Goal: Transaction & Acquisition: Purchase product/service

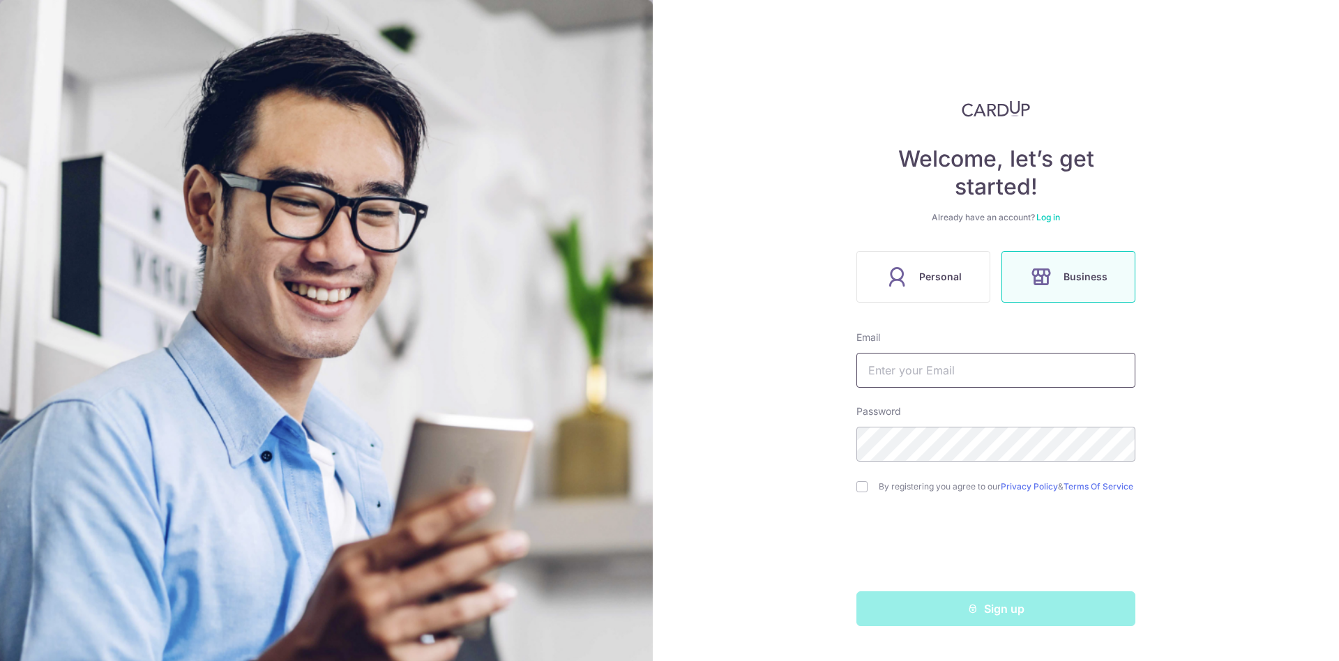
click at [935, 373] on input "text" at bounding box center [996, 370] width 279 height 35
type input "[EMAIL_ADDRESS][DOMAIN_NAME]"
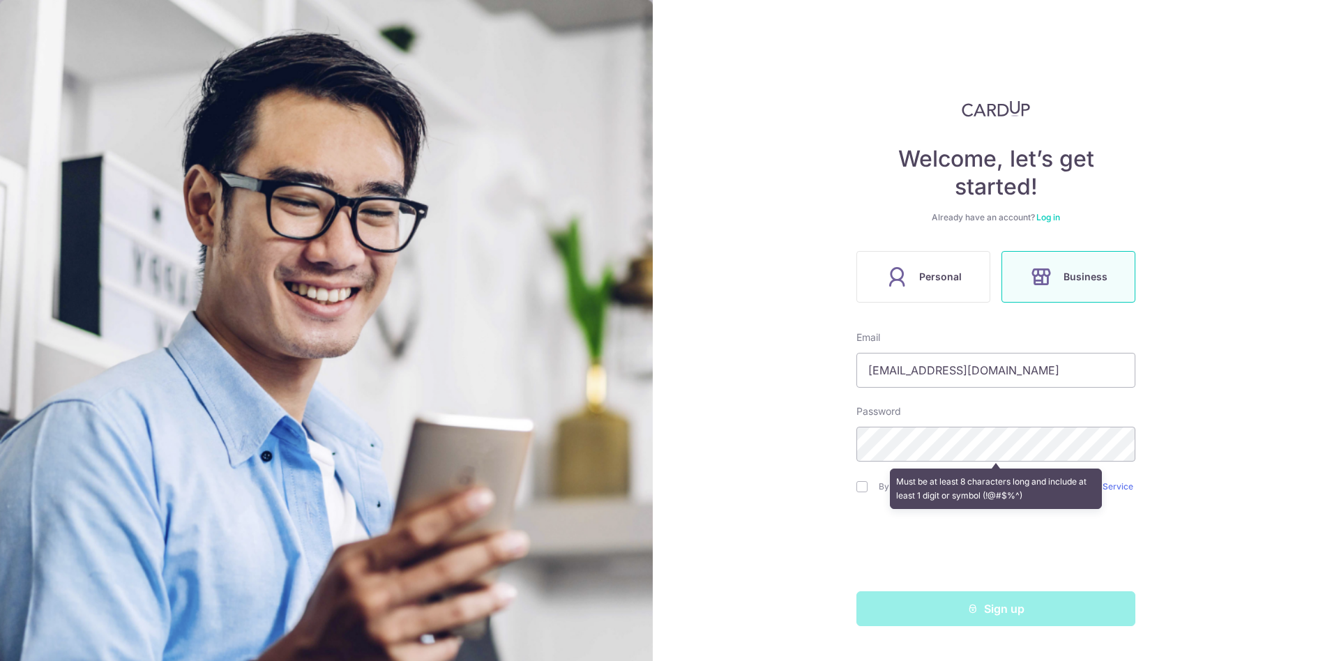
click at [849, 304] on div "Welcome, let’s get started! Already have an account? Log in Personal Business E…" at bounding box center [996, 330] width 686 height 661
click at [926, 292] on label "Personal" at bounding box center [924, 277] width 134 height 52
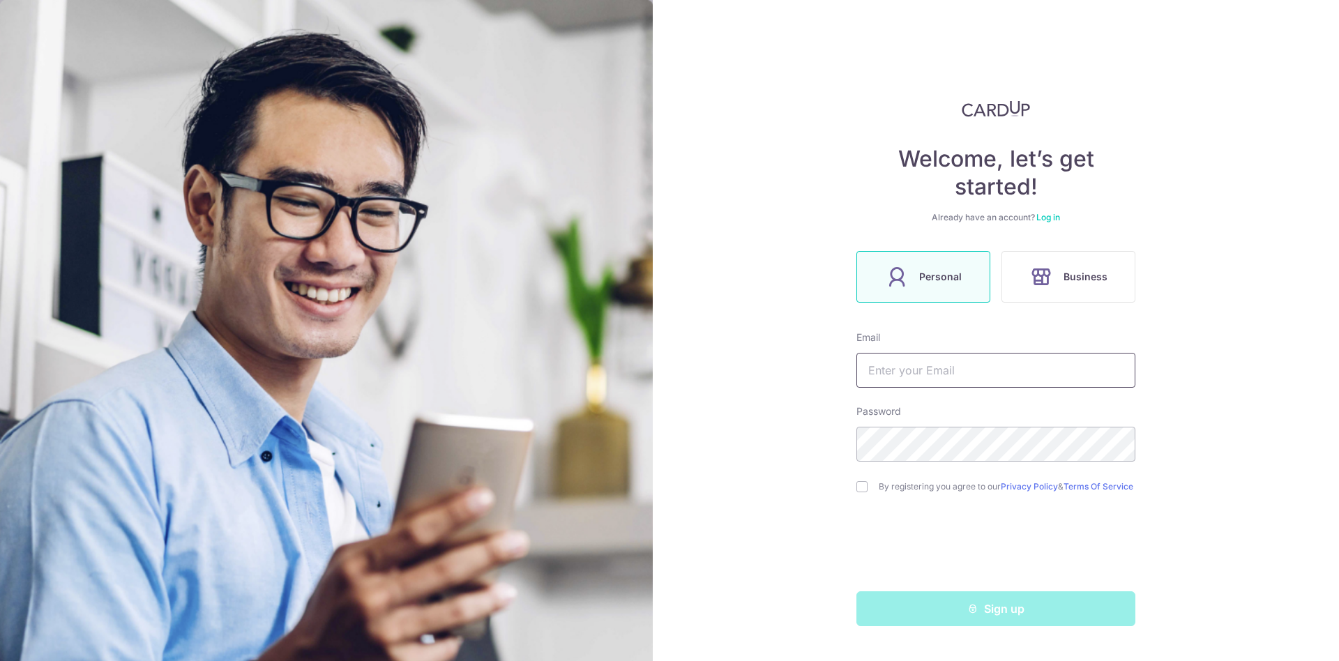
click at [937, 372] on input "text" at bounding box center [996, 370] width 279 height 35
type input "derrickhengyun@gmail.com"
click at [863, 495] on div "By registering you agree to our Privacy Policy & Terms Of Service" at bounding box center [996, 486] width 279 height 17
click at [861, 490] on input "checkbox" at bounding box center [862, 486] width 11 height 11
checkbox input "true"
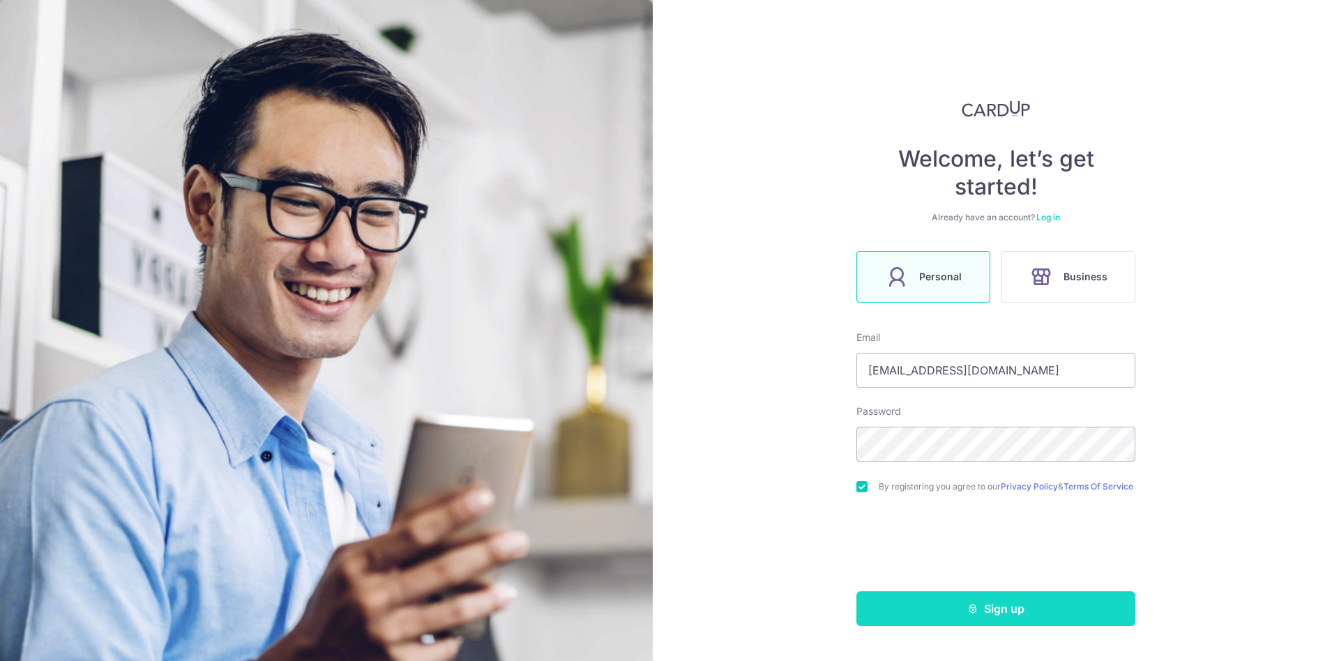
click at [944, 623] on button "Sign up" at bounding box center [996, 608] width 279 height 35
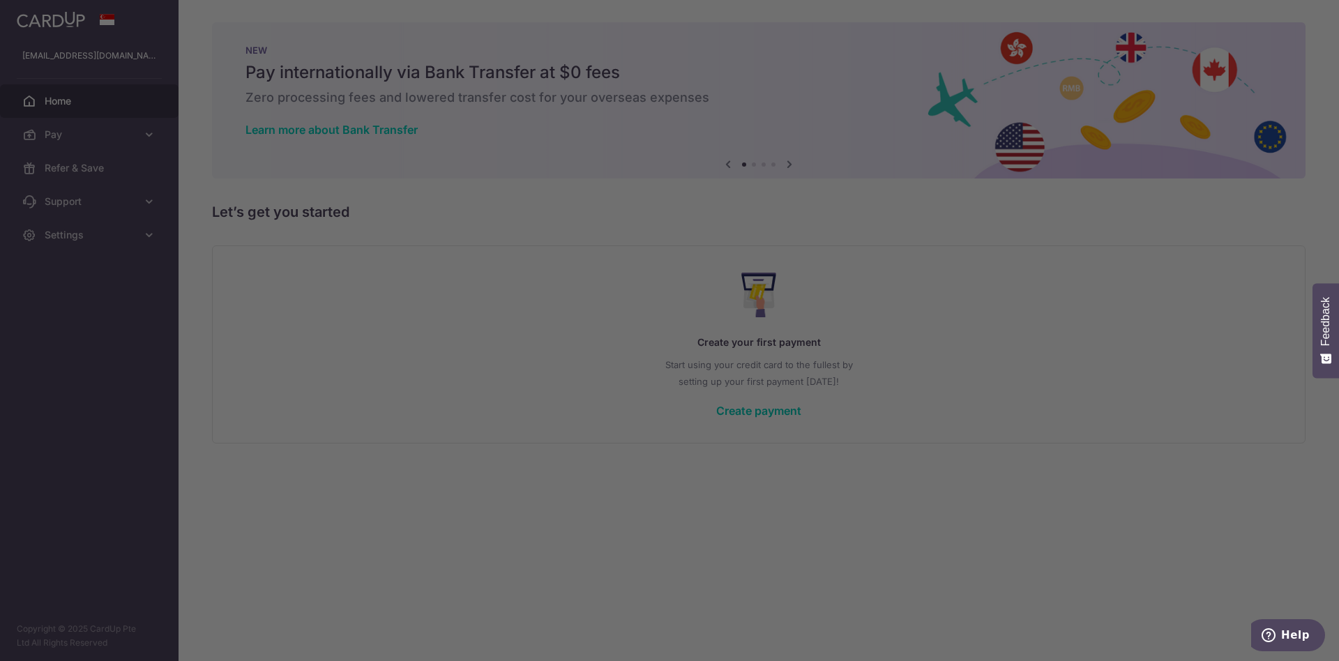
click at [779, 86] on iframe "Popup CTA" at bounding box center [669, 331] width 349 height 490
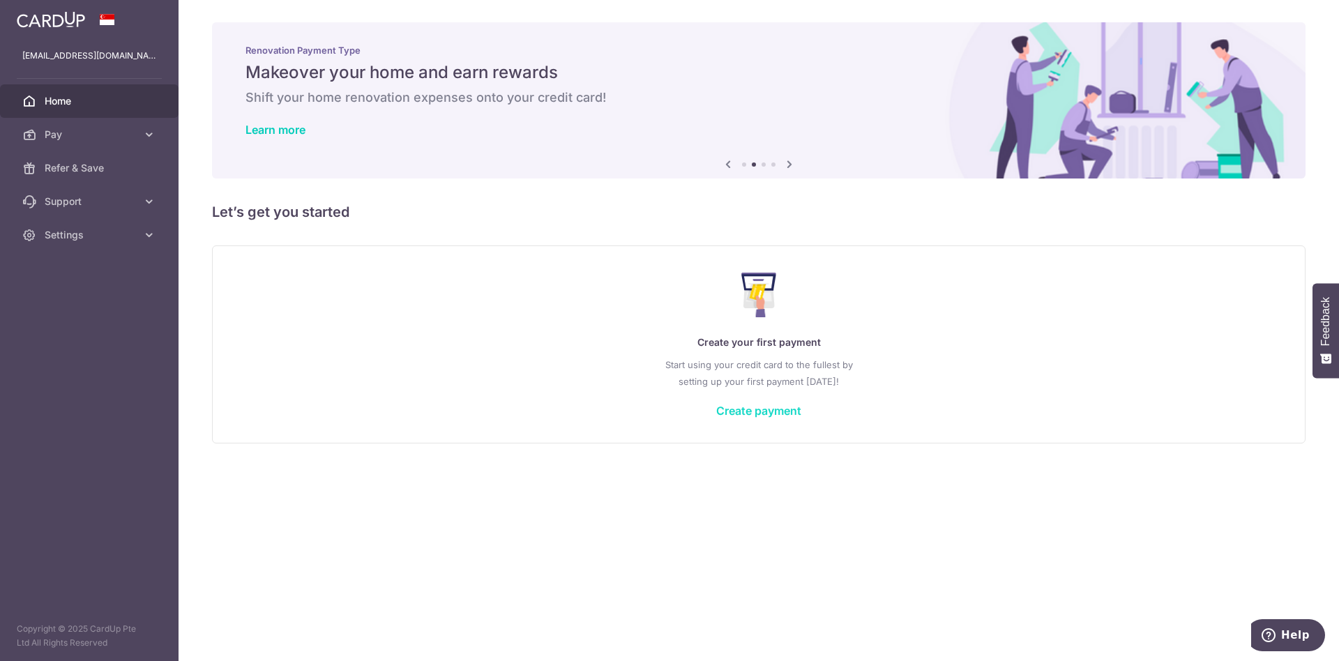
click at [753, 408] on link "Create payment" at bounding box center [758, 411] width 85 height 14
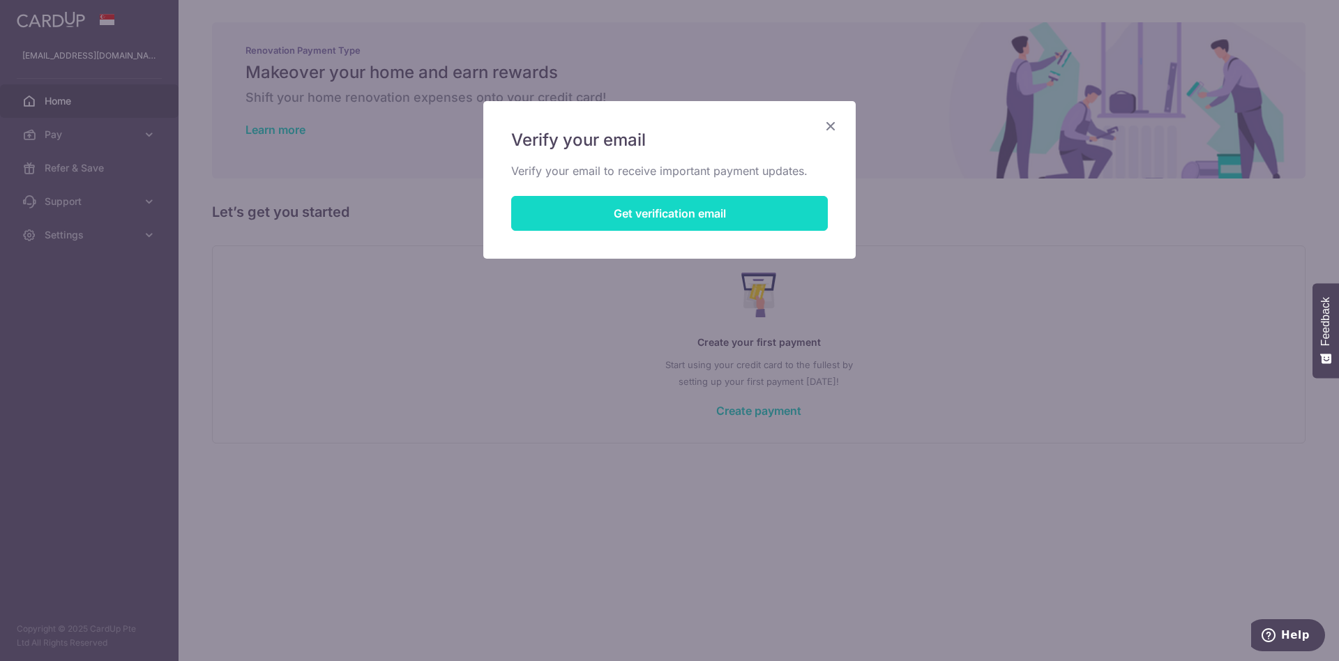
click at [601, 211] on button "Get verification email" at bounding box center [669, 213] width 317 height 35
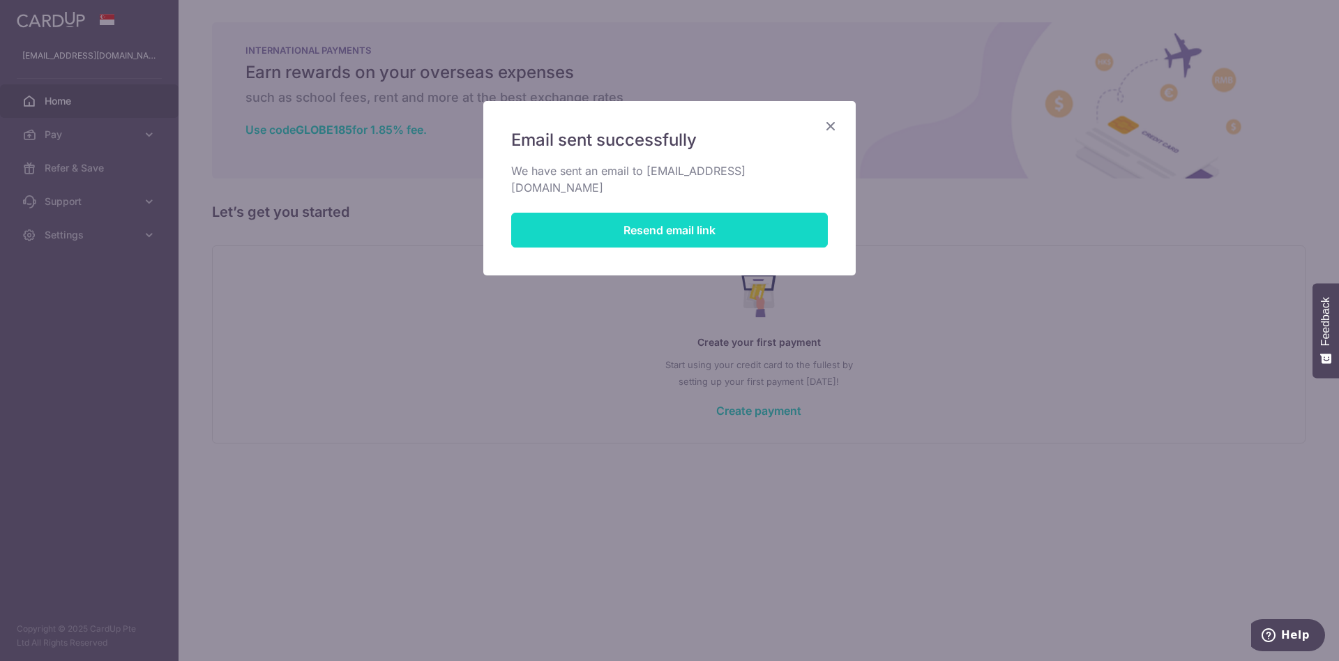
drag, startPoint x: 815, startPoint y: 393, endPoint x: 824, endPoint y: 204, distance: 190.0
click at [816, 391] on div "Email sent successfully We have sent an email to derrickhengyun@gmail.com Resen…" at bounding box center [669, 330] width 1339 height 661
click at [836, 116] on div "Email sent successfully We have sent an email to derrickhengyun@gmail.com Resen…" at bounding box center [669, 188] width 372 height 174
click at [831, 121] on icon "Close" at bounding box center [830, 125] width 17 height 17
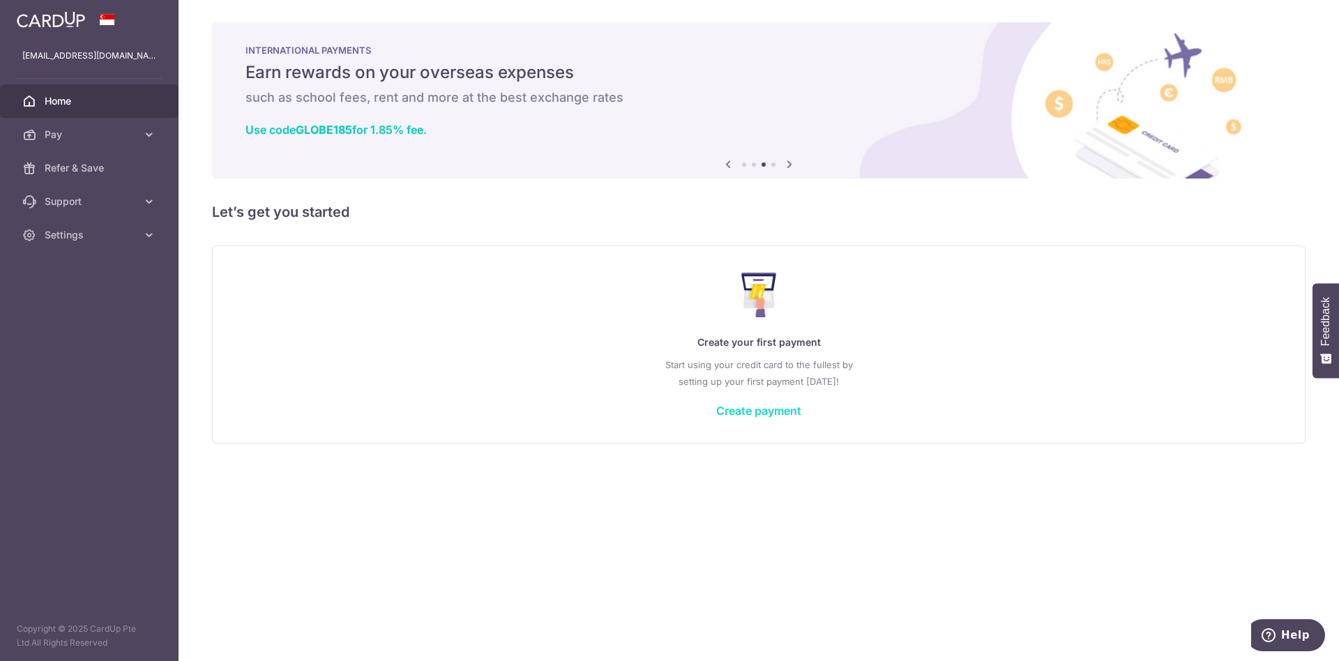
click at [757, 411] on link "Create payment" at bounding box center [758, 411] width 85 height 14
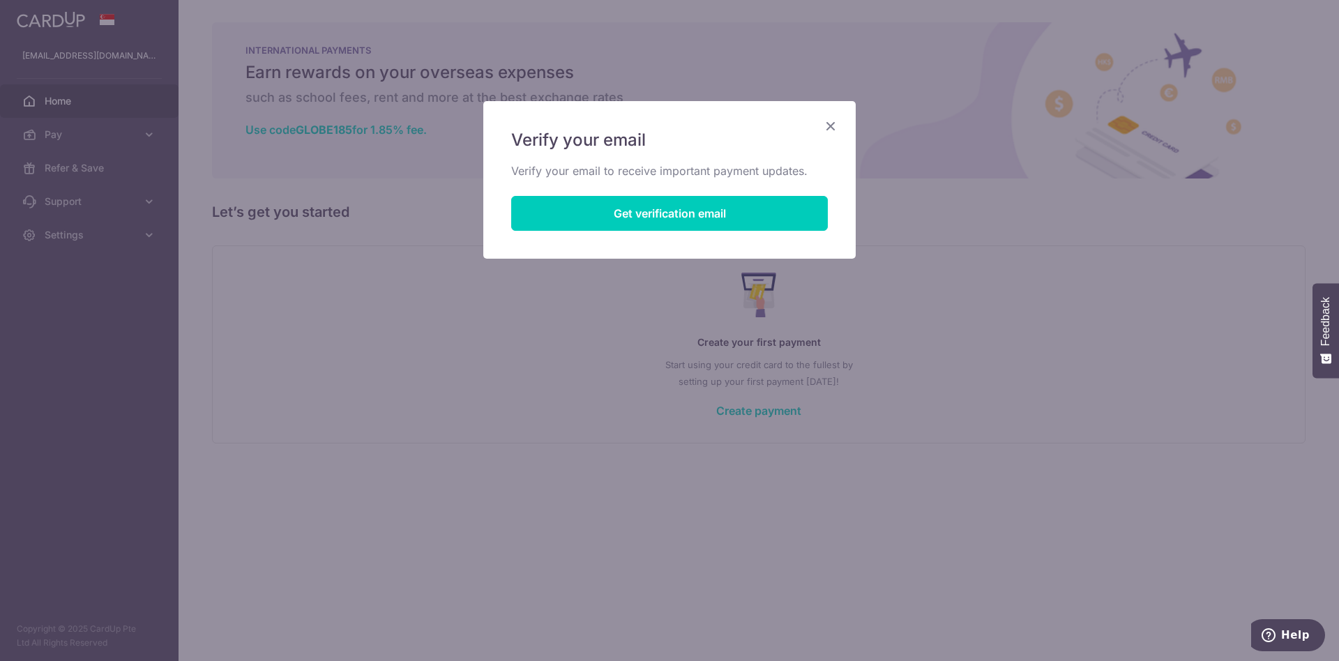
drag, startPoint x: 831, startPoint y: 123, endPoint x: 743, endPoint y: 116, distance: 88.1
click at [830, 123] on icon "Close" at bounding box center [830, 125] width 17 height 17
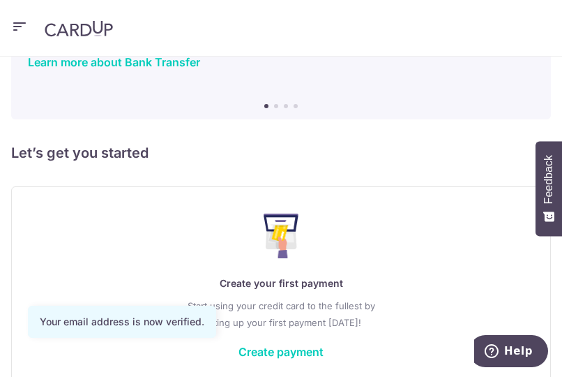
scroll to position [136, 0]
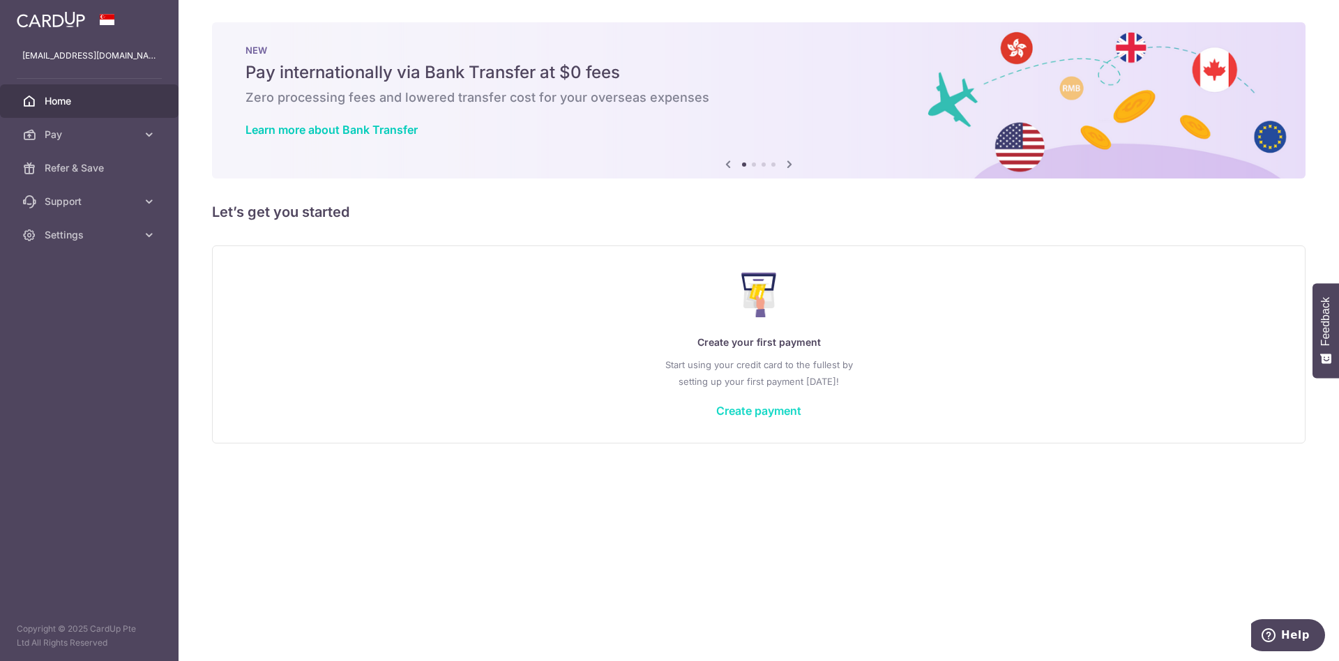
click at [730, 412] on link "Create payment" at bounding box center [758, 411] width 85 height 14
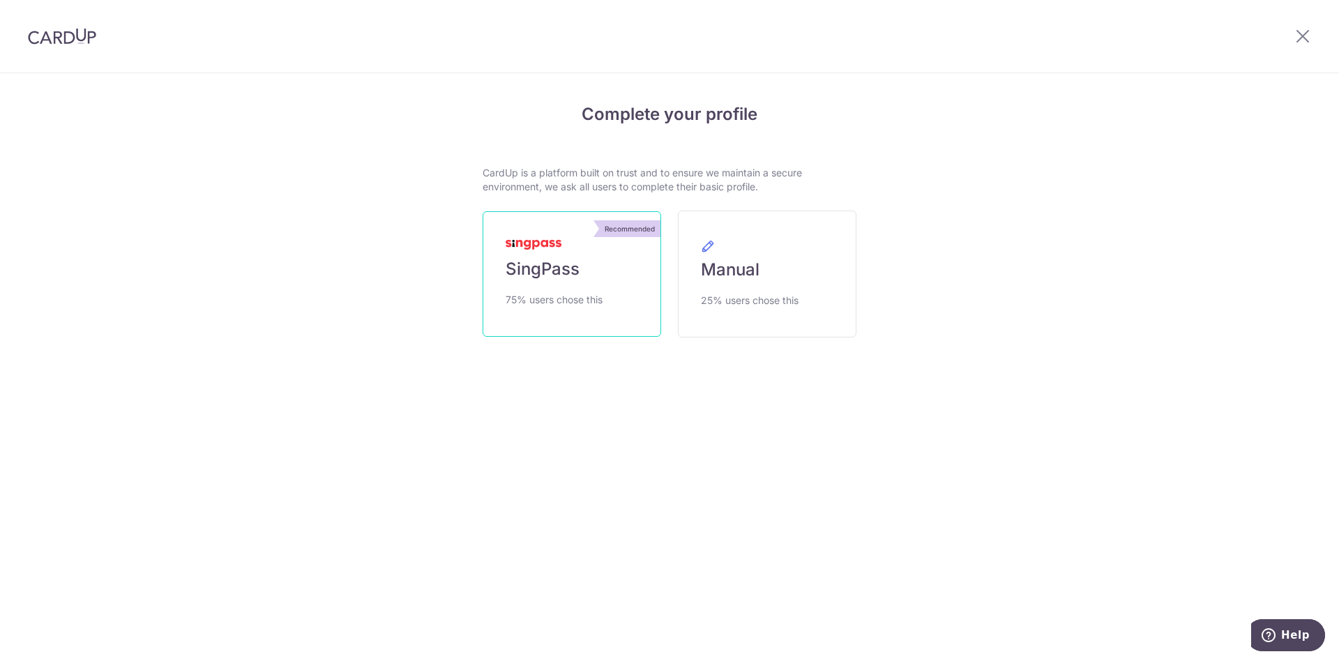
click at [576, 282] on link "Recommended SingPass 75% users chose this" at bounding box center [572, 274] width 179 height 126
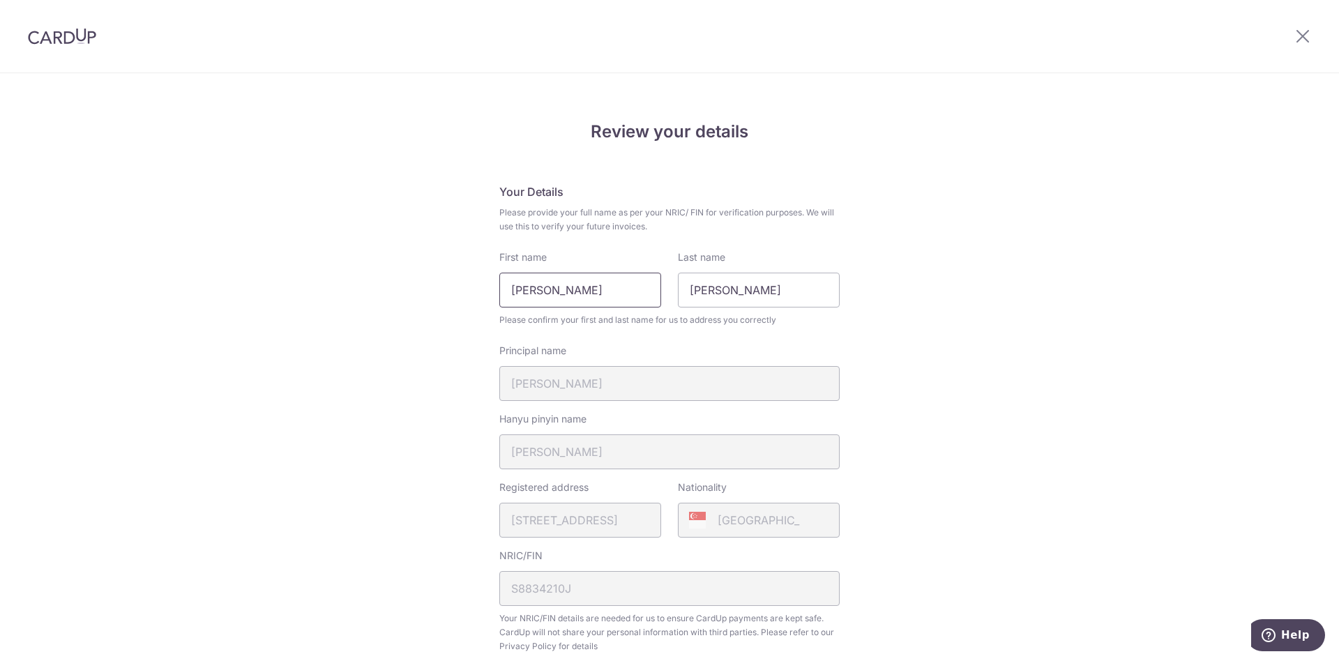
click at [600, 298] on input "[PERSON_NAME]" at bounding box center [580, 290] width 162 height 35
click at [600, 298] on input "Heng Yun" at bounding box center [580, 290] width 162 height 35
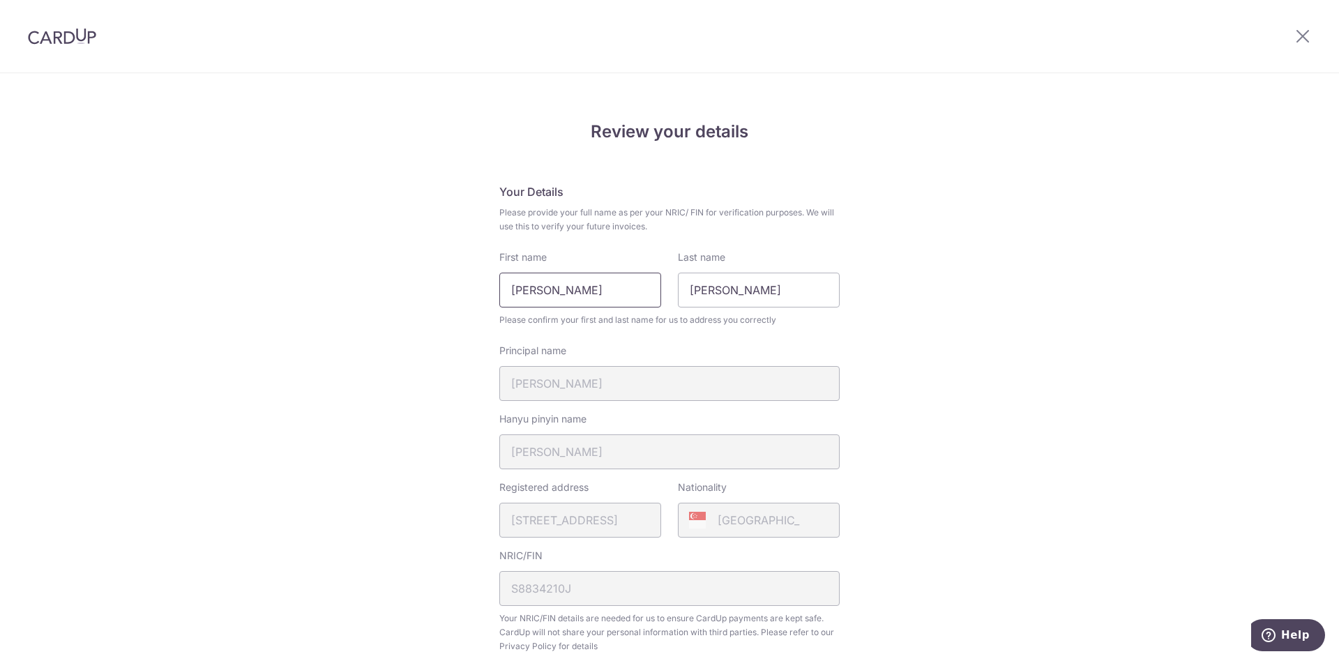
type input "[PERSON_NAME]"
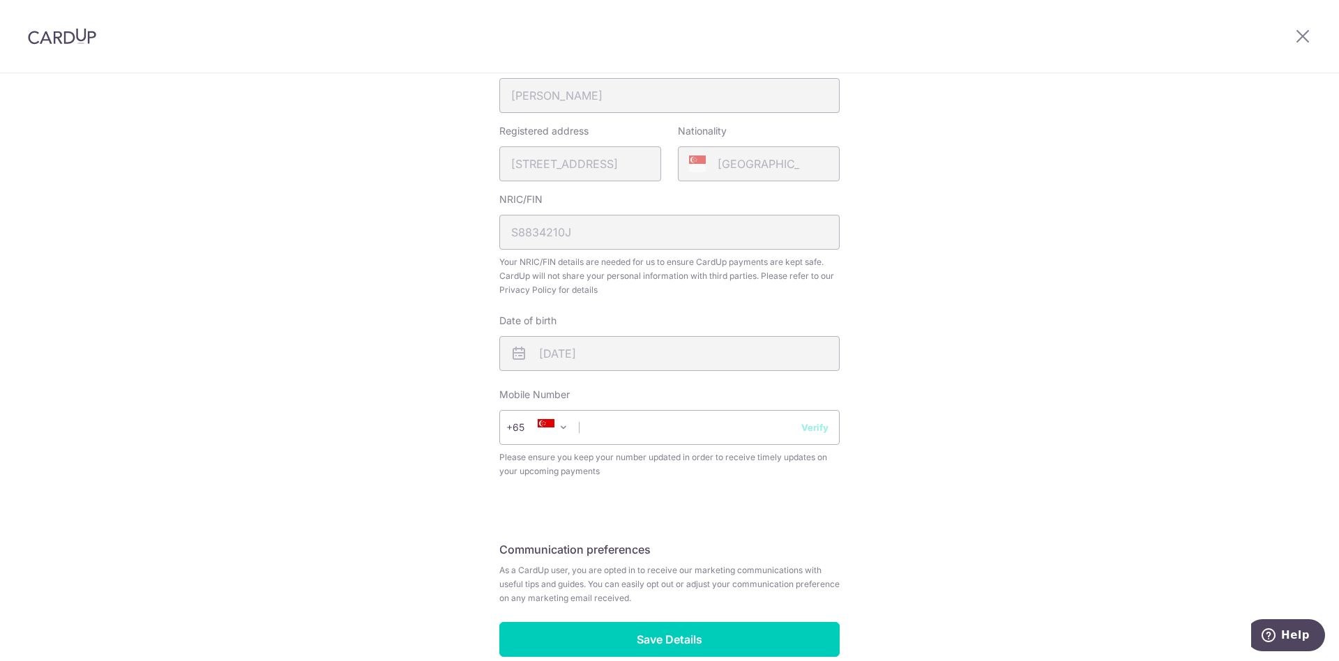
scroll to position [357, 0]
type input "Heng"
click at [658, 425] on input "text" at bounding box center [669, 426] width 340 height 35
type input "98378609"
click at [730, 641] on input "Save Details" at bounding box center [669, 638] width 340 height 35
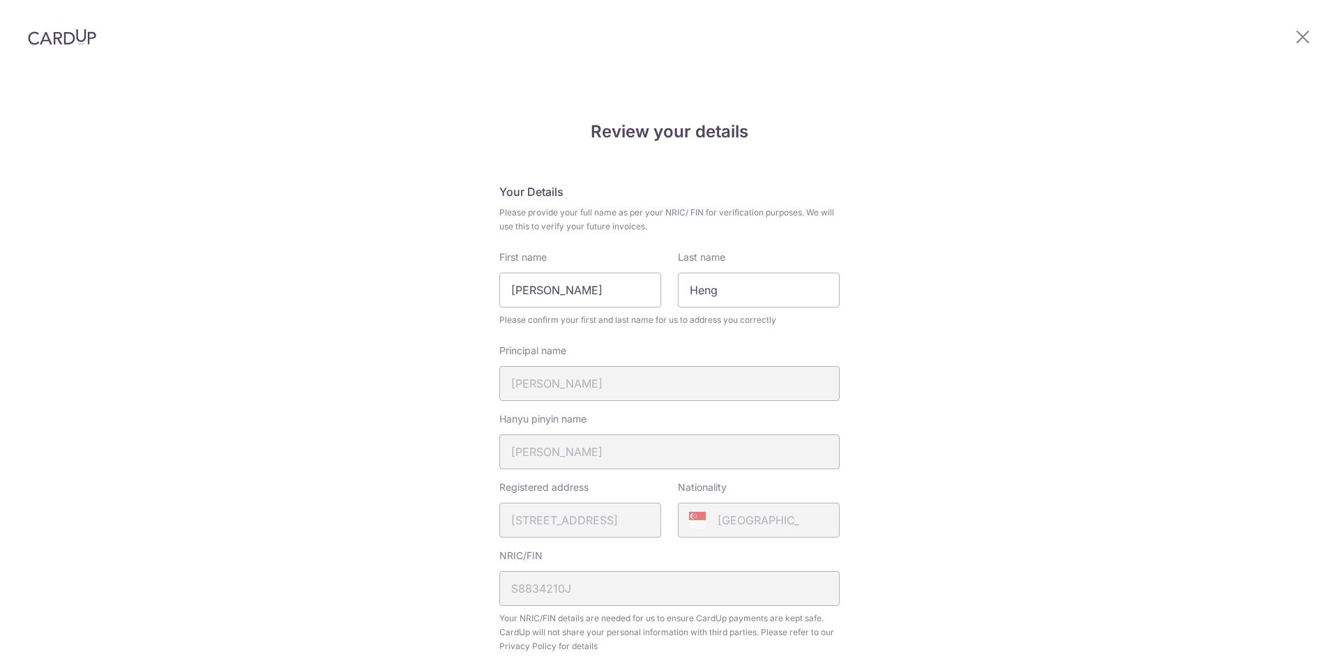
scroll to position [382, 0]
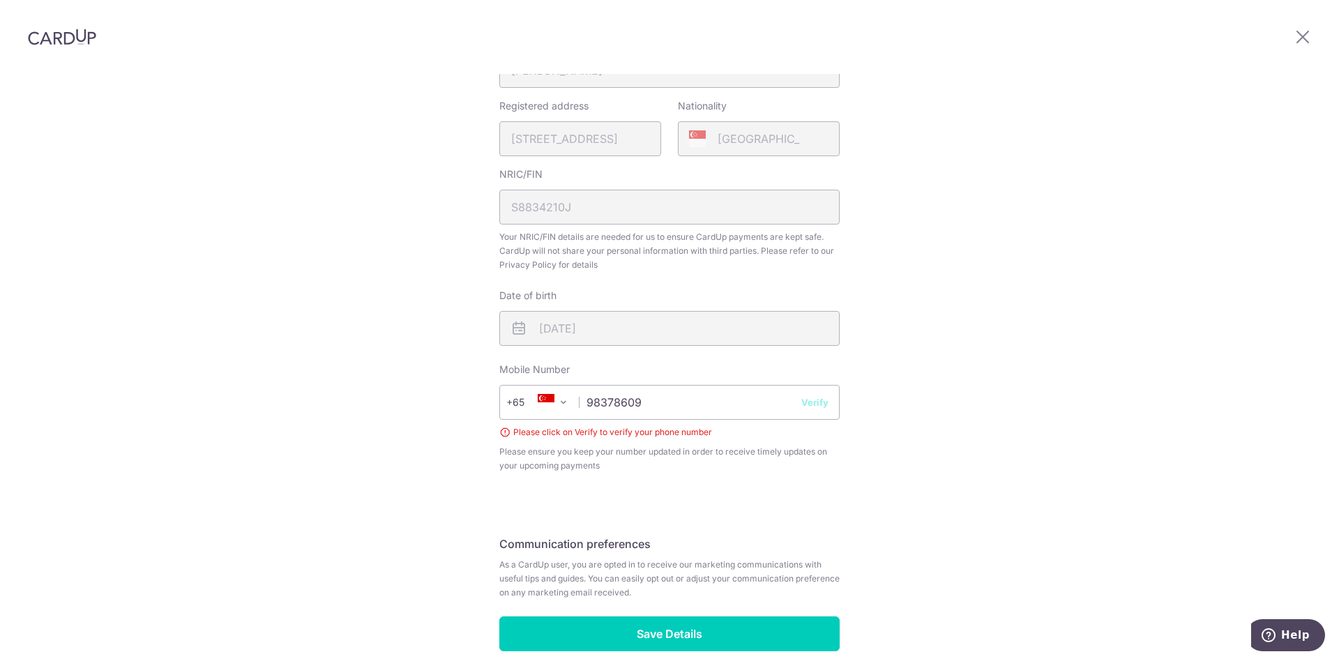
click at [815, 395] on button "Verify" at bounding box center [814, 402] width 27 height 14
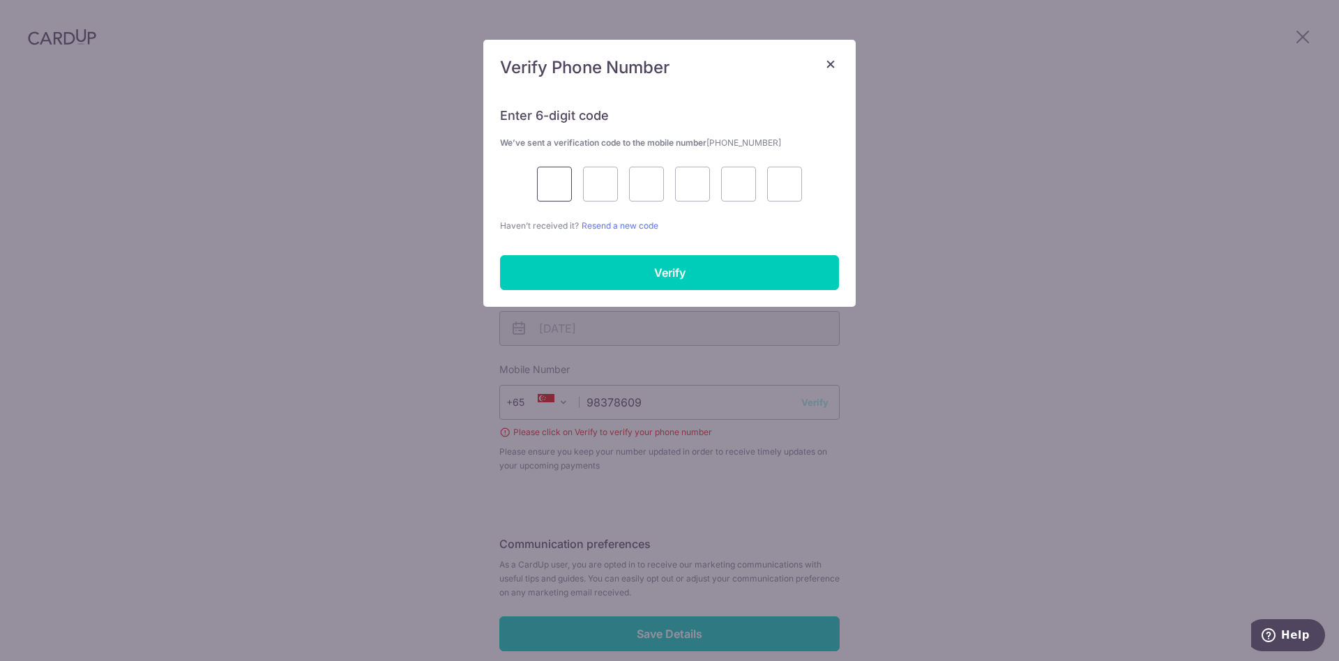
click at [564, 194] on input "text" at bounding box center [554, 184] width 35 height 35
type input "3"
type input "6"
type input "2"
type input "7"
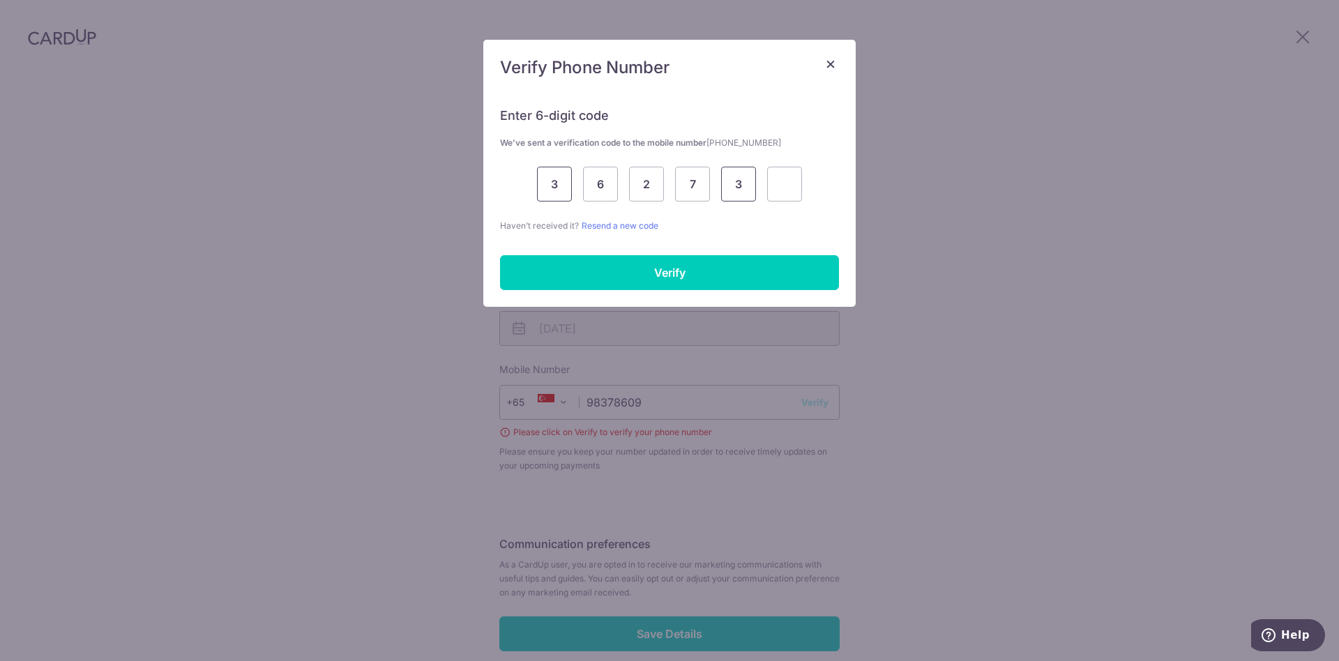
type input "3"
type input "9"
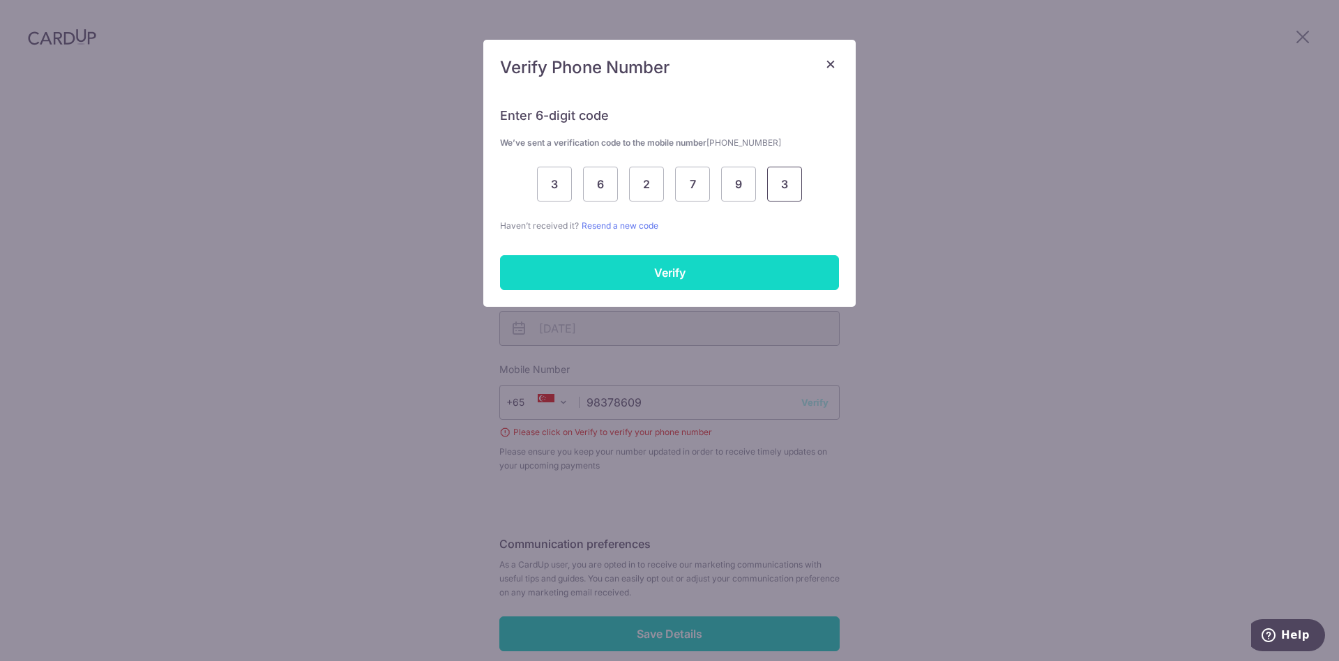
type input "3"
click at [596, 267] on input "Verify" at bounding box center [669, 272] width 339 height 35
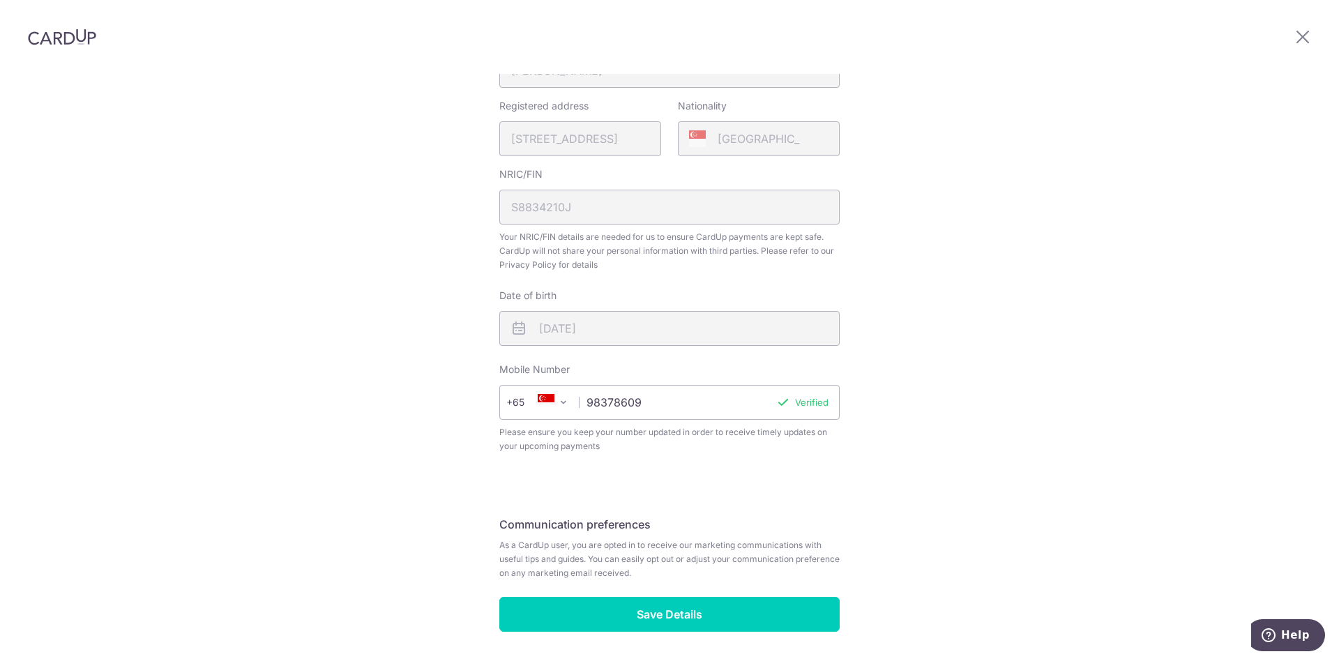
scroll to position [362, 0]
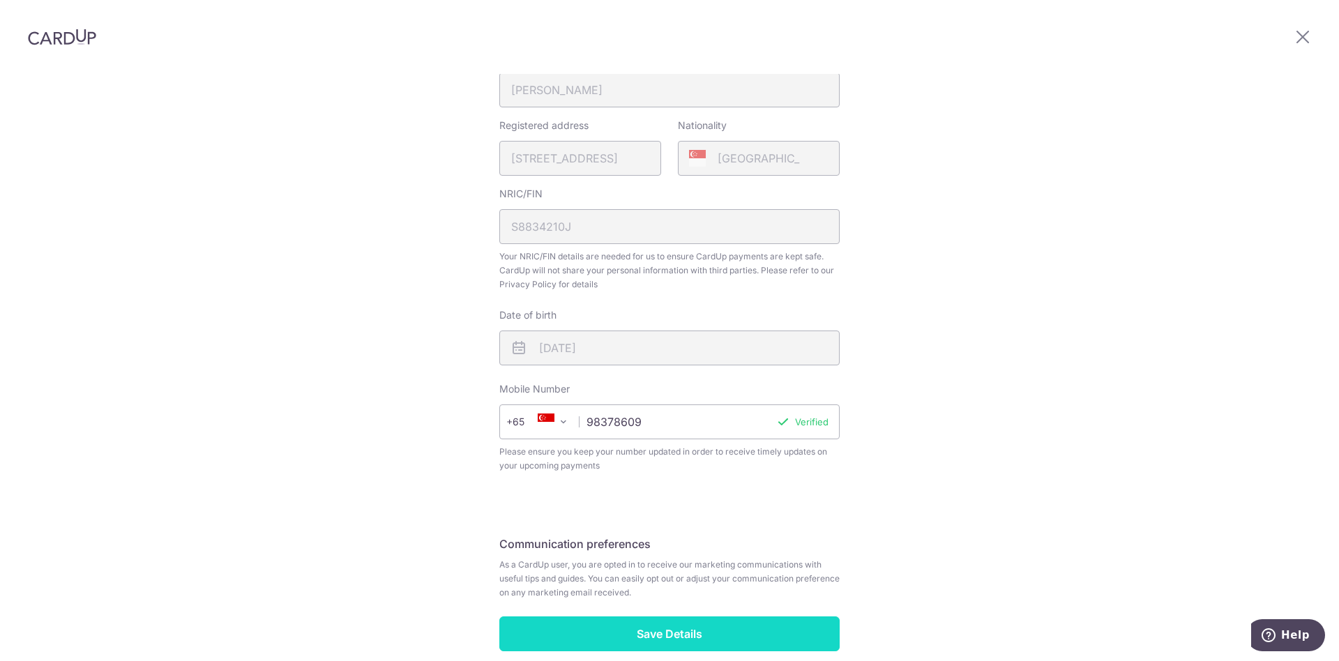
click at [682, 617] on input "Save Details" at bounding box center [669, 634] width 340 height 35
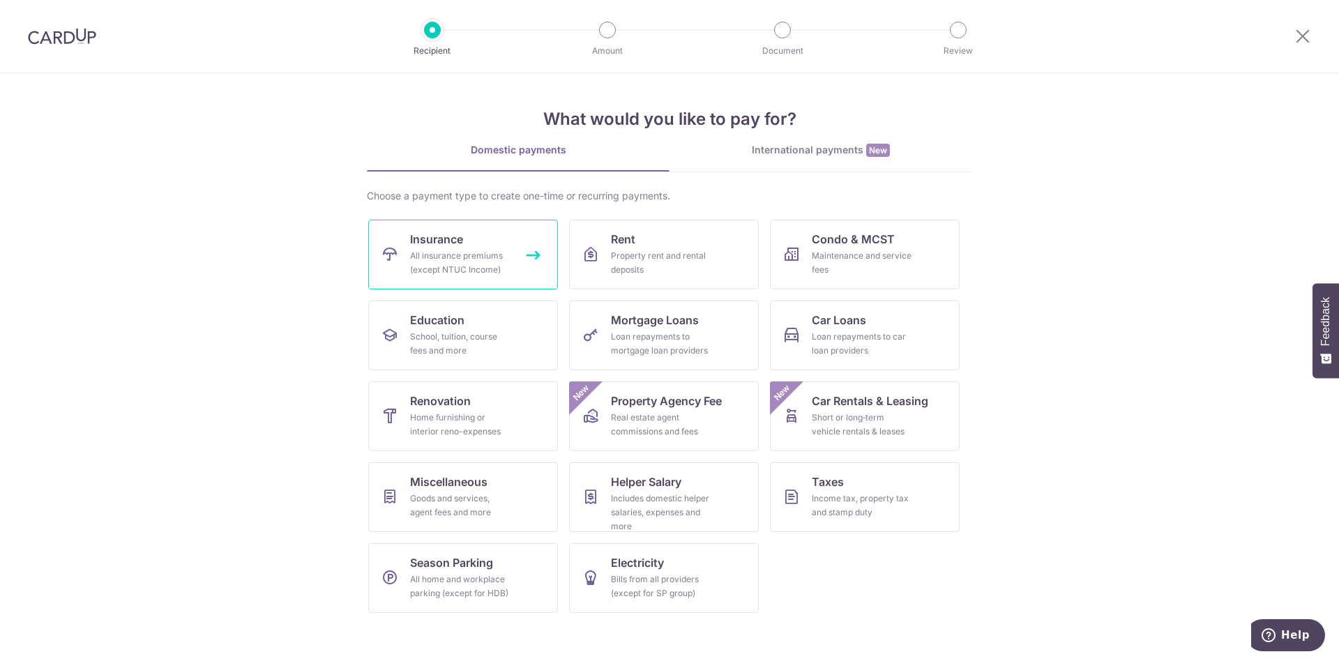
click at [478, 278] on link "Insurance All insurance premiums (except NTUC Income)" at bounding box center [463, 255] width 190 height 70
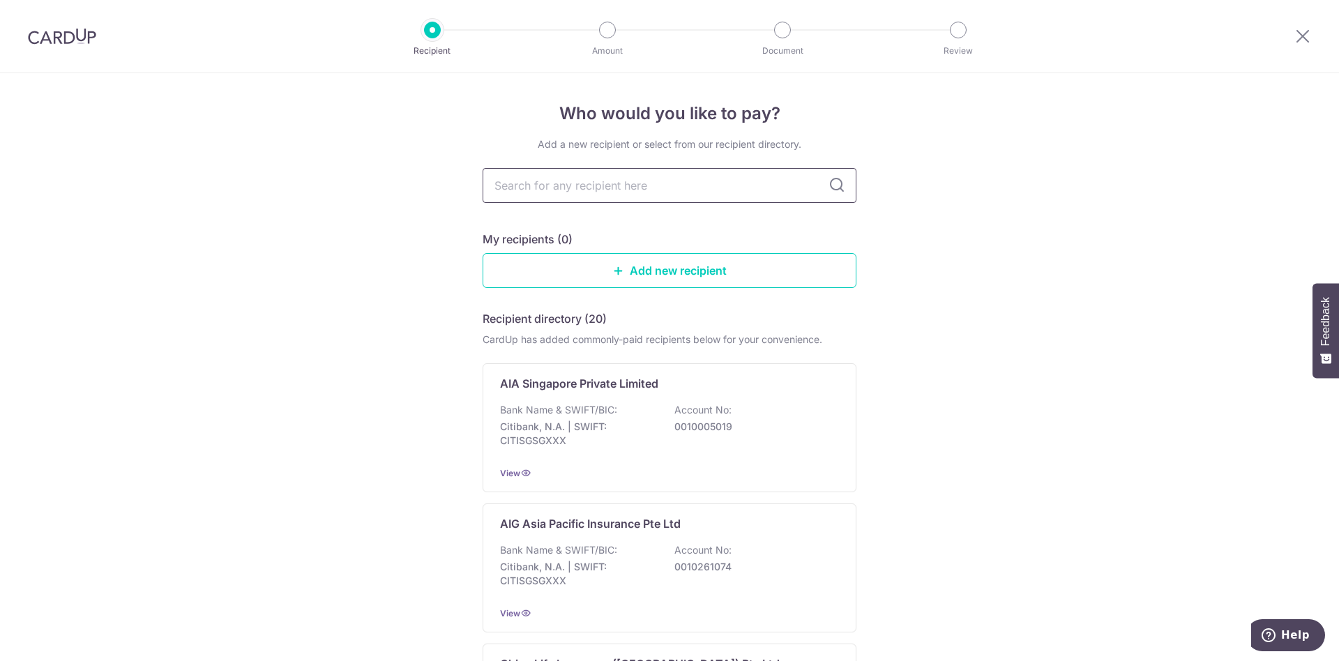
click at [731, 186] on input "text" at bounding box center [670, 185] width 374 height 35
type input "aia"
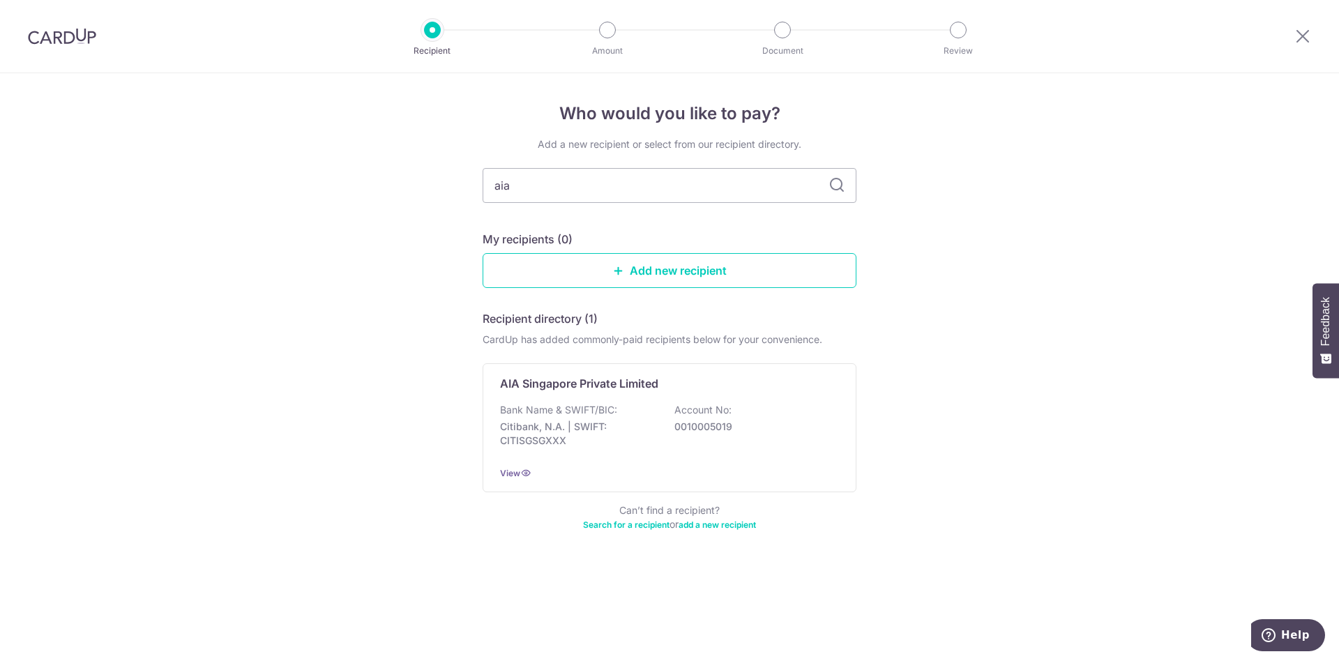
click at [835, 181] on icon at bounding box center [837, 185] width 17 height 17
click at [792, 434] on div "Bank Name & SWIFT/BIC: Citibank, N.A. | SWIFT: CITISGSGXXX Account No: 00100050…" at bounding box center [669, 429] width 339 height 52
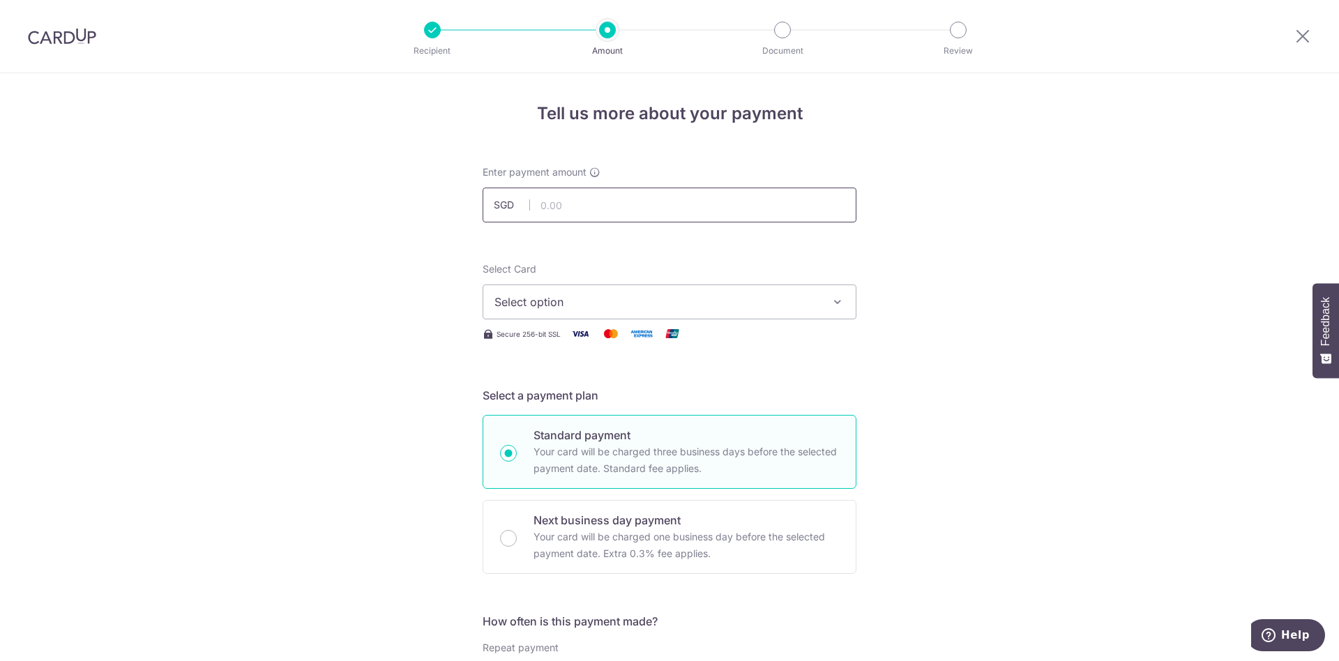
click at [578, 204] on input "text" at bounding box center [670, 205] width 374 height 35
click at [587, 206] on input "text" at bounding box center [670, 205] width 374 height 35
type input "889.40"
click at [629, 320] on div "Select Card Select option Add credit card Secure 256-bit SSL" at bounding box center [670, 302] width 374 height 80
click at [632, 311] on button "Select option" at bounding box center [670, 302] width 374 height 35
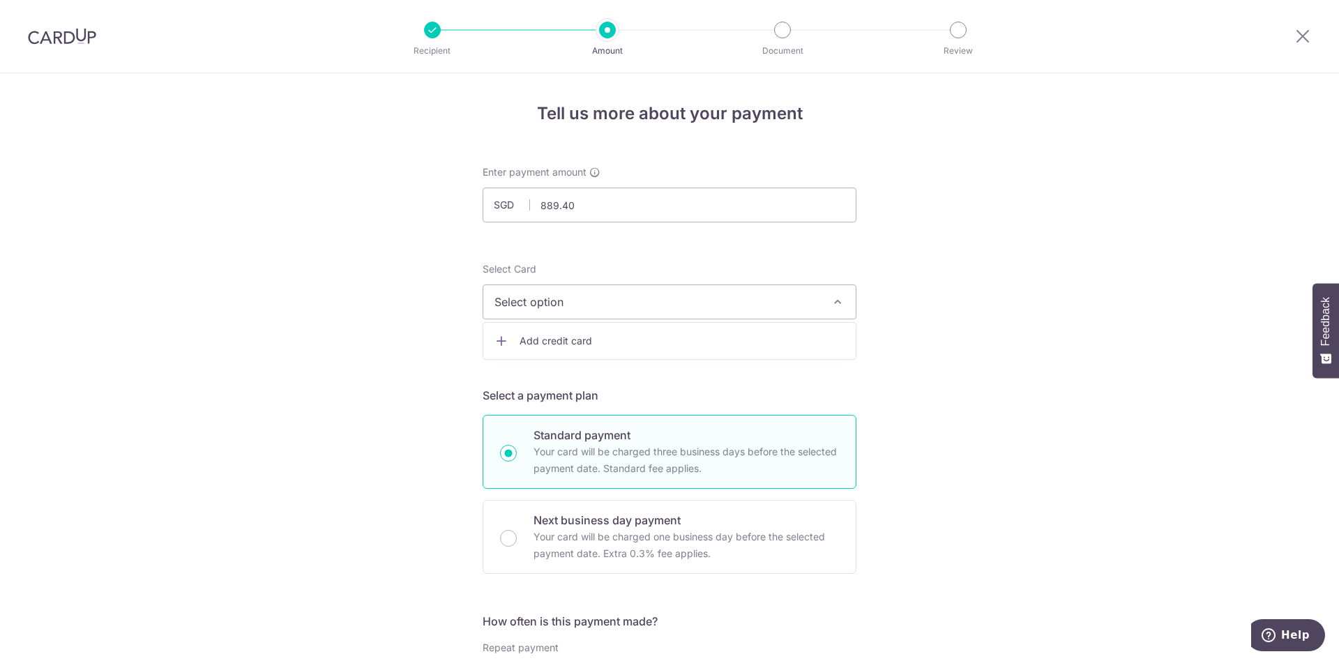
click at [555, 338] on span "Add credit card" at bounding box center [682, 341] width 325 height 14
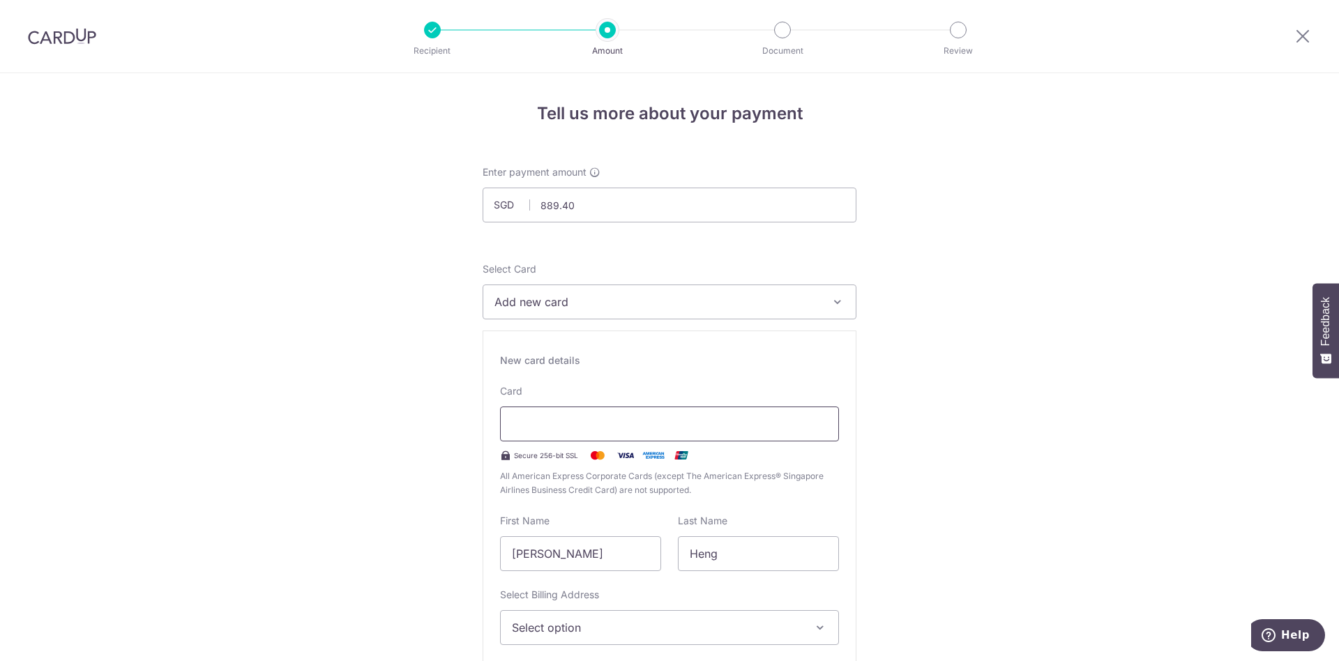
click at [575, 550] on input "[PERSON_NAME]" at bounding box center [580, 553] width 161 height 35
type input "D"
type input "Gillian"
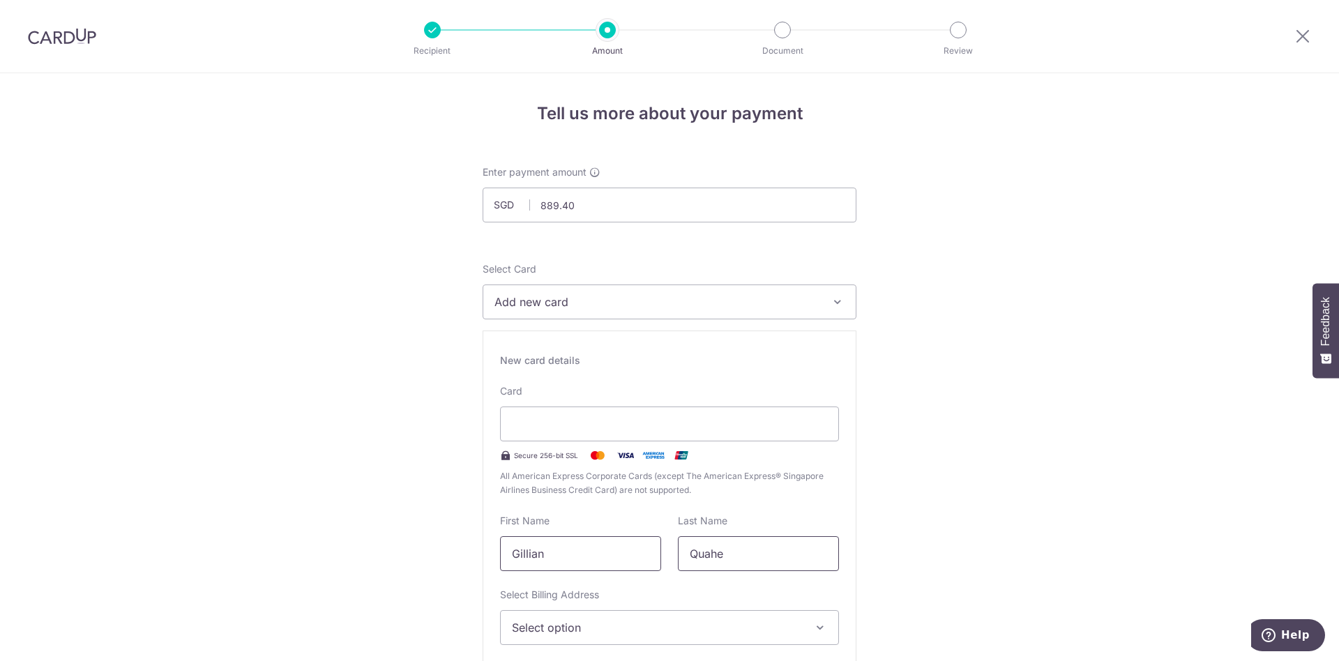
type input "Quahe"
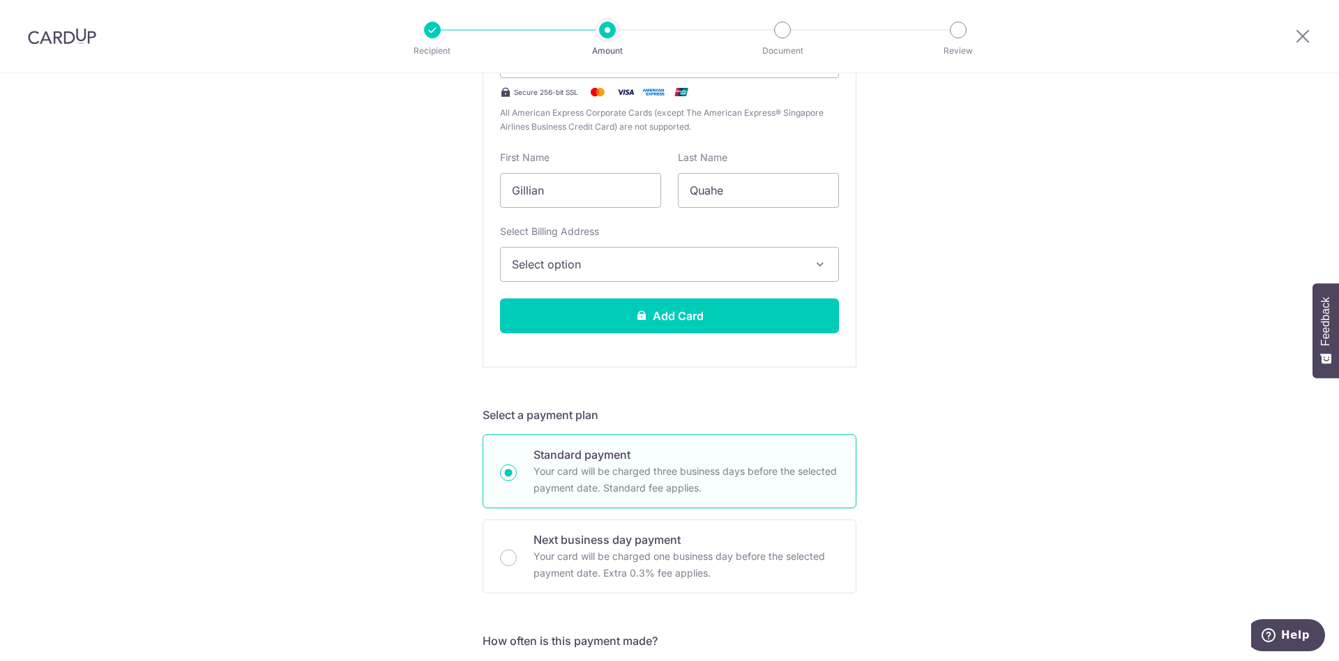
click at [573, 268] on span "Select option" at bounding box center [657, 264] width 290 height 17
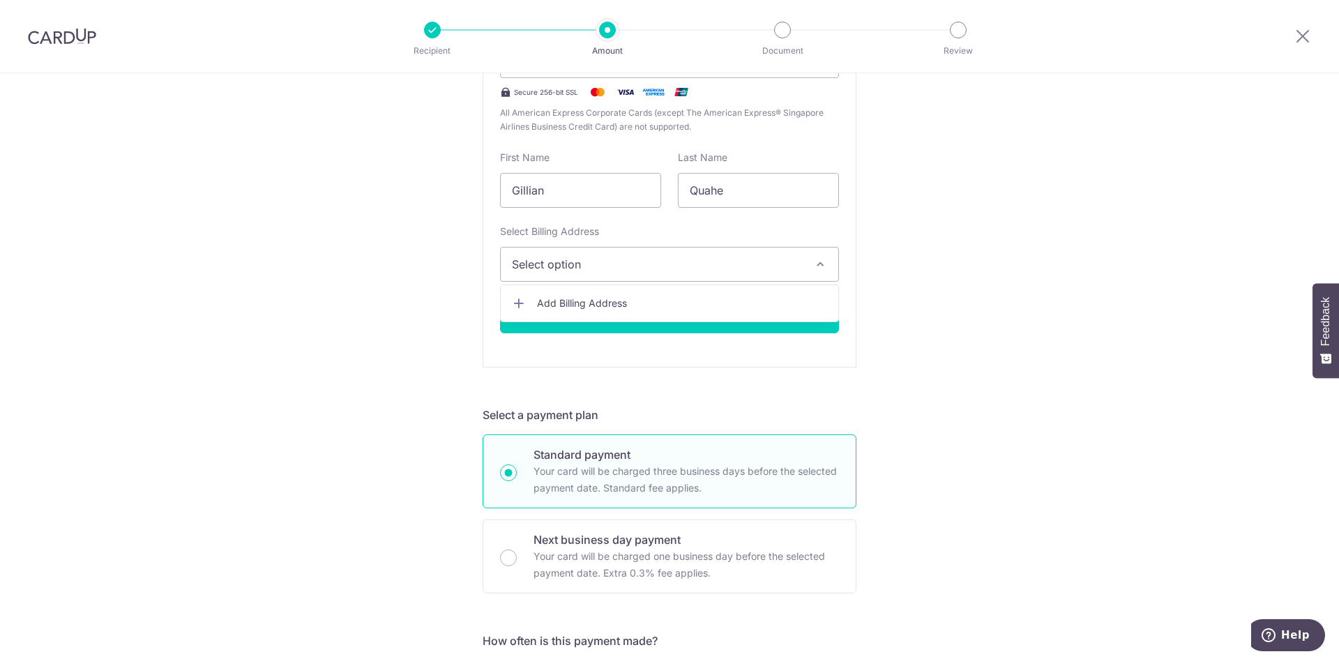
click at [568, 299] on span "Add Billing Address" at bounding box center [682, 303] width 290 height 14
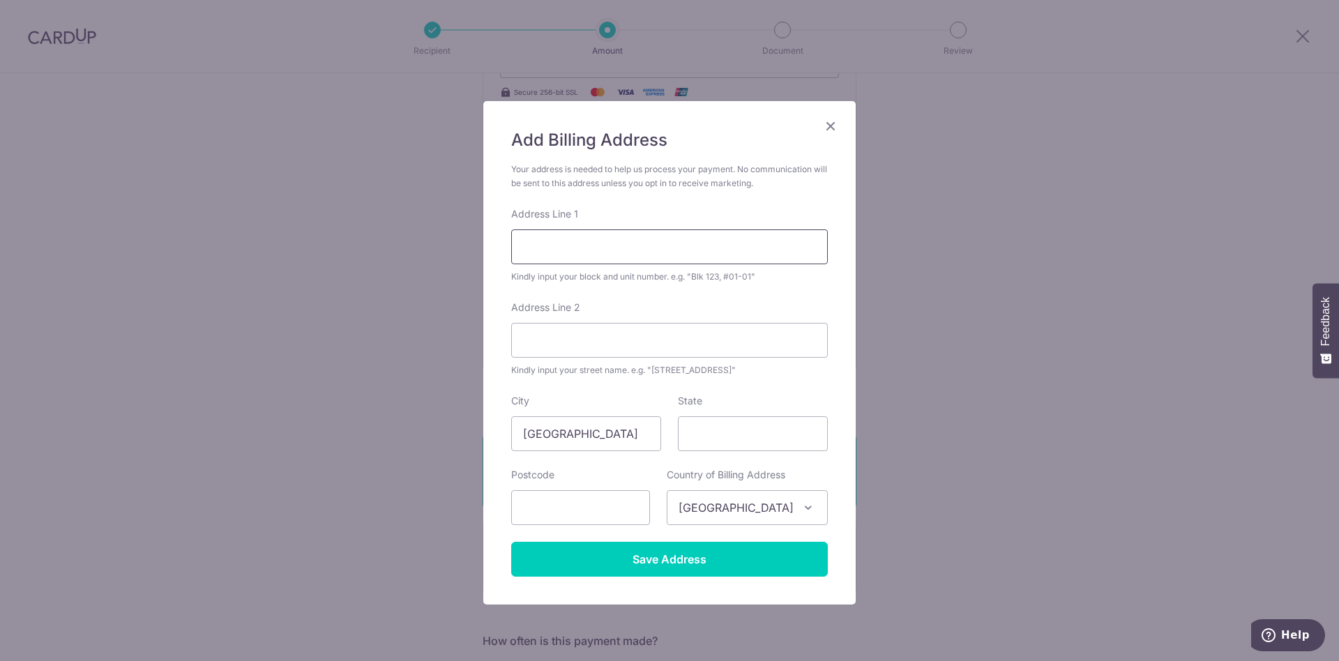
click at [618, 251] on input "Address Line 1" at bounding box center [669, 246] width 317 height 35
type input "112A Alkaff Crescent"
type input "04-94"
type input "341112"
drag, startPoint x: 543, startPoint y: 345, endPoint x: 446, endPoint y: 337, distance: 97.3
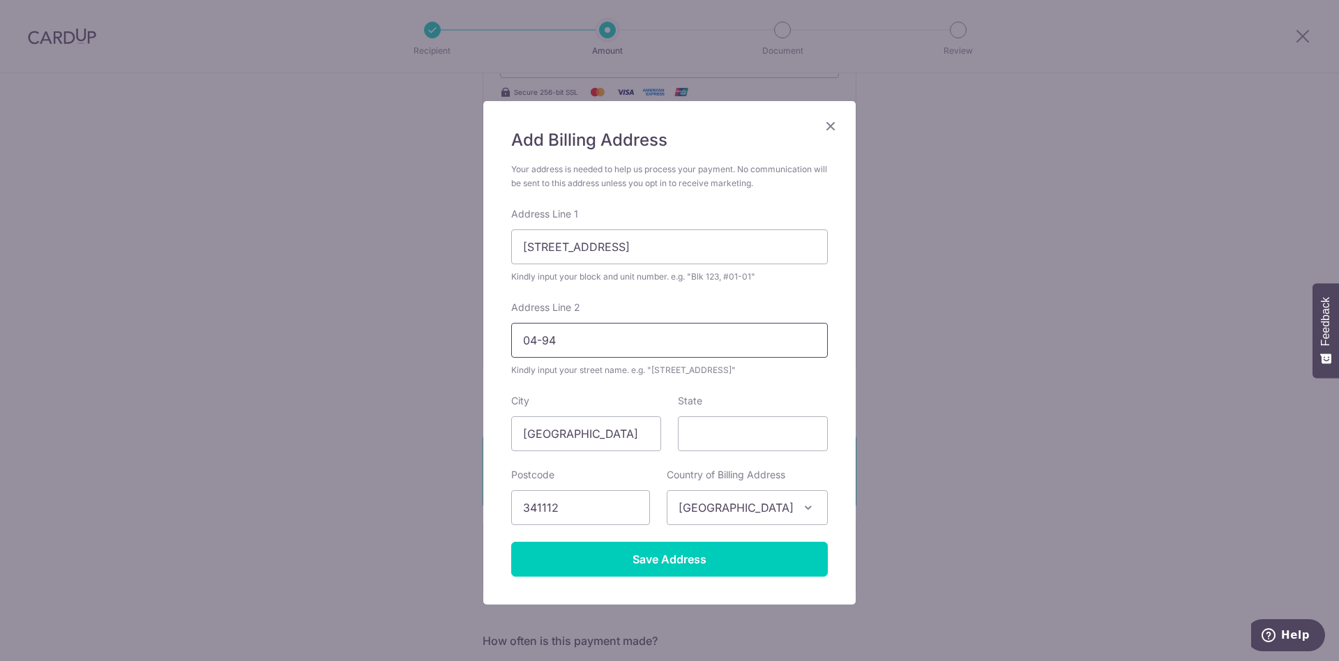
click at [446, 337] on div "Add Billing Address Your address is needed to help us process your payment. No …" at bounding box center [669, 330] width 1339 height 661
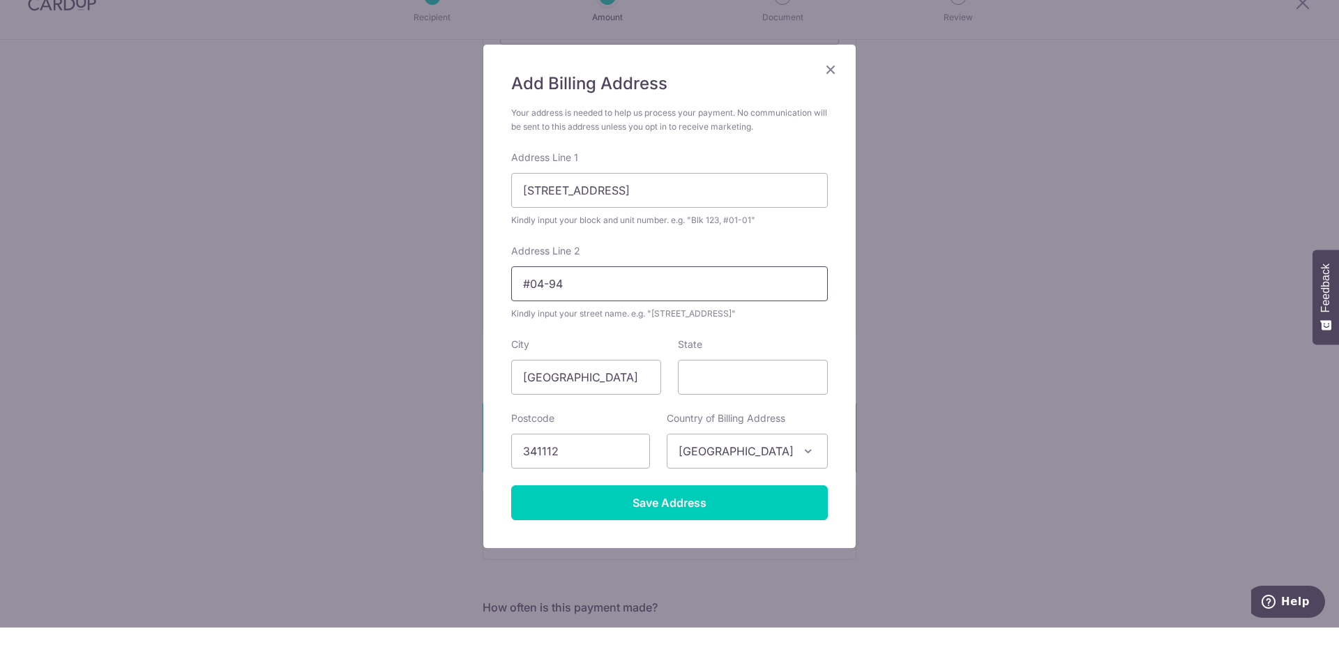
scroll to position [45, 0]
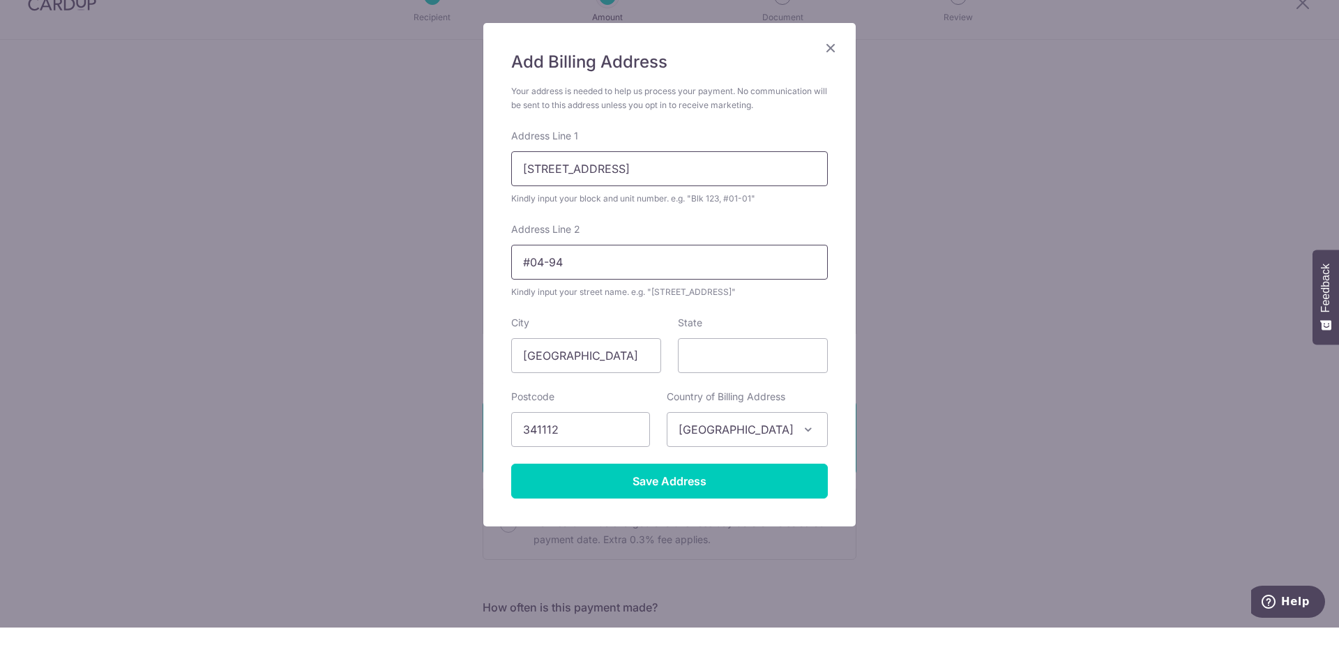
type input "#04-94"
click at [679, 167] on div "Address Line 1 112A Alkaff Crescent Kindly input your block and unit number. e.…" at bounding box center [669, 201] width 317 height 77
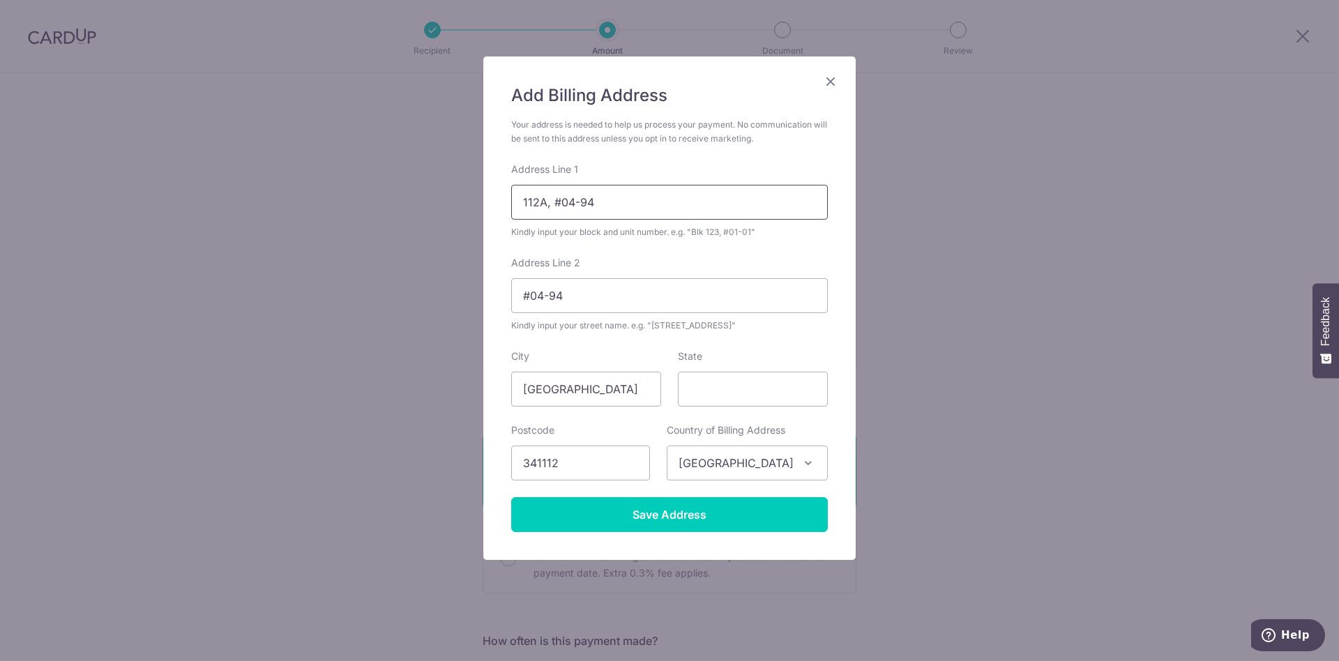
type input "112A, #04-94"
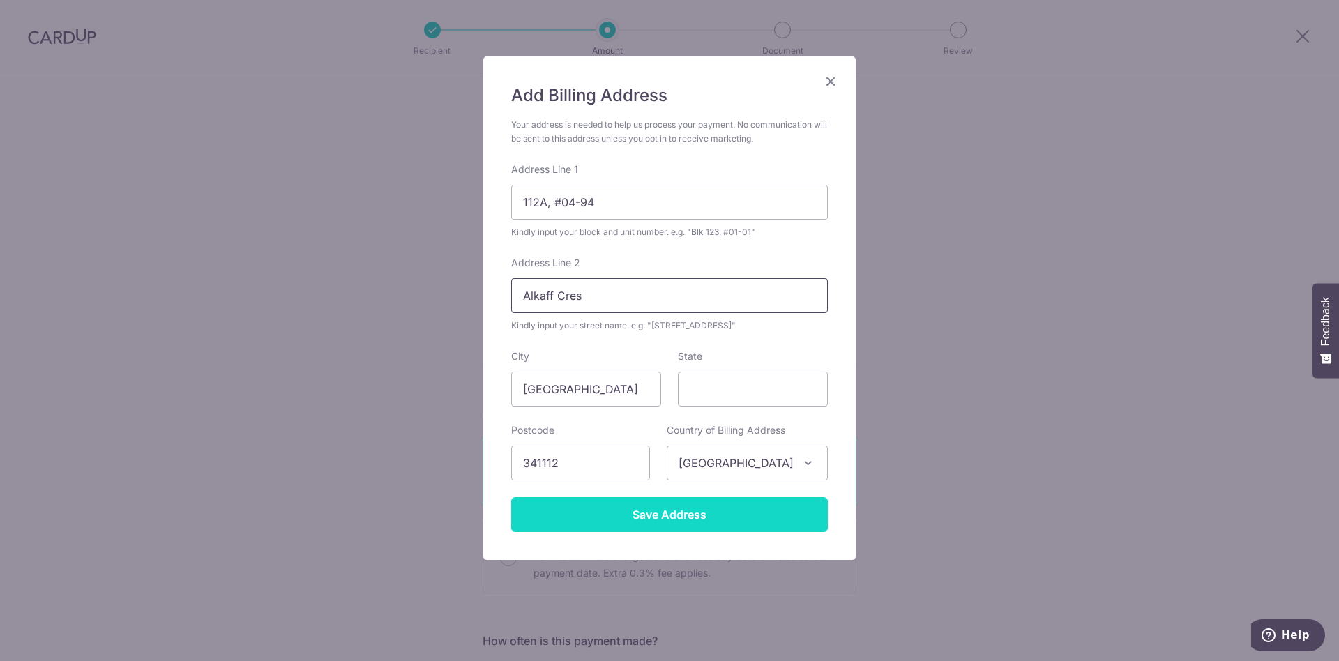
type input "Alkaff Cres"
click at [734, 523] on input "Save Address" at bounding box center [669, 514] width 317 height 35
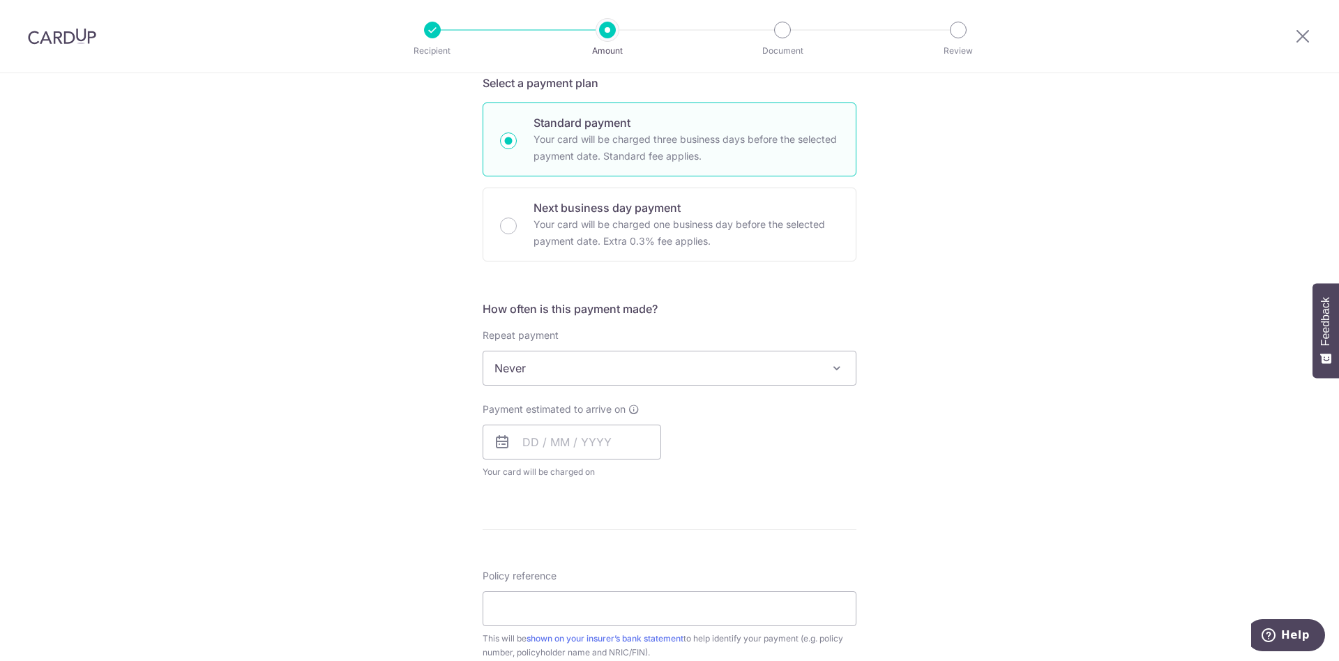
scroll to position [731, 0]
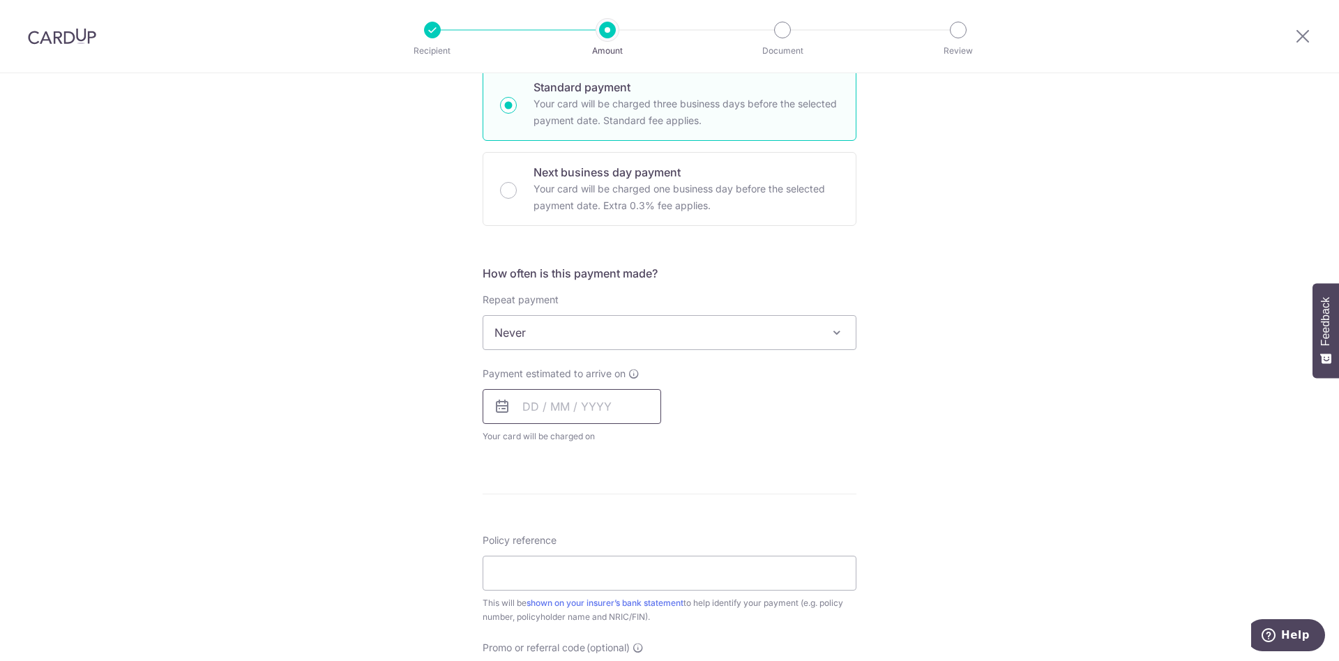
click at [551, 400] on input "text" at bounding box center [572, 406] width 179 height 35
click at [801, 473] on form "Enter payment amount SGD 889.40 889.40 Select Card Add new card Add credit card…" at bounding box center [670, 177] width 374 height 1487
click at [635, 379] on label "Payment estimated to arrive on" at bounding box center [561, 374] width 157 height 14
click at [635, 372] on icon at bounding box center [633, 373] width 11 height 11
click at [739, 498] on form "Enter payment amount SGD 889.40 889.40 Select Card Add new card Add credit card…" at bounding box center [670, 177] width 374 height 1487
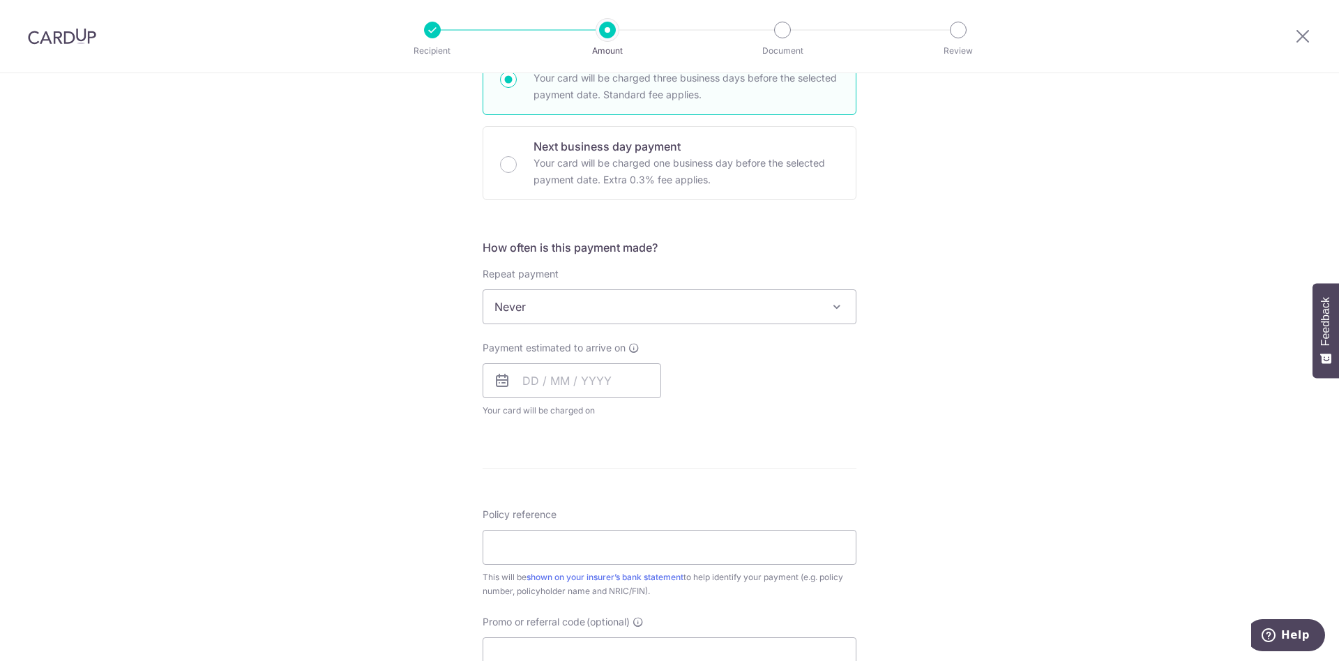
scroll to position [910, 0]
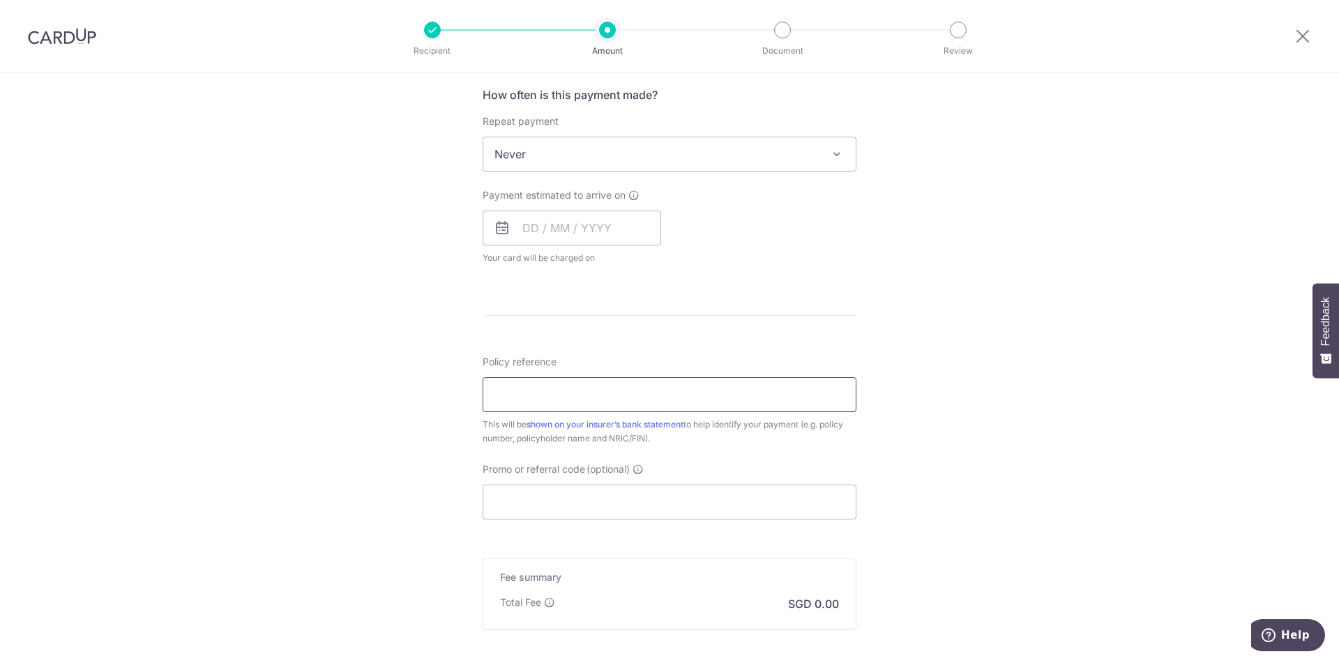
click at [584, 393] on input "Policy reference" at bounding box center [670, 394] width 374 height 35
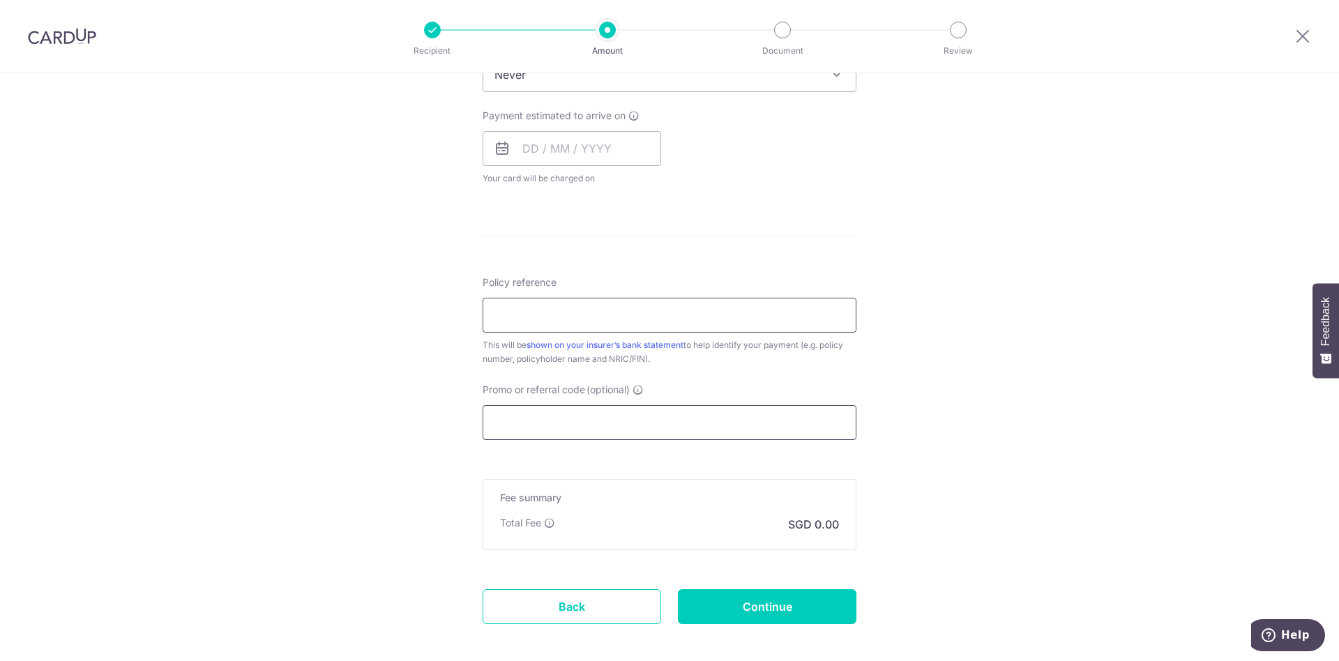
scroll to position [990, 0]
click at [701, 430] on input "Promo or referral code (optional)" at bounding box center [670, 422] width 374 height 35
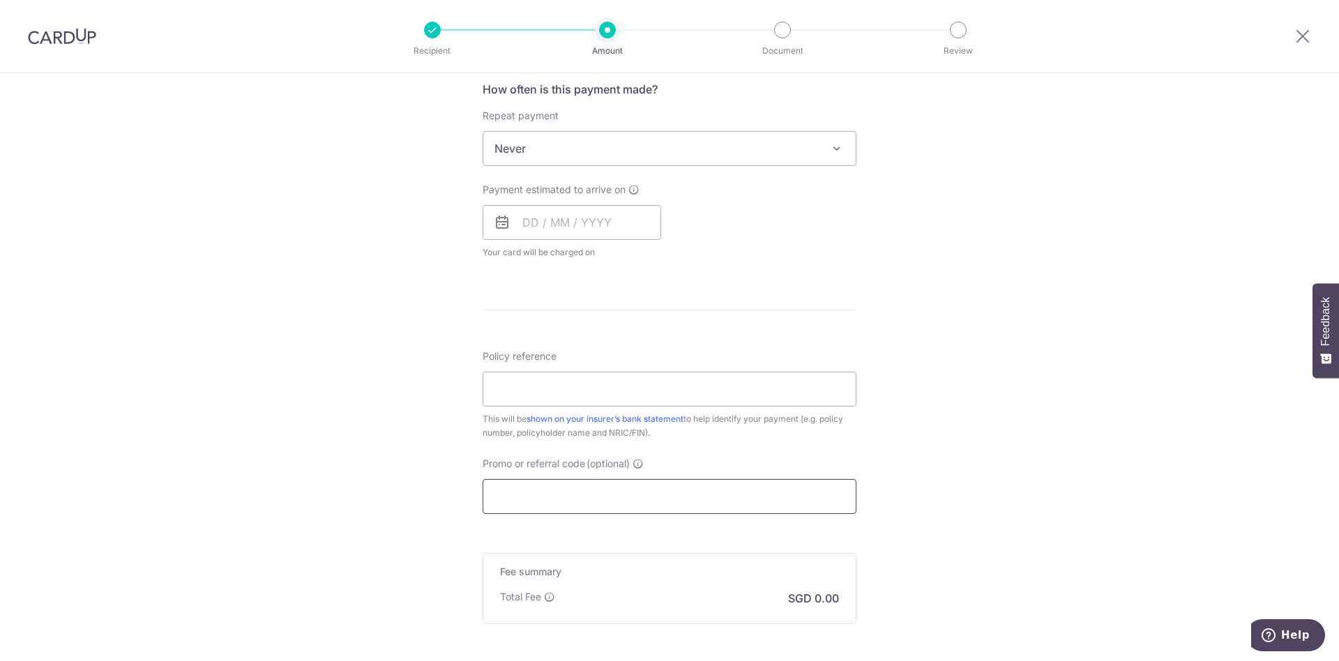
scroll to position [900, 0]
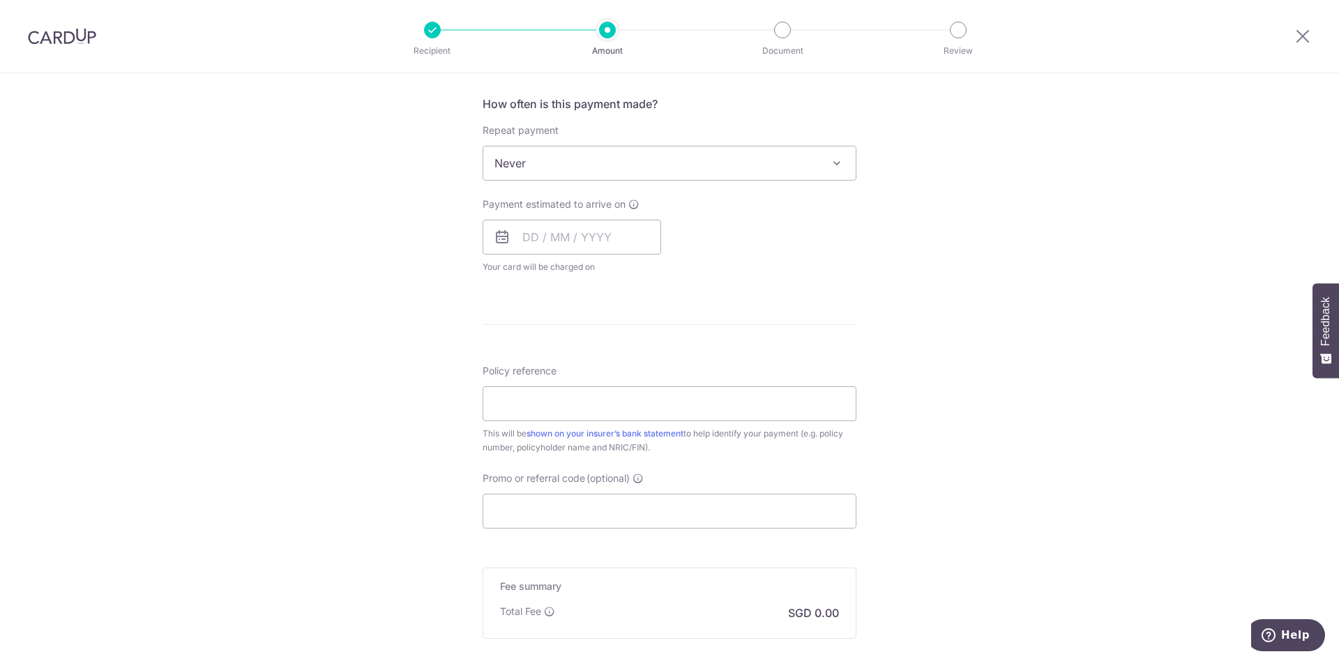
click at [614, 158] on span "Never" at bounding box center [669, 162] width 372 height 33
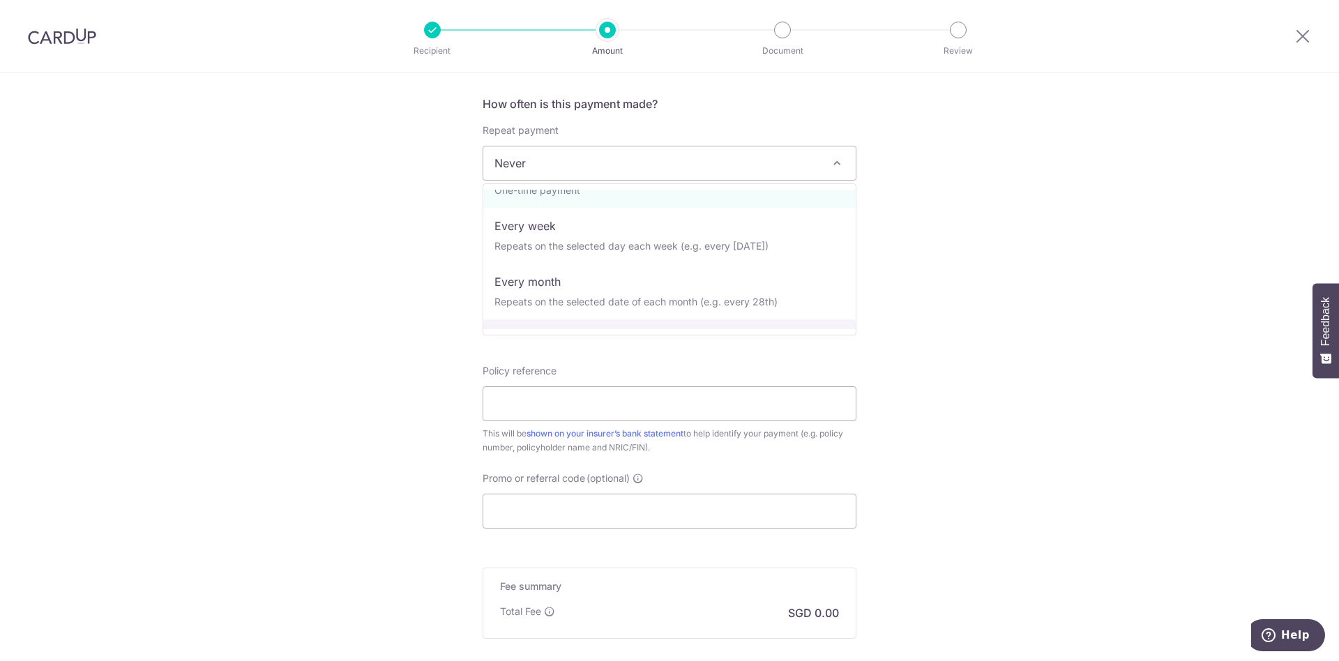
scroll to position [0, 0]
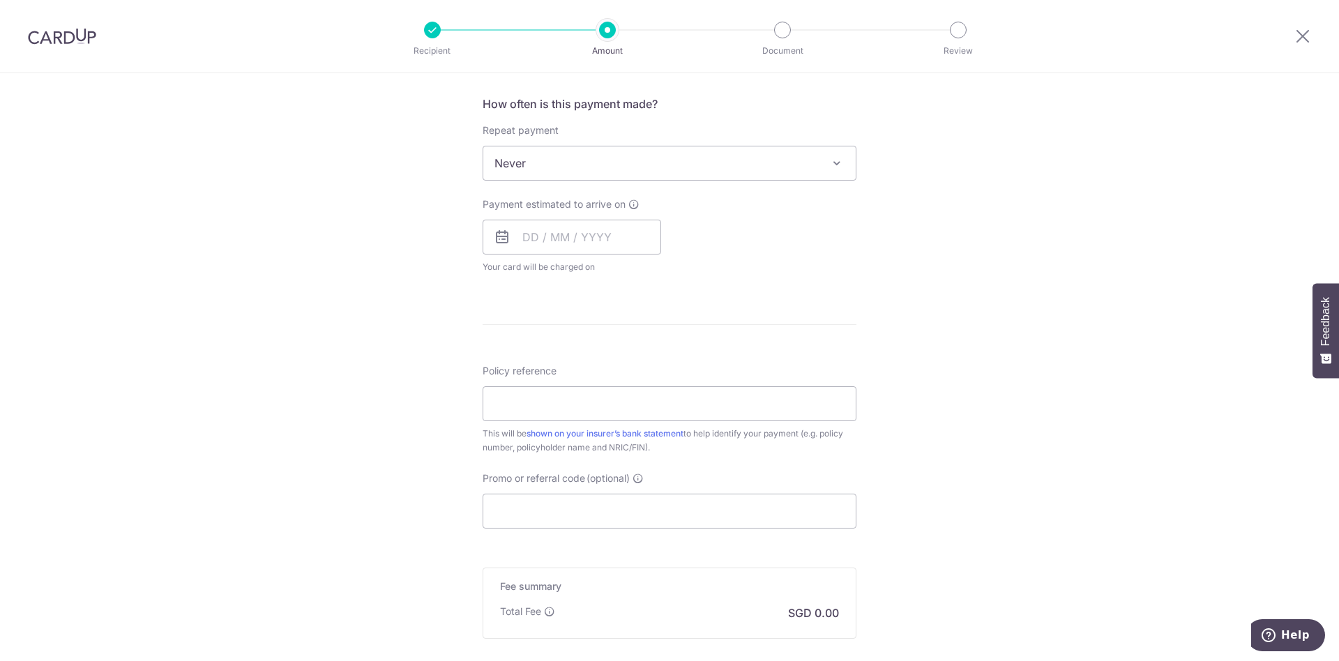
click at [809, 264] on div "Payment estimated to arrive on Prev Next Sep Oct Nov Dec 2025 2026 2027 2028 20…" at bounding box center [669, 235] width 391 height 77
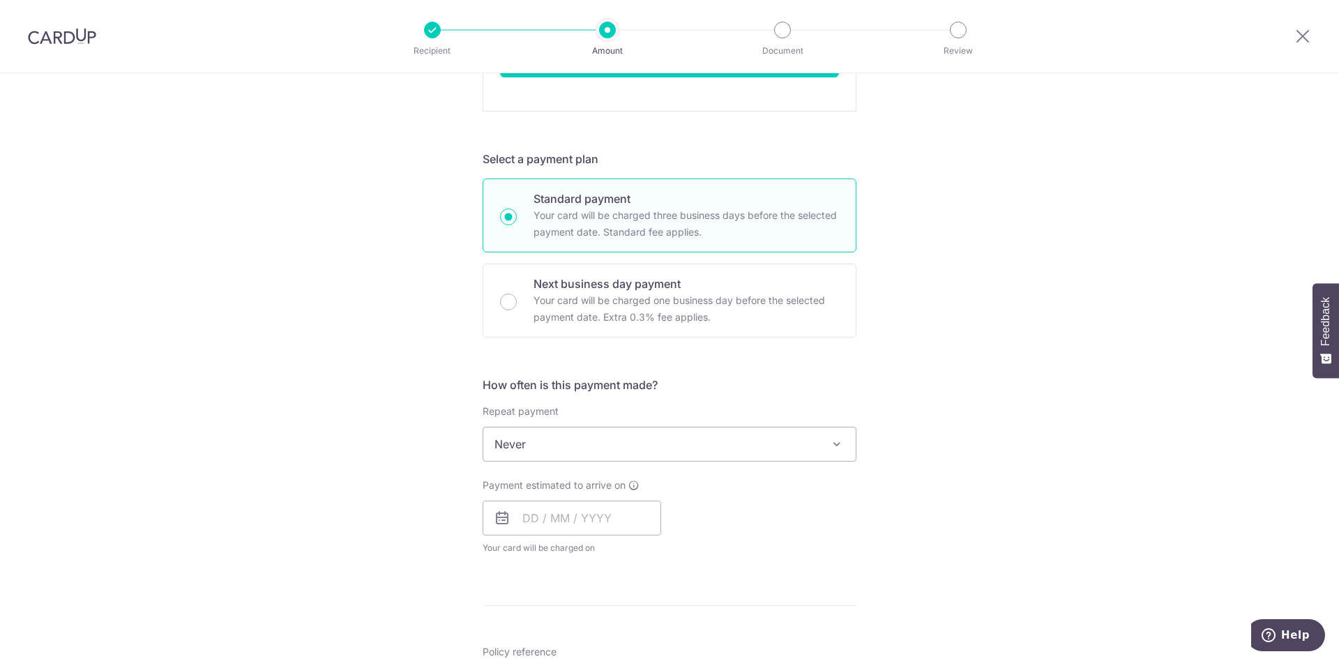
scroll to position [609, 0]
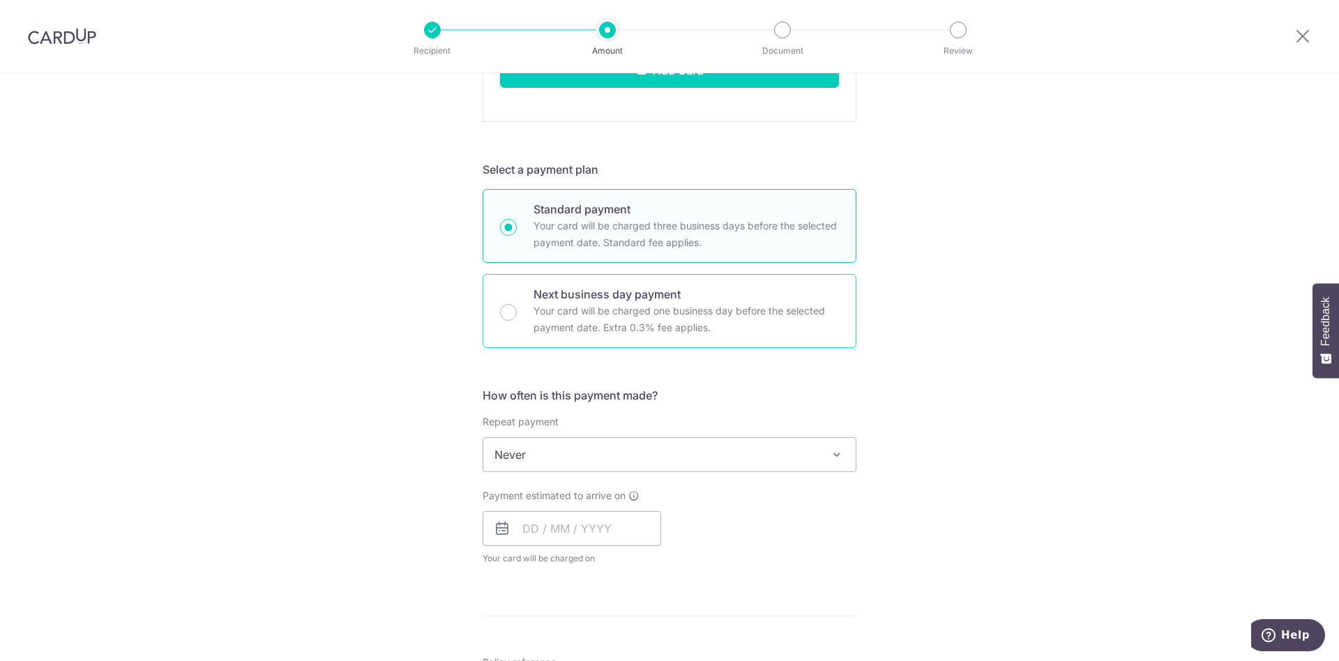
click at [682, 303] on p "Your card will be charged one business day before the selected payment date. Ex…" at bounding box center [686, 319] width 305 height 33
click at [517, 304] on input "Next business day payment Your card will be charged one business day before the…" at bounding box center [508, 312] width 17 height 17
radio input "false"
radio input "true"
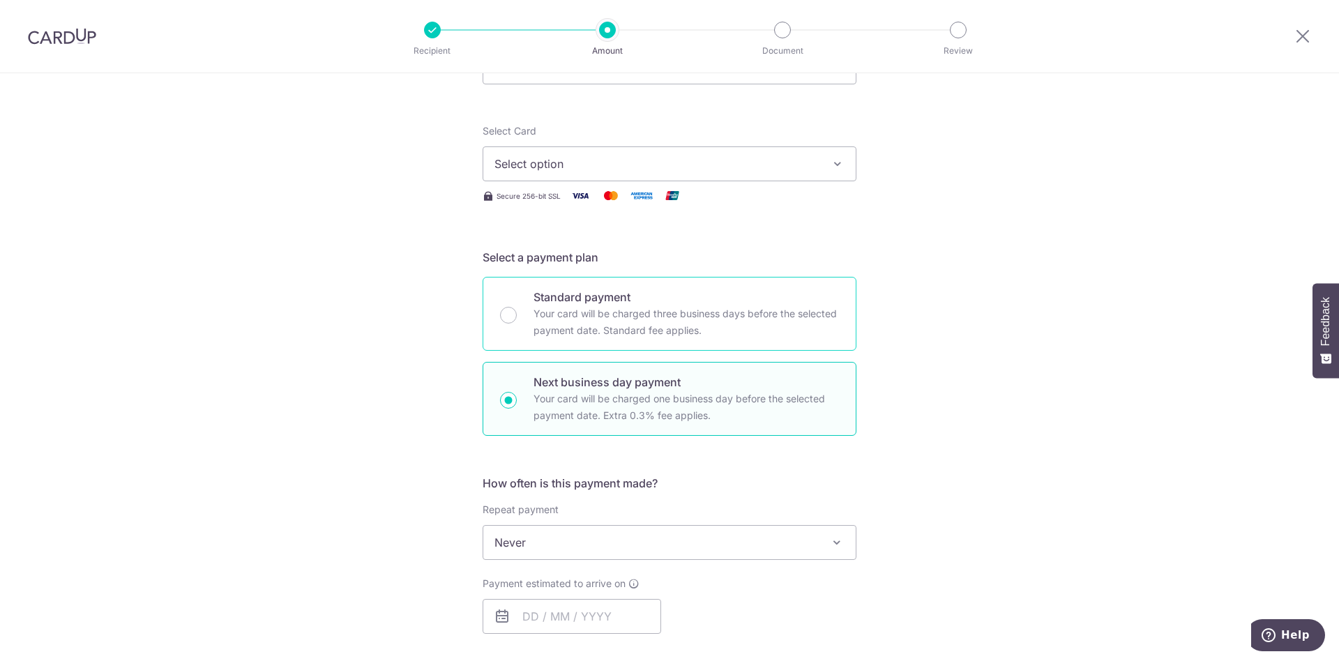
click at [548, 310] on p "Your card will be charged three business days before the selected payment date.…" at bounding box center [686, 321] width 305 height 33
click at [517, 310] on input "Standard payment Your card will be charged three business days before the selec…" at bounding box center [508, 315] width 17 height 17
radio input "true"
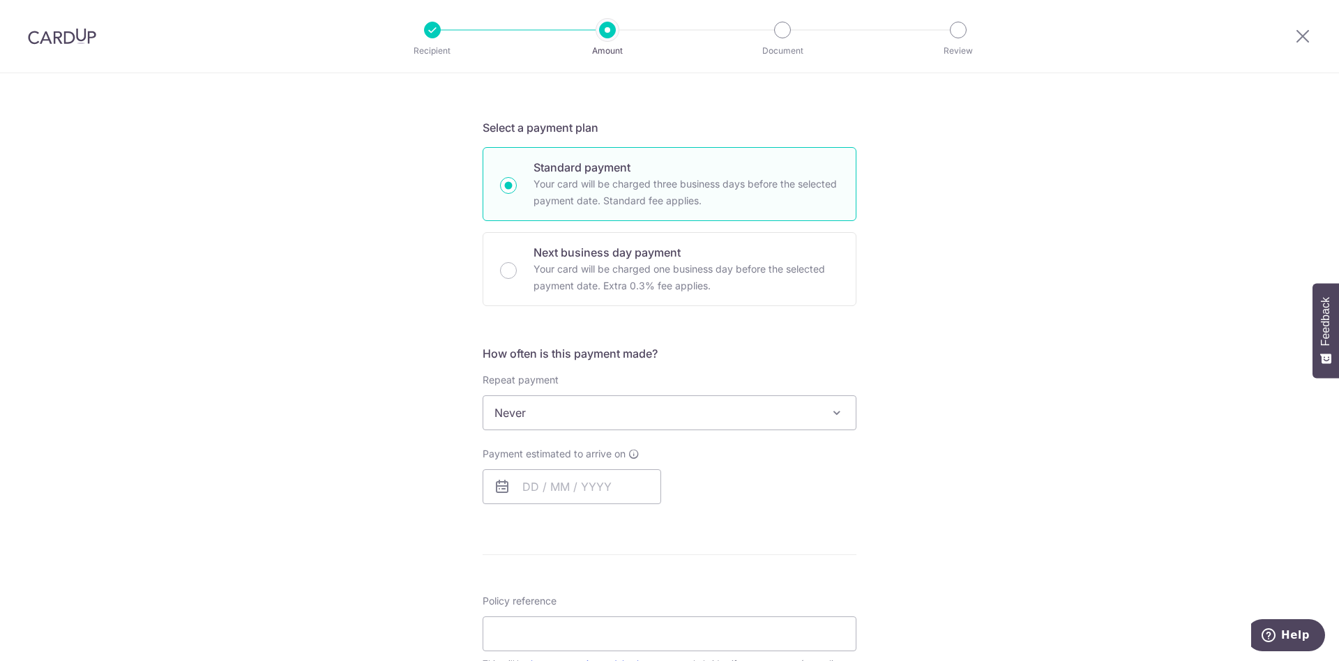
scroll to position [272, 0]
click at [610, 471] on input "text" at bounding box center [572, 482] width 179 height 35
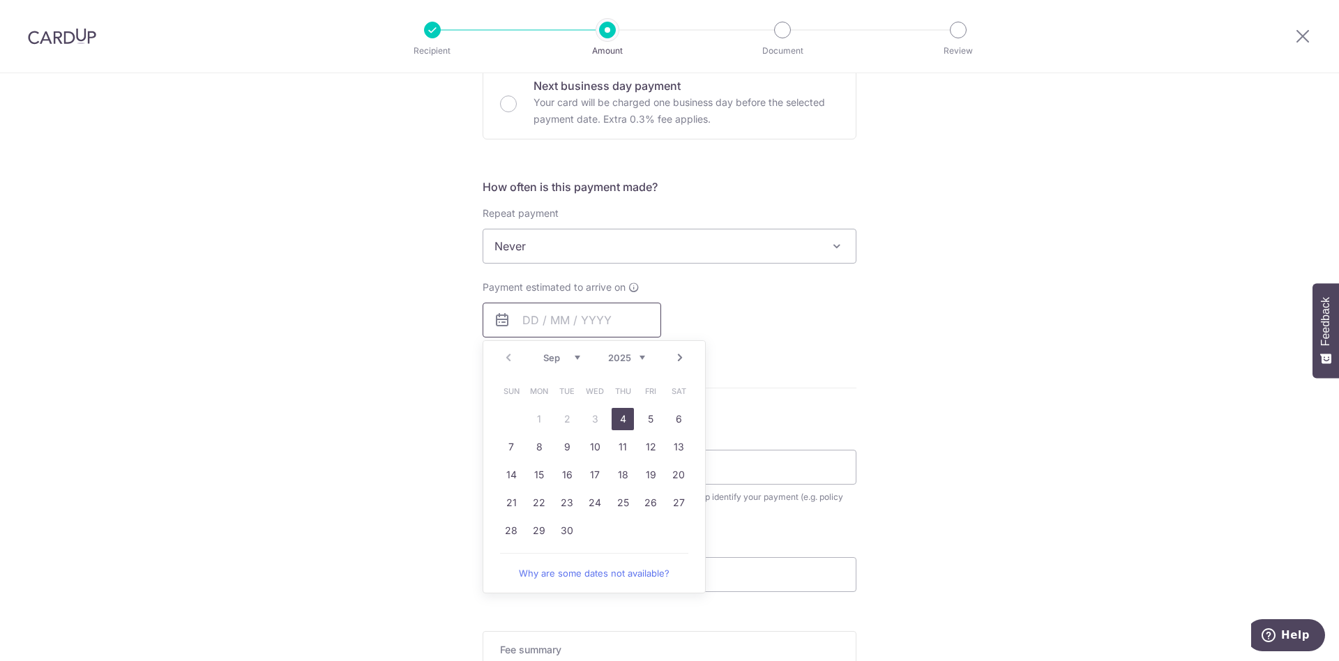
scroll to position [451, 0]
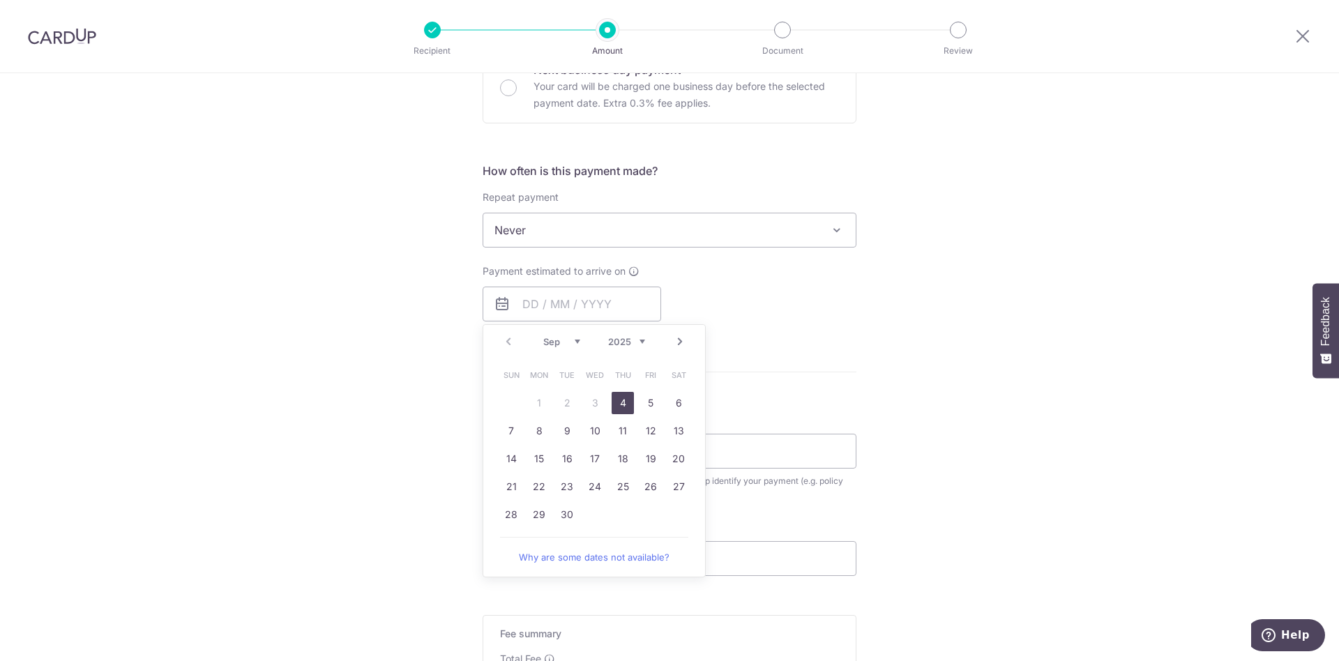
click at [626, 408] on link "4" at bounding box center [623, 403] width 22 height 22
type input "[DATE]"
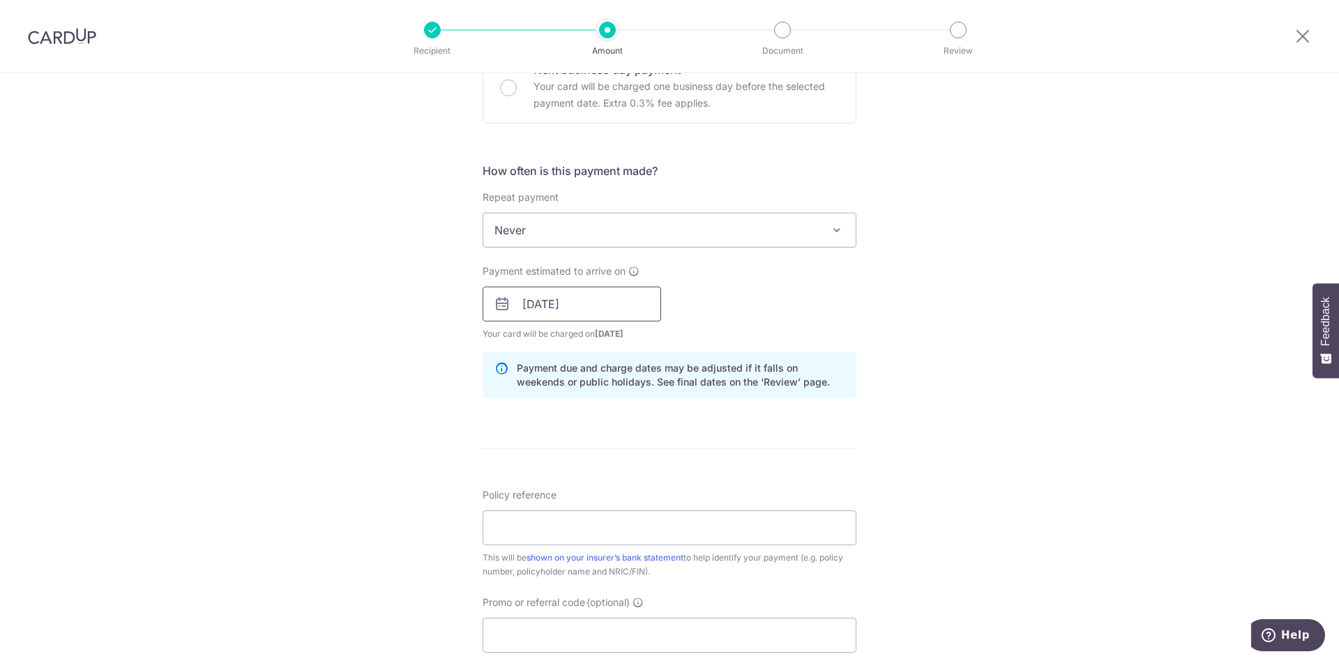
click at [597, 303] on input "[DATE]" at bounding box center [572, 304] width 179 height 35
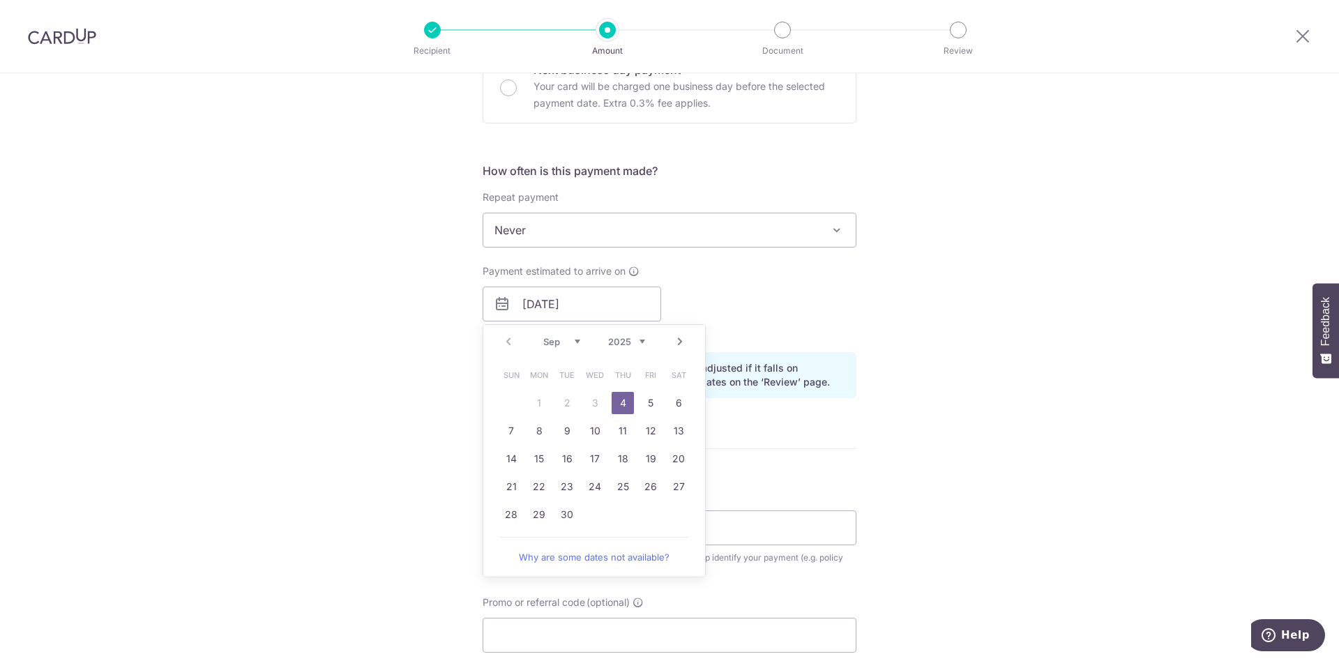
click at [907, 351] on div "Tell us more about your payment Enter payment amount SGD 889.40 889.40 Select C…" at bounding box center [669, 282] width 1339 height 1319
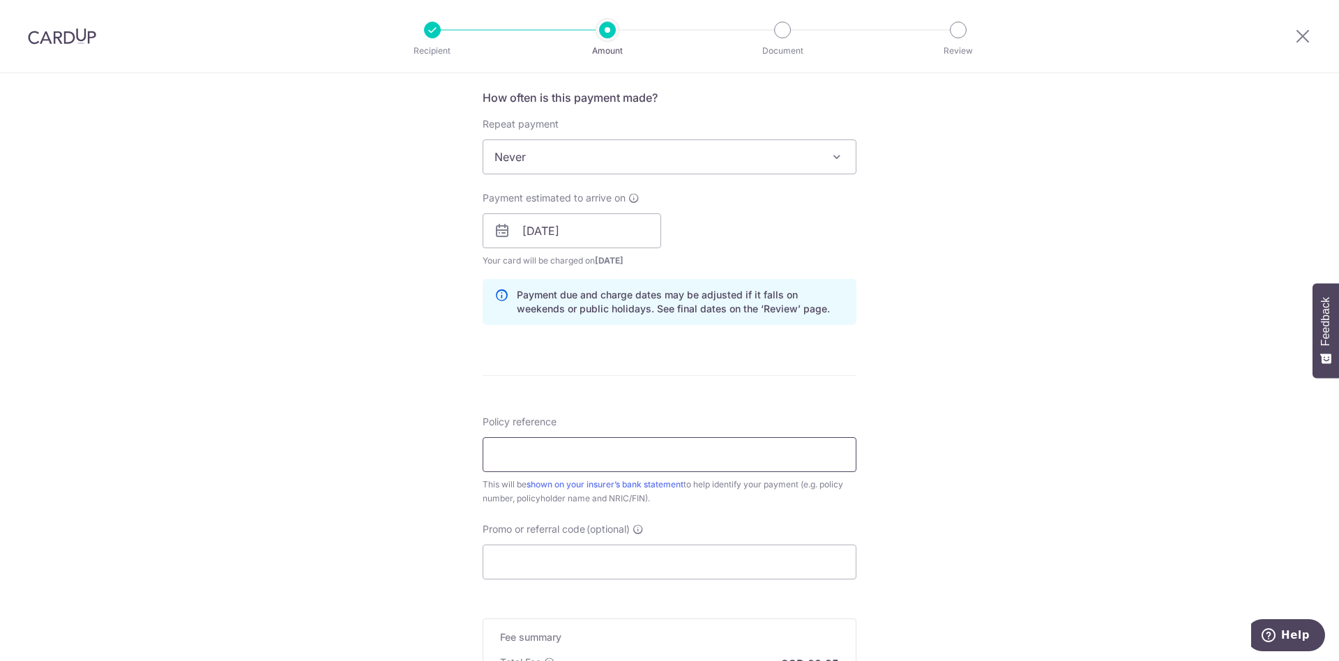
scroll to position [540, 0]
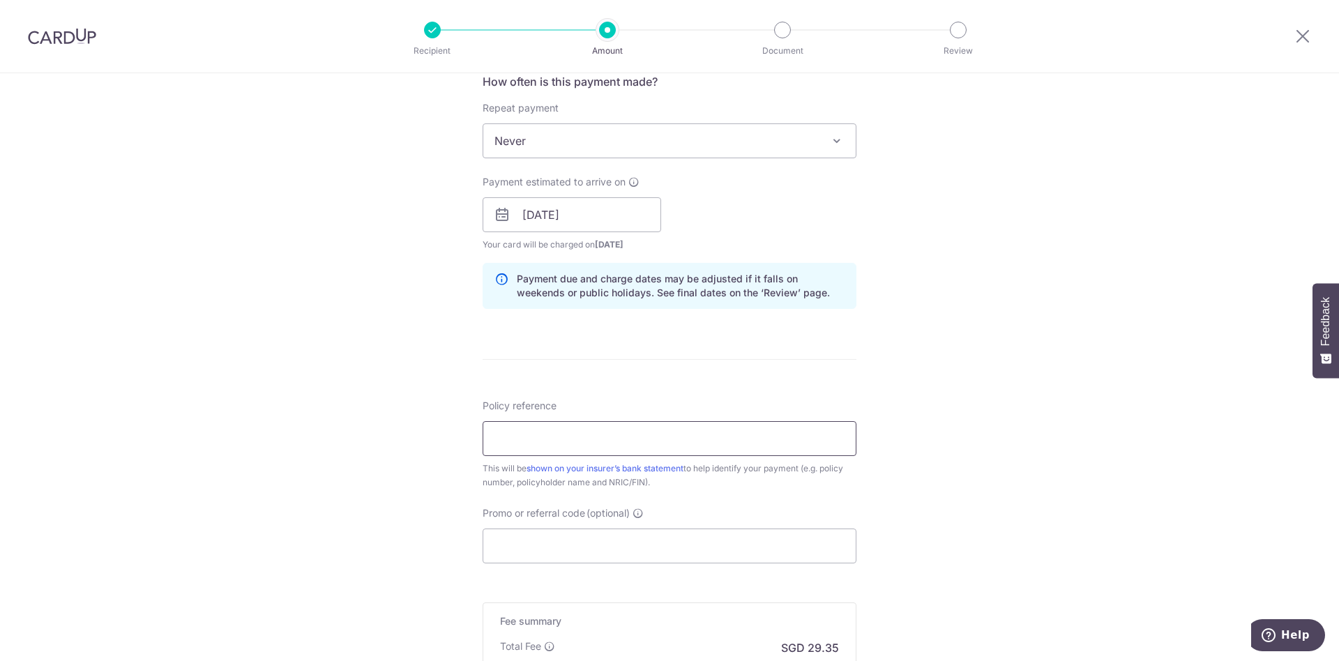
click at [615, 446] on input "Policy reference" at bounding box center [670, 438] width 374 height 35
click at [635, 468] on link "shown on your insurer’s bank statement" at bounding box center [605, 468] width 157 height 10
click at [563, 432] on input "Policy reference" at bounding box center [670, 438] width 374 height 35
paste input "E244158103"
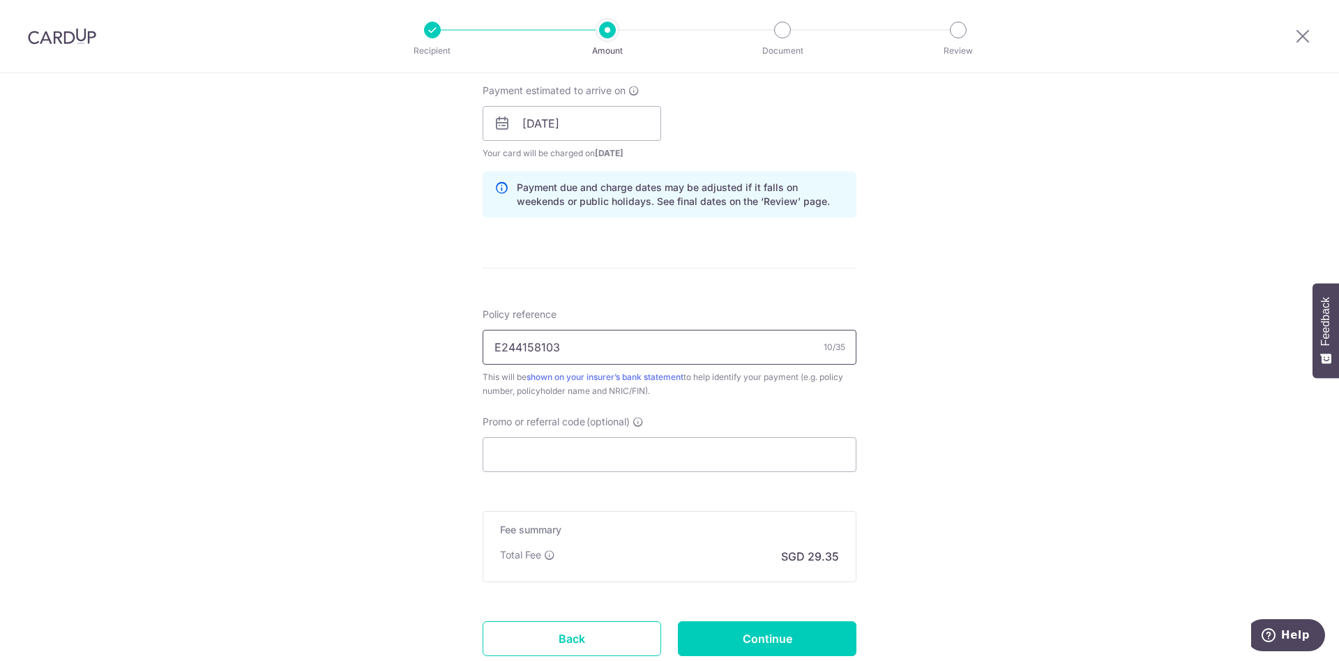
scroll to position [664, 0]
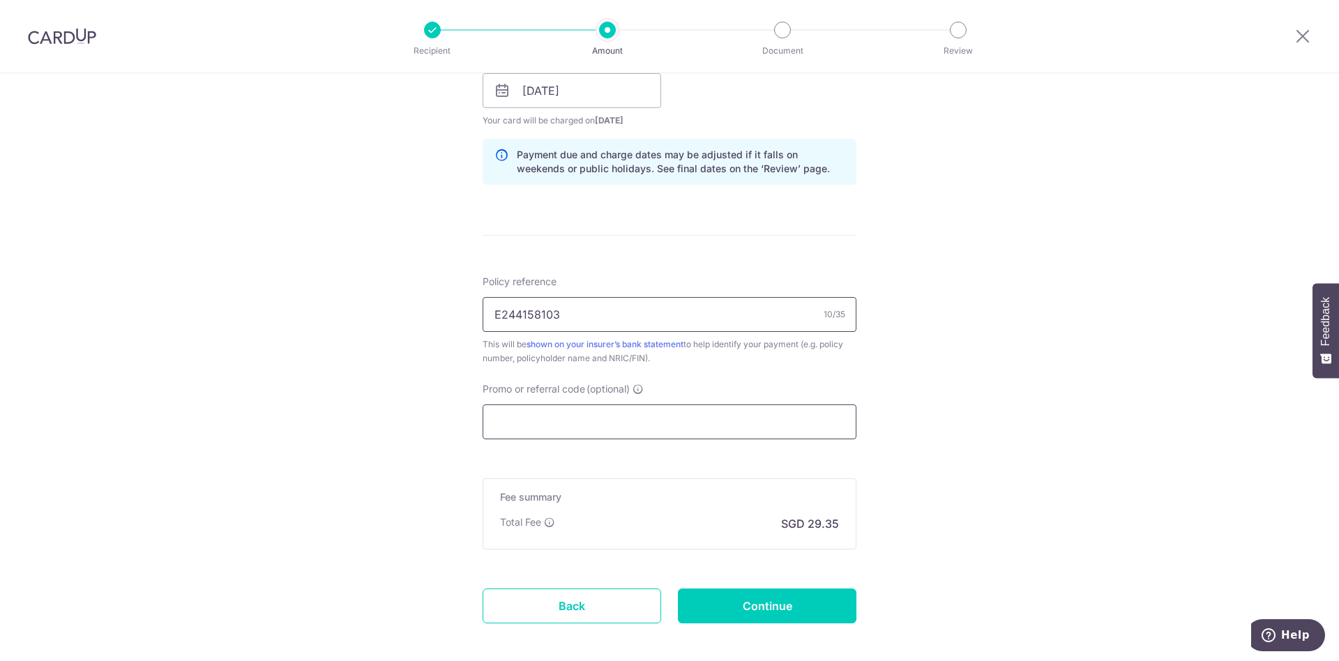
type input "E244158103"
click at [703, 415] on input "Promo or referral code (optional)" at bounding box center [670, 422] width 374 height 35
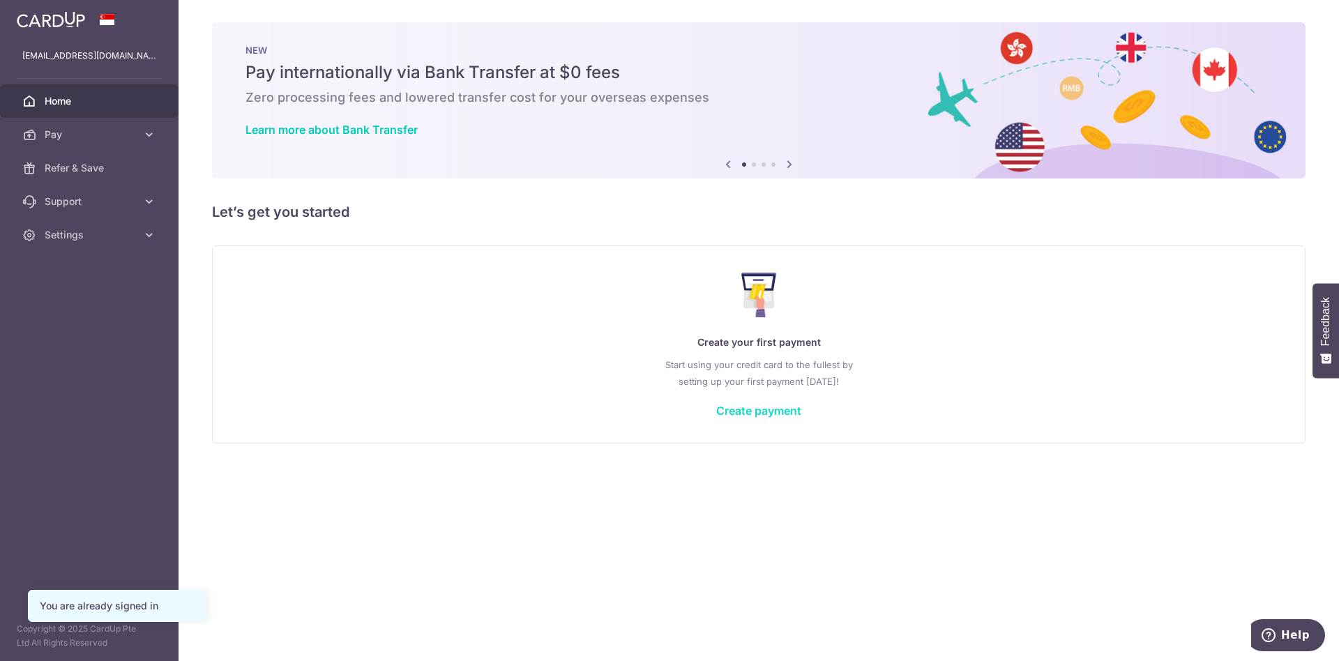
click at [750, 409] on link "Create payment" at bounding box center [758, 411] width 85 height 14
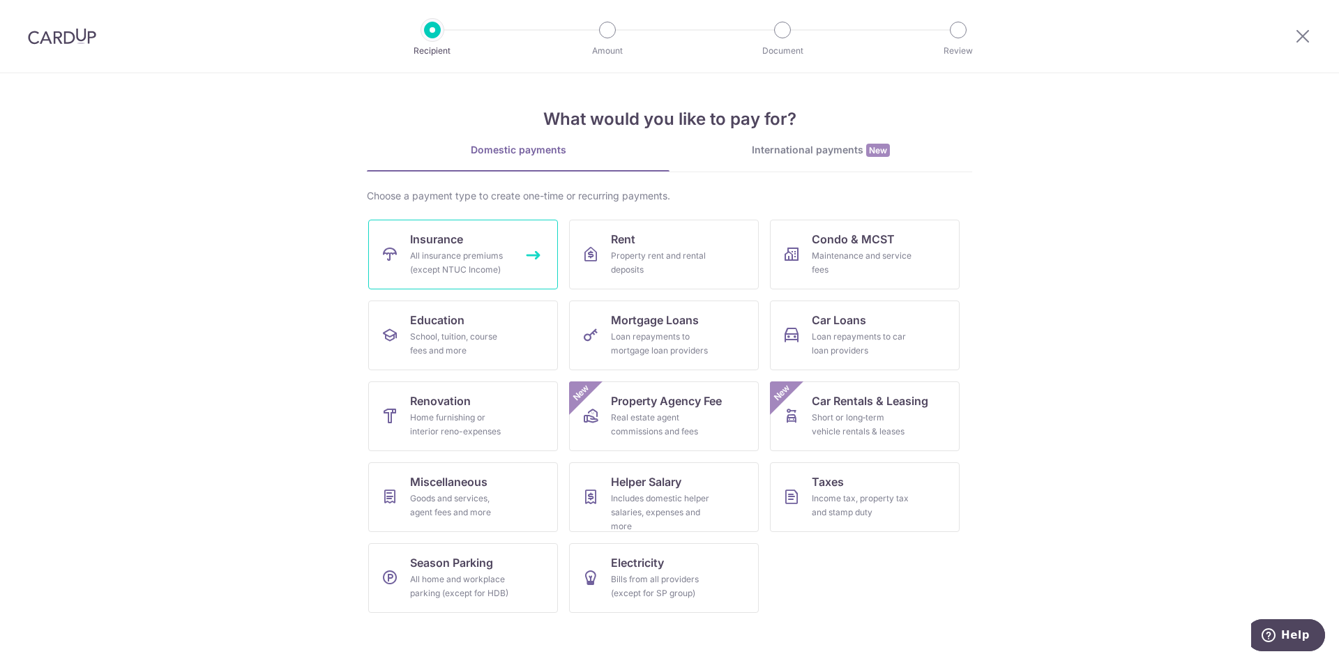
click at [418, 243] on span "Insurance" at bounding box center [436, 239] width 53 height 17
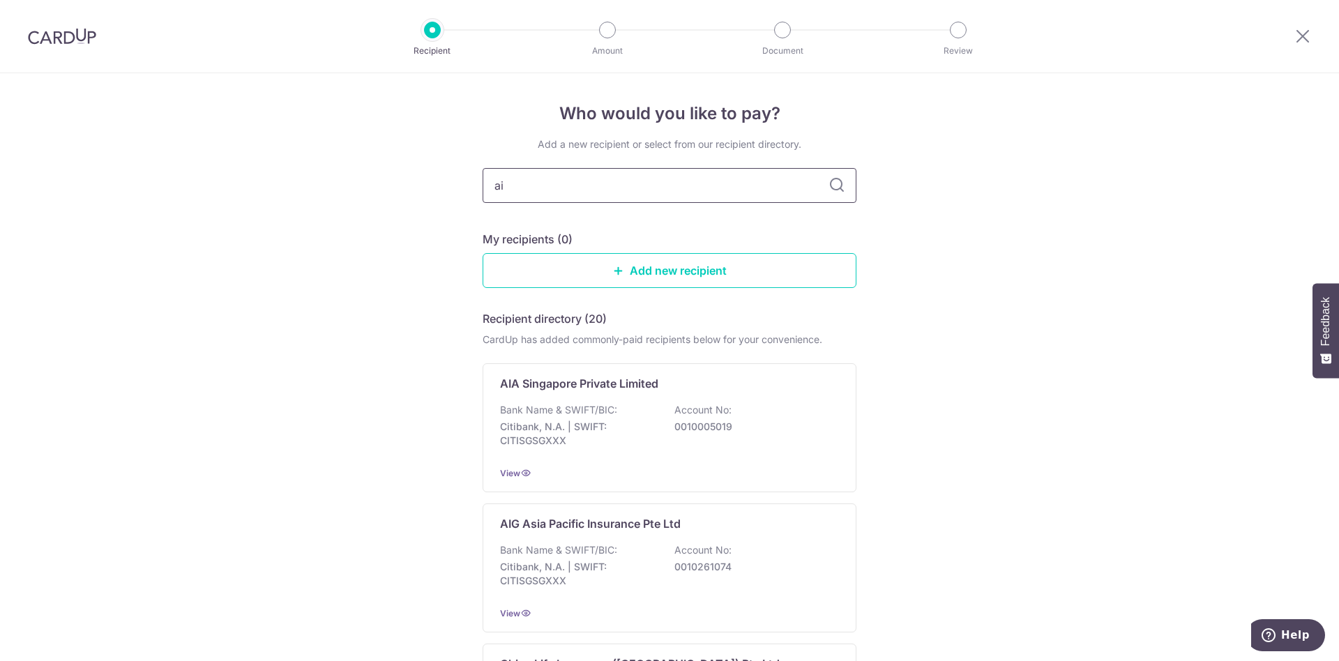
type input "aia"
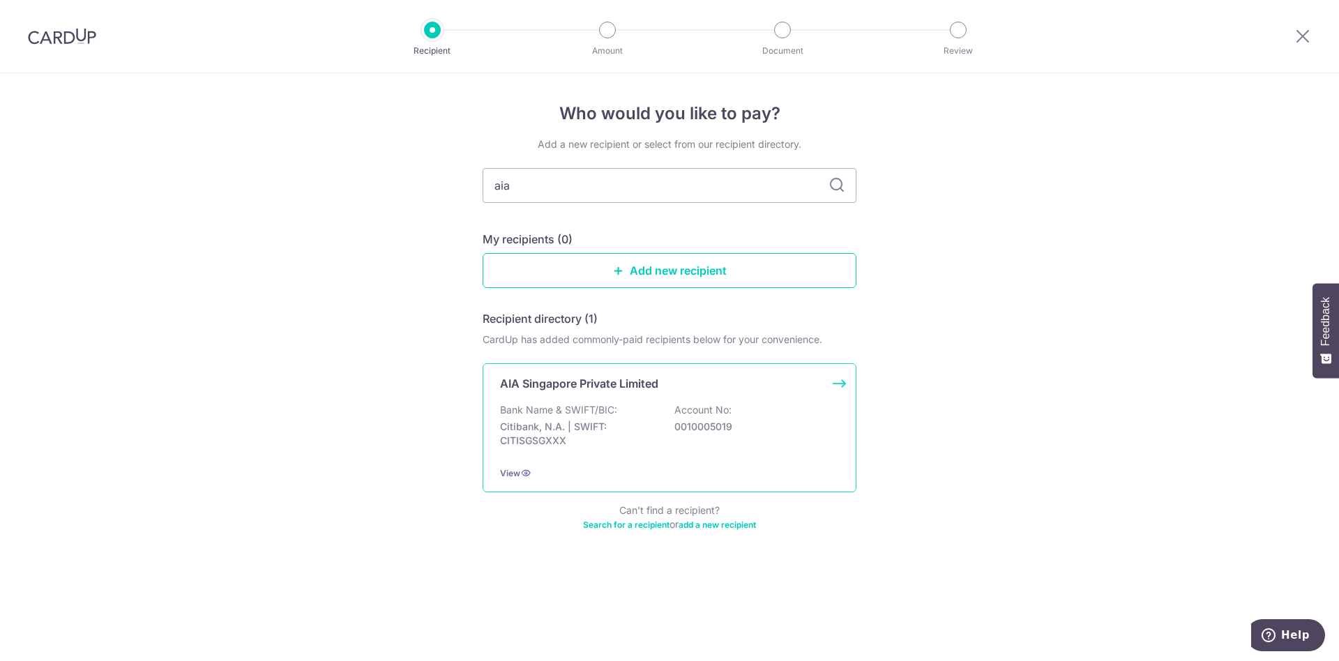
click at [709, 414] on p "Account No:" at bounding box center [702, 410] width 57 height 14
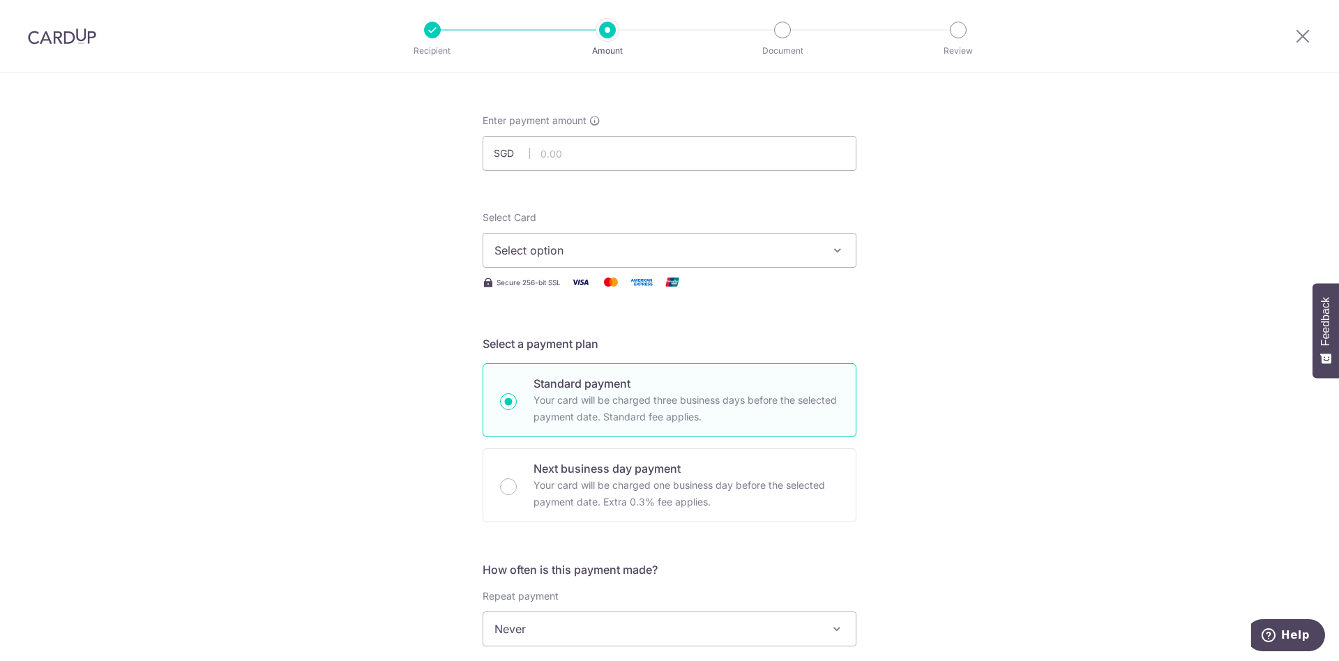
scroll to position [45, 0]
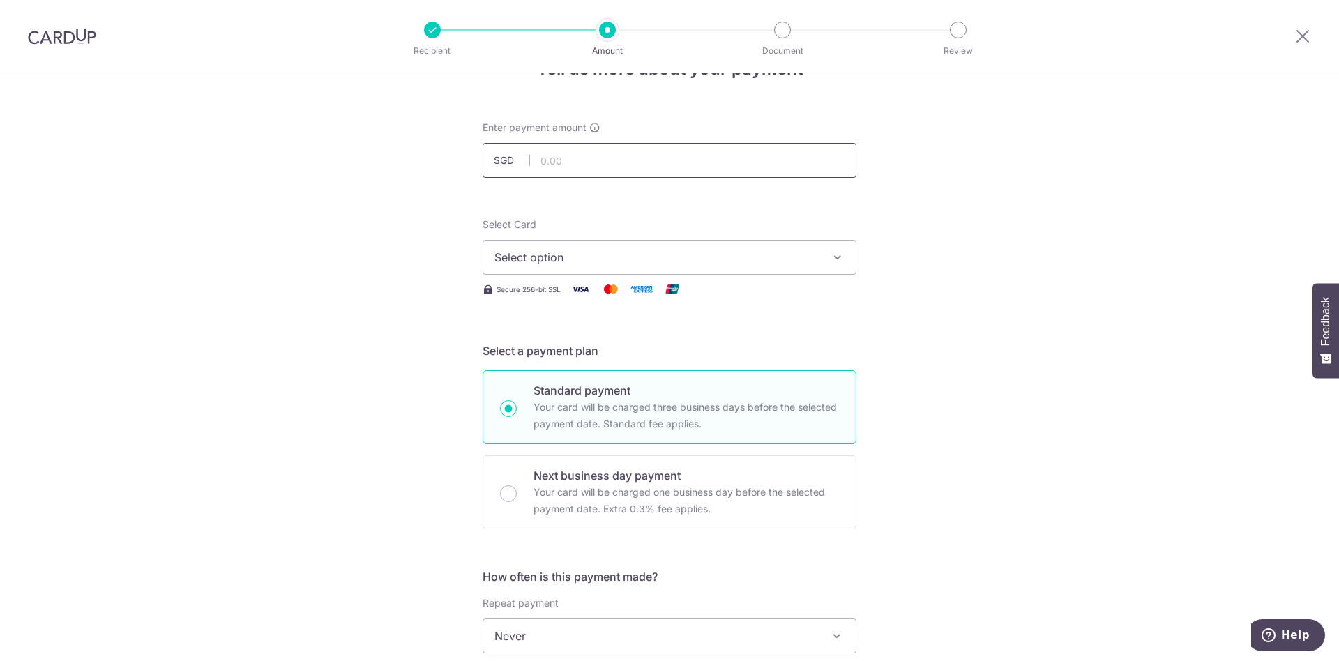
click at [606, 163] on input "text" at bounding box center [670, 160] width 374 height 35
type input "889.40"
click at [535, 257] on span "Select option" at bounding box center [657, 257] width 325 height 17
click at [552, 296] on span "Add credit card" at bounding box center [682, 296] width 325 height 14
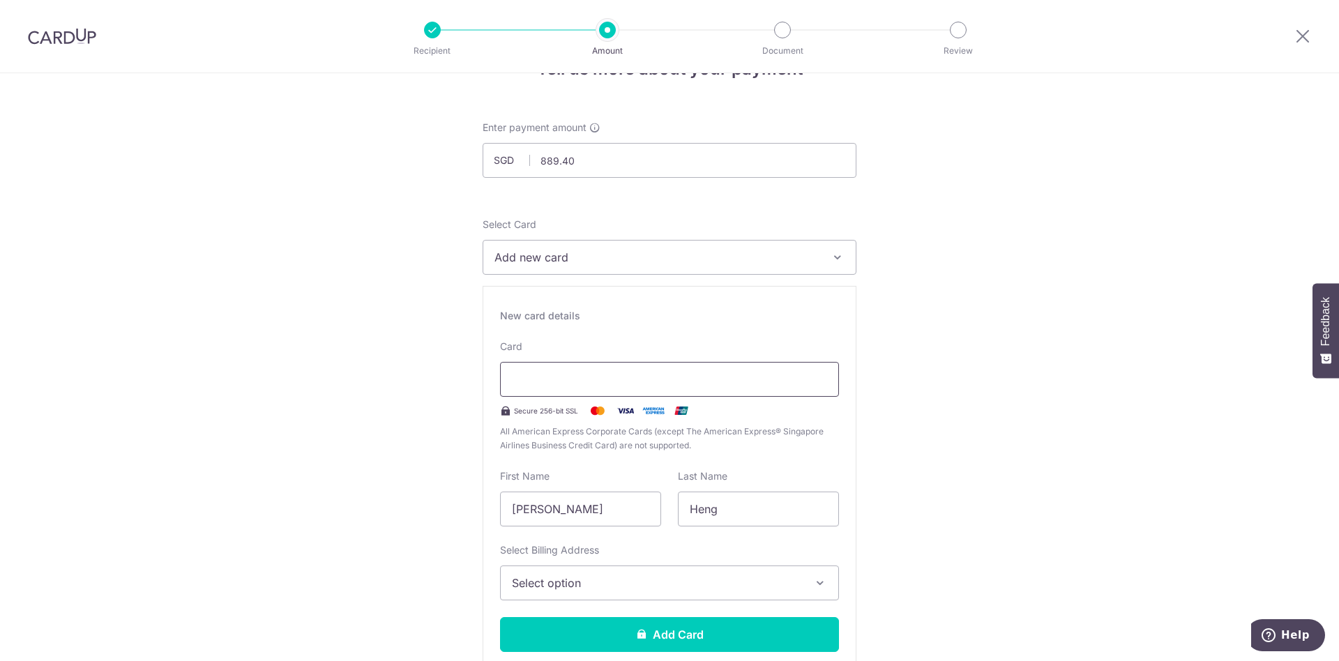
click at [573, 452] on span "All American Express Corporate Cards (except The American Express® Singapore Ai…" at bounding box center [669, 439] width 339 height 28
type input "D"
type input "Gillian"
type input "Quahe"
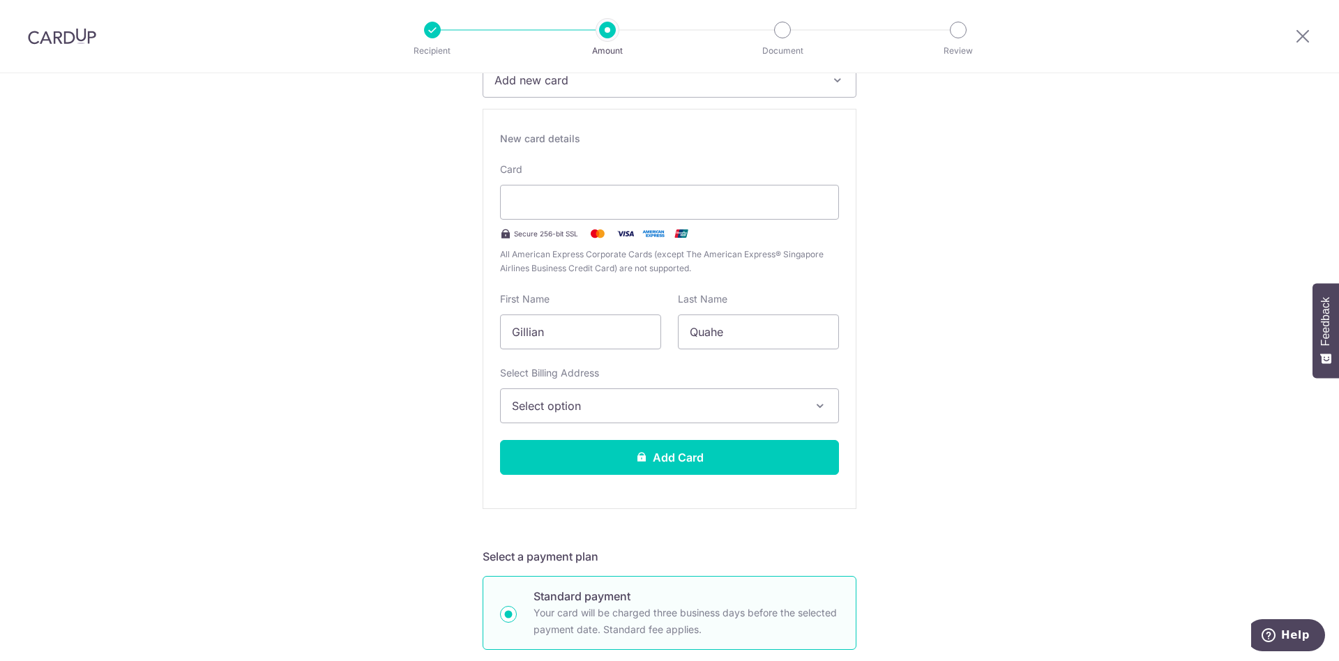
scroll to position [223, 0]
click at [716, 387] on button "Select option" at bounding box center [669, 404] width 339 height 35
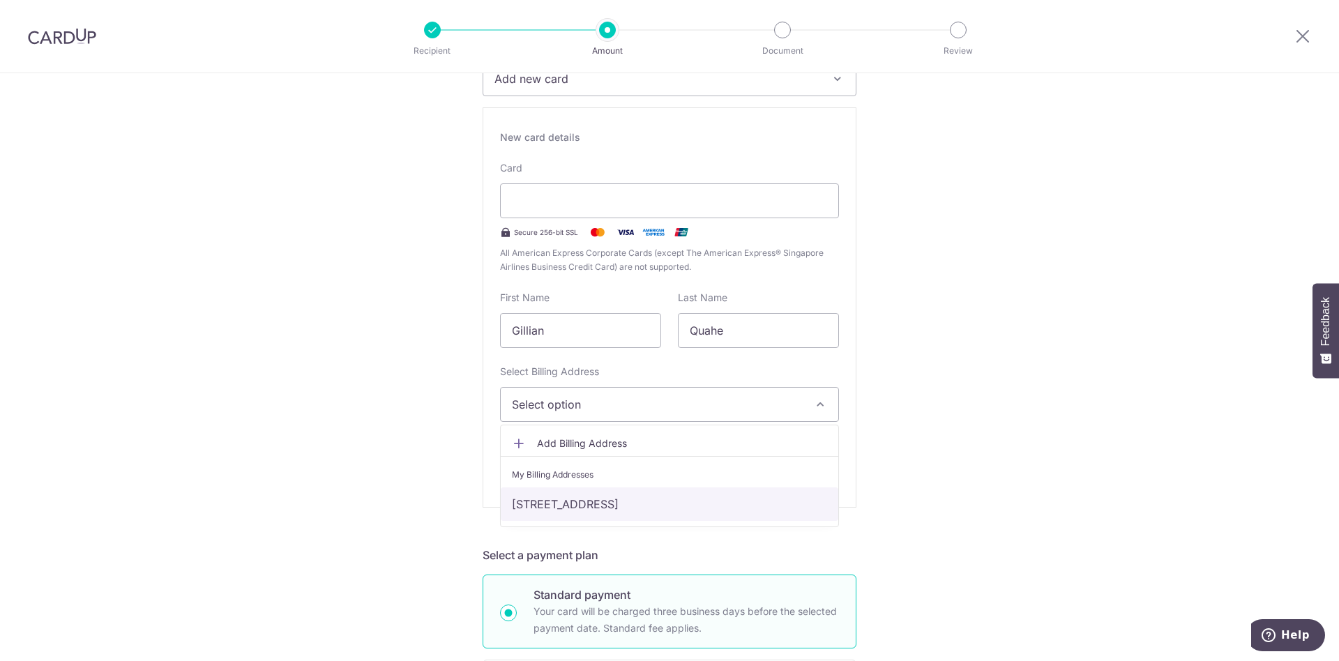
click at [575, 503] on link "[STREET_ADDRESS]" at bounding box center [670, 504] width 338 height 33
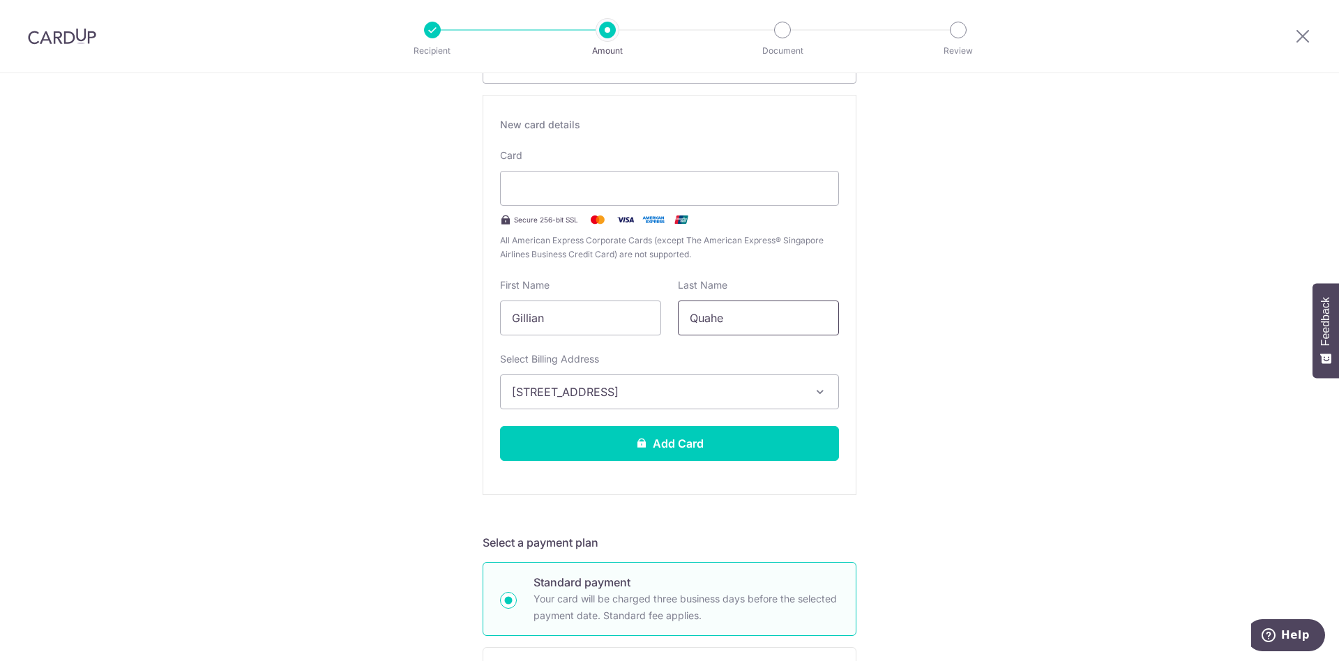
scroll to position [179, 0]
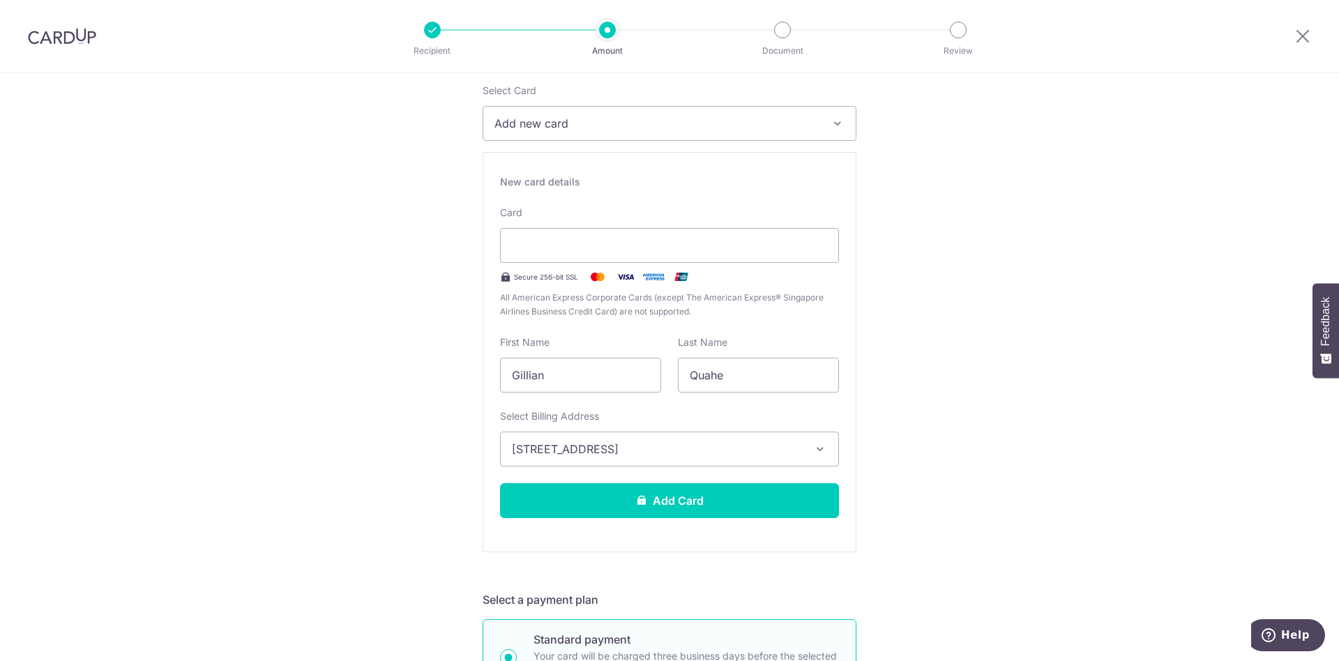
click at [605, 124] on span "Add new card" at bounding box center [657, 123] width 325 height 17
drag, startPoint x: 1038, startPoint y: 224, endPoint x: 1019, endPoint y: 264, distance: 44.0
click at [1039, 225] on div at bounding box center [669, 330] width 1339 height 661
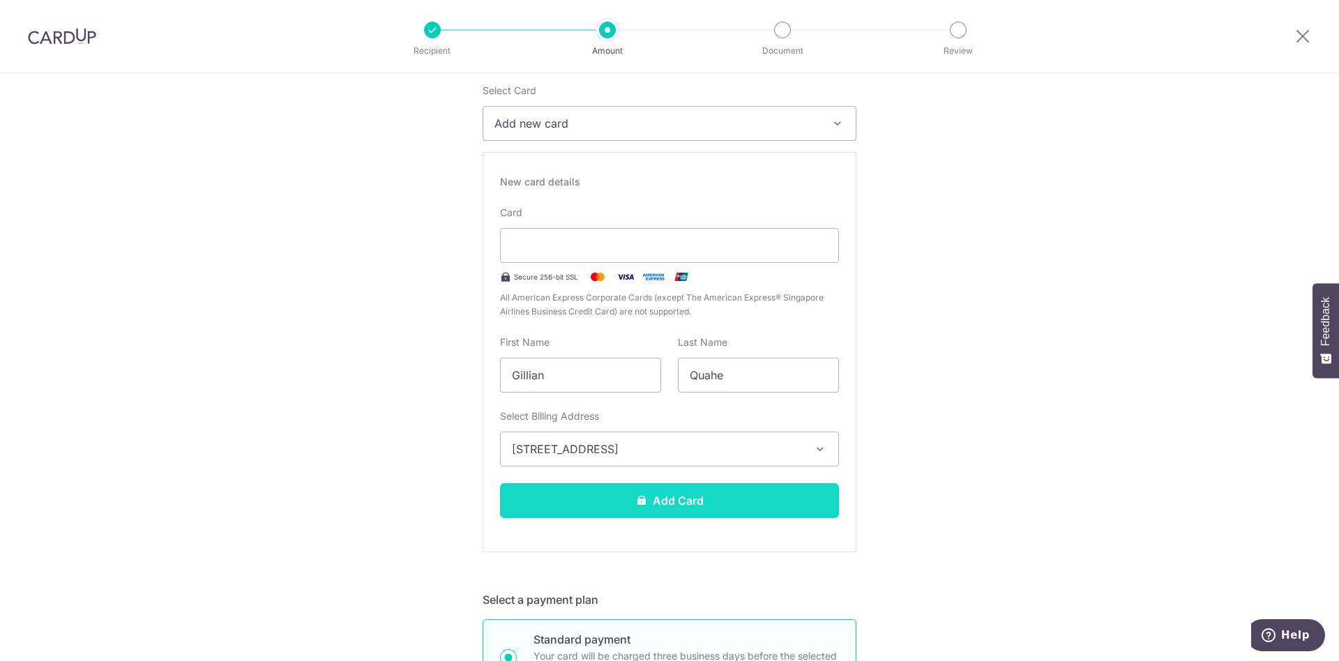
click at [677, 501] on button "Add Card" at bounding box center [669, 500] width 339 height 35
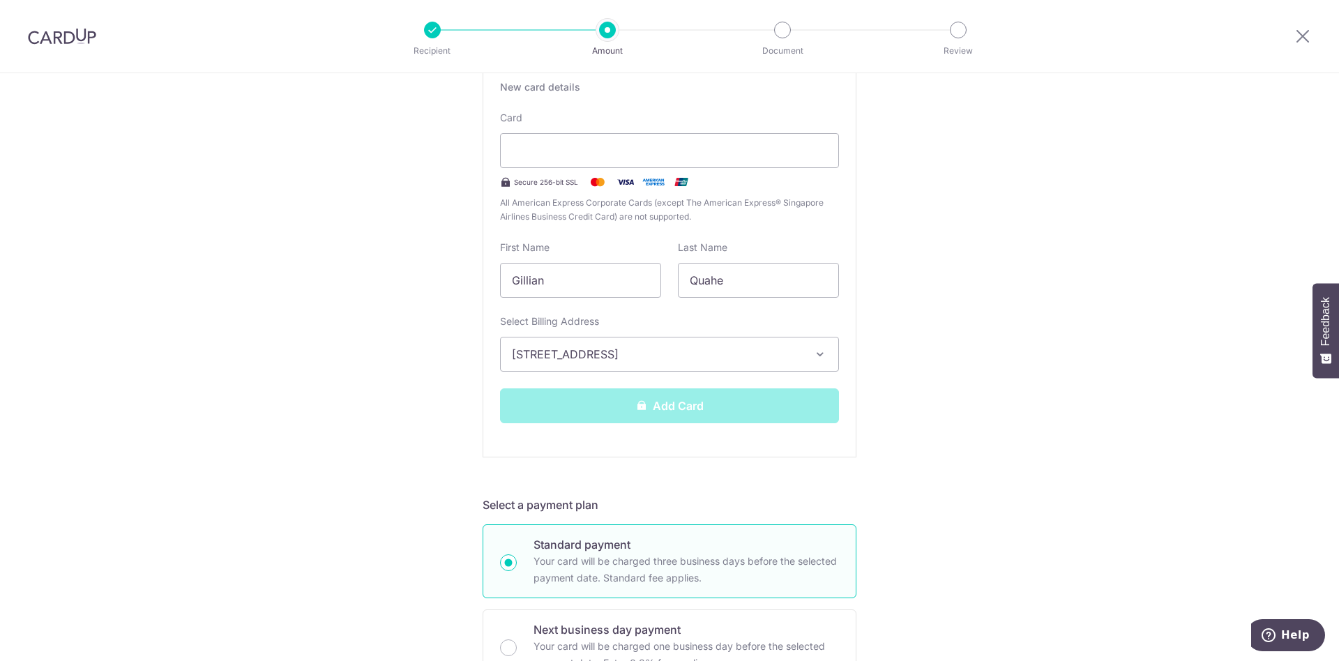
scroll to position [312, 0]
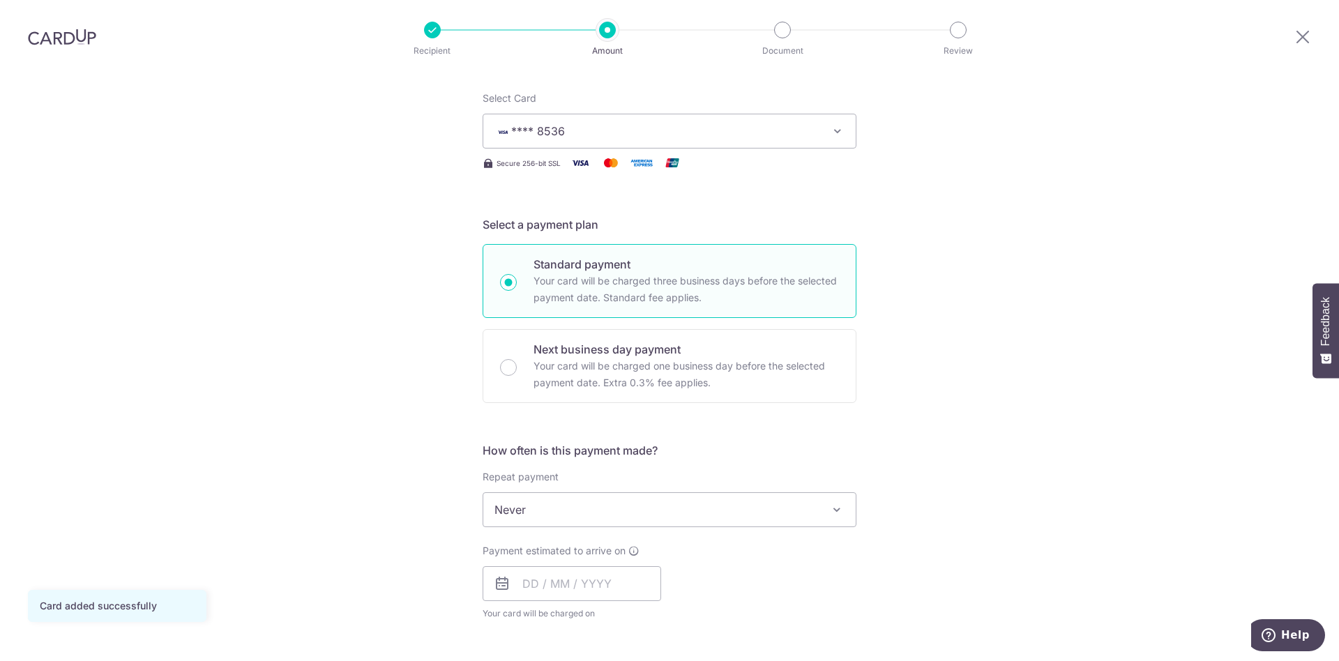
scroll to position [223, 0]
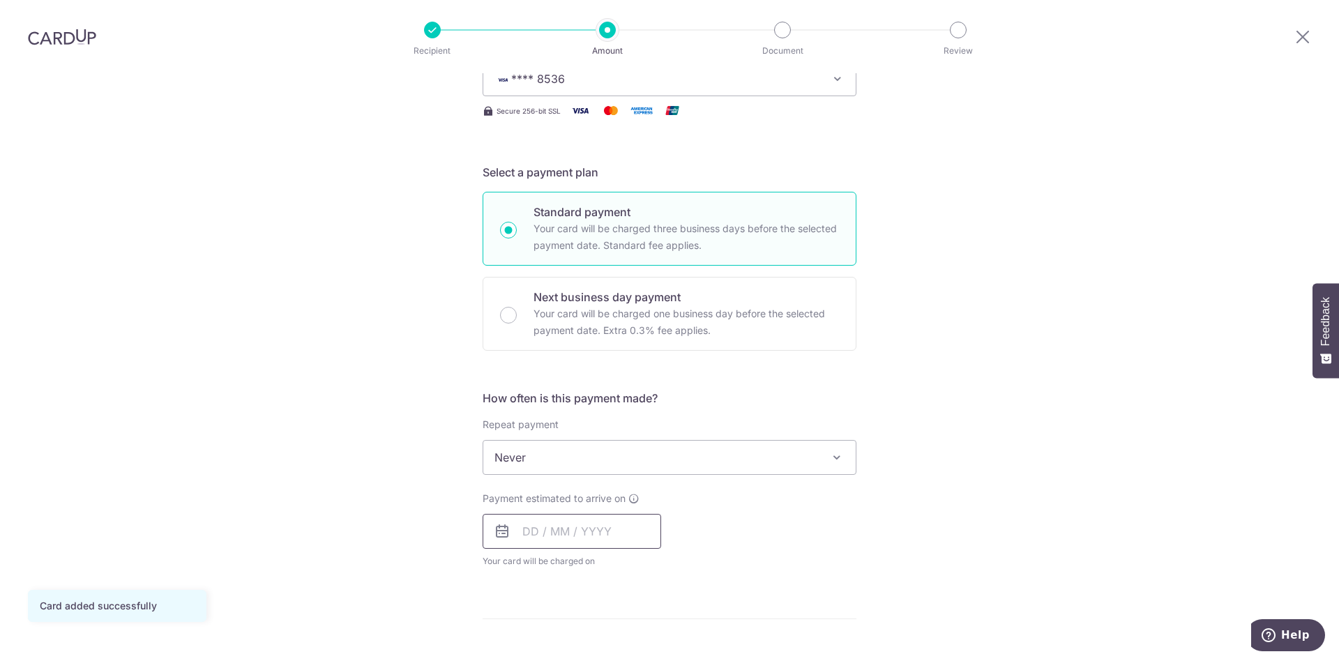
click at [591, 514] on input "text" at bounding box center [572, 531] width 179 height 35
click at [627, 619] on link "4" at bounding box center [623, 630] width 22 height 22
type input "[DATE]"
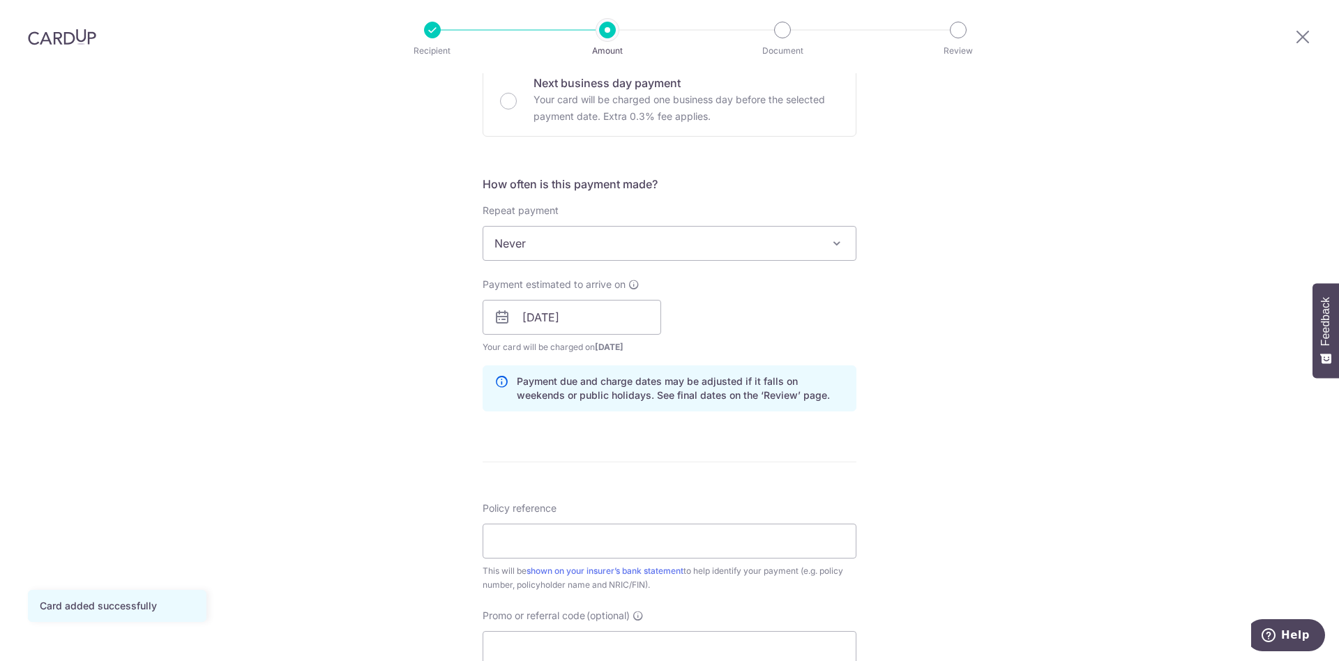
scroll to position [575, 0]
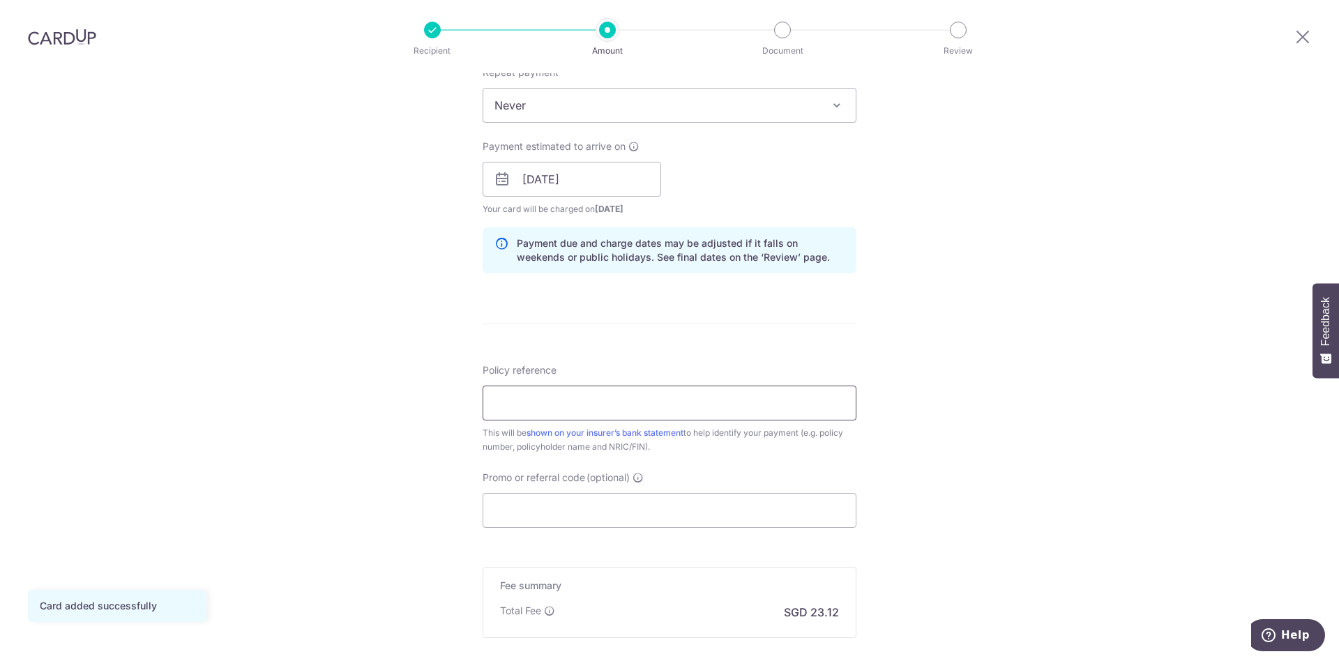
click at [555, 386] on input "Policy reference" at bounding box center [670, 403] width 374 height 35
paste input "MILELION"
type input "MILELION"
click at [561, 493] on input "Promo or referral code (optional)" at bounding box center [670, 510] width 374 height 35
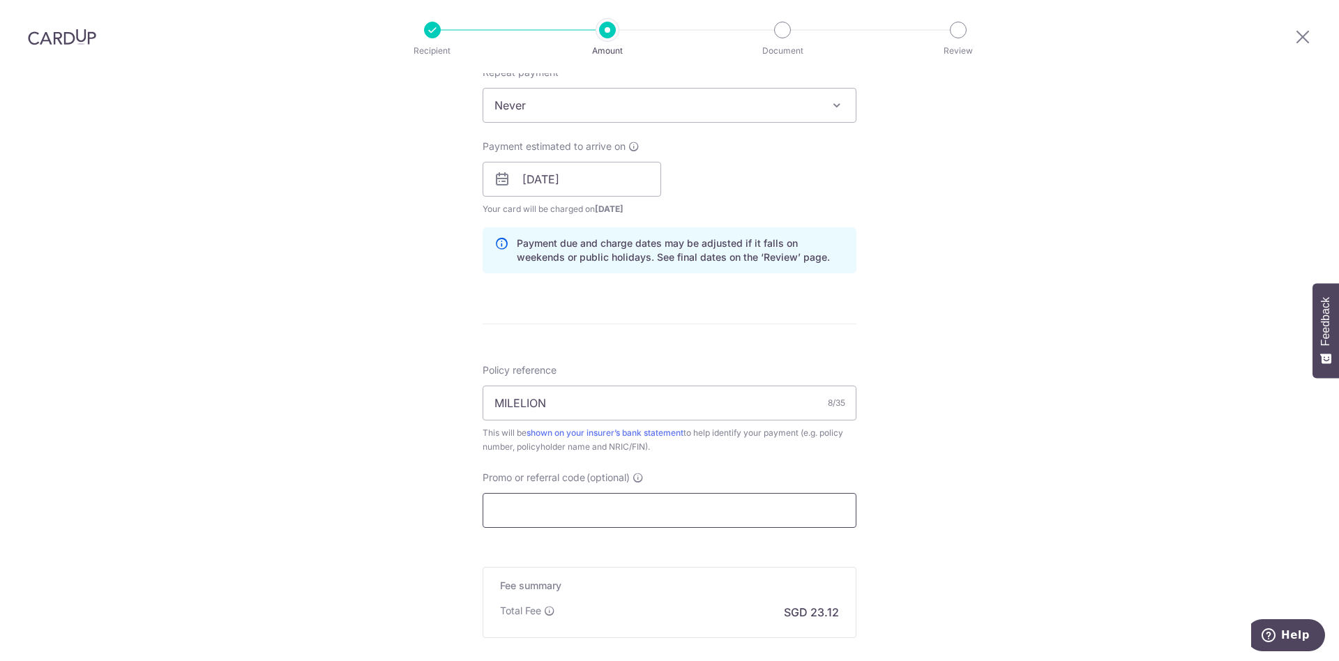
paste input "MILELION"
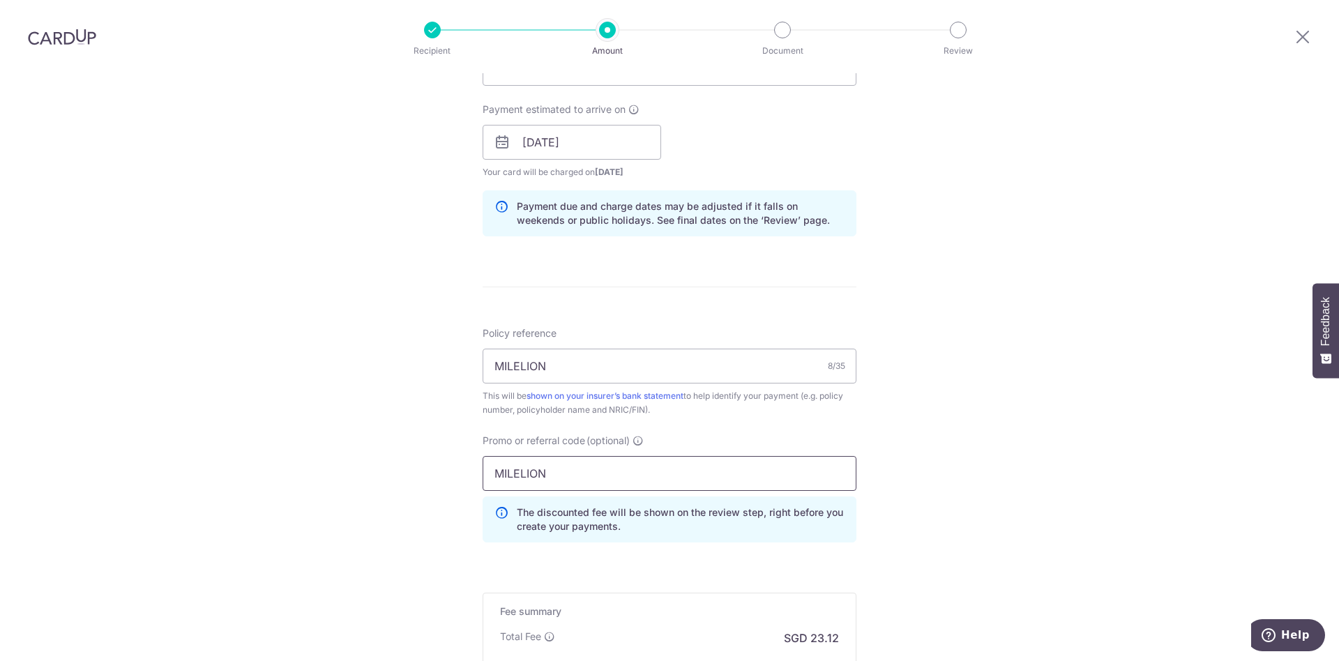
scroll to position [665, 0]
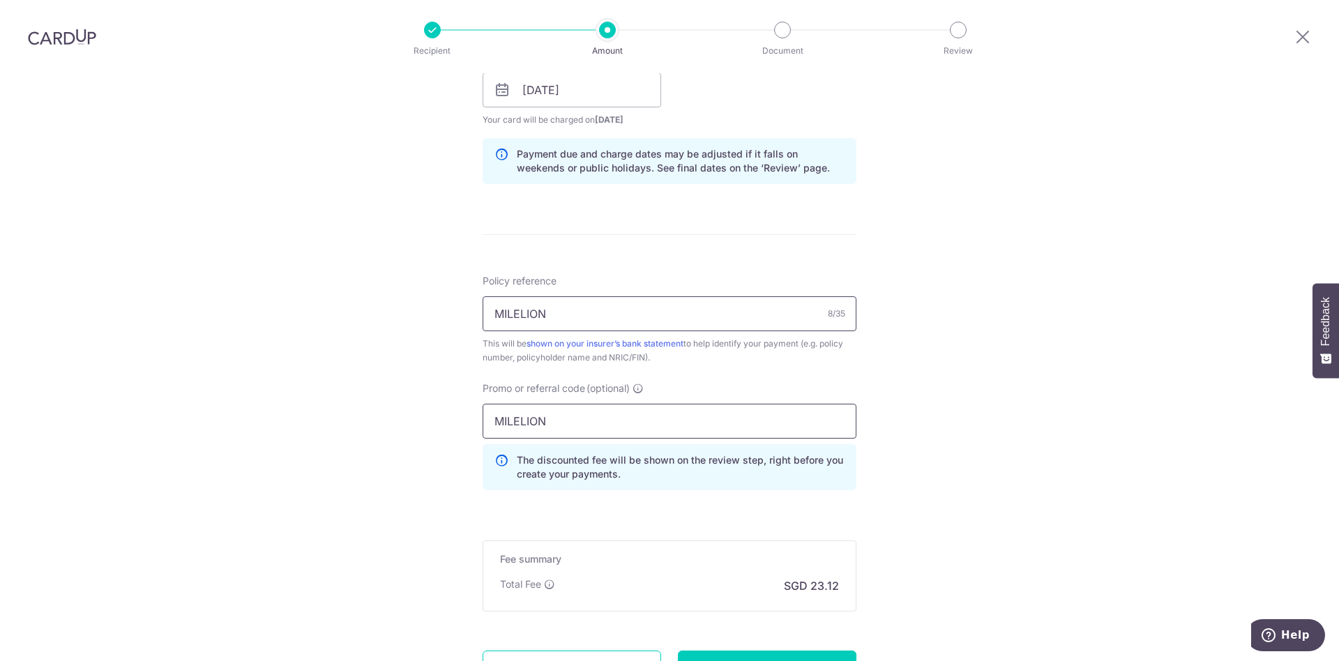
type input "MILELION"
click at [541, 296] on input "MILELION" at bounding box center [670, 313] width 374 height 35
click at [514, 296] on input "Policy reference" at bounding box center [670, 313] width 374 height 35
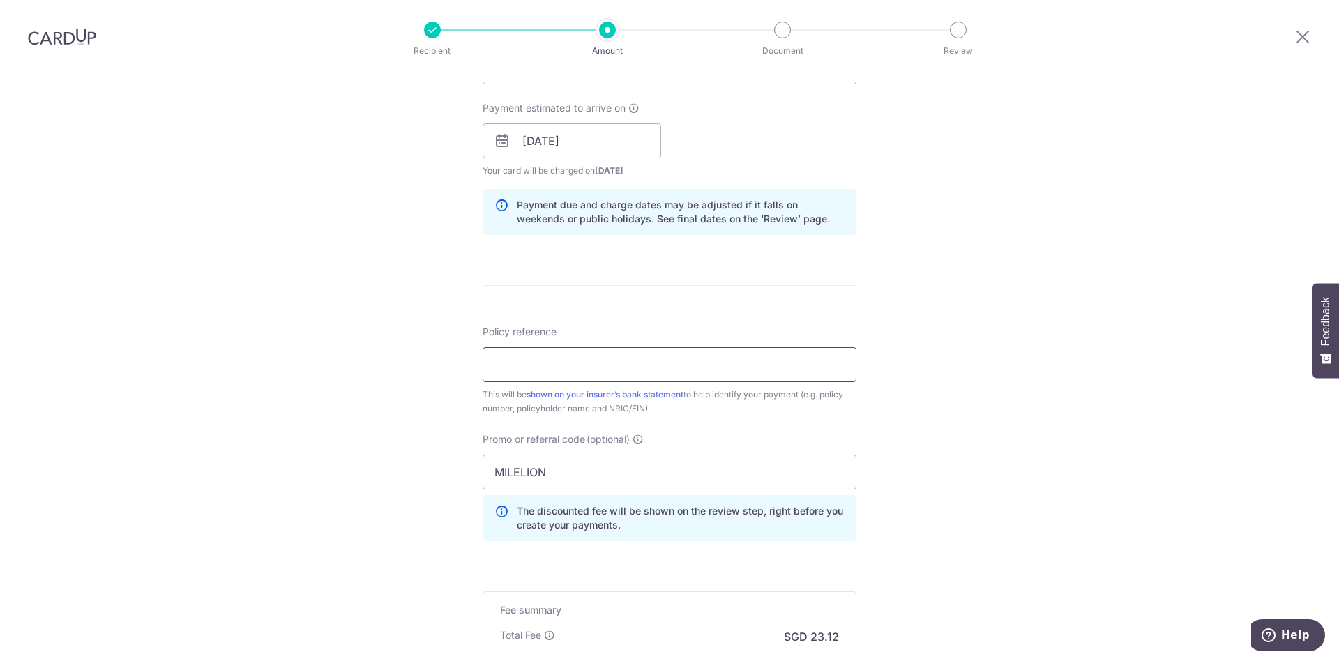
scroll to position [672, 0]
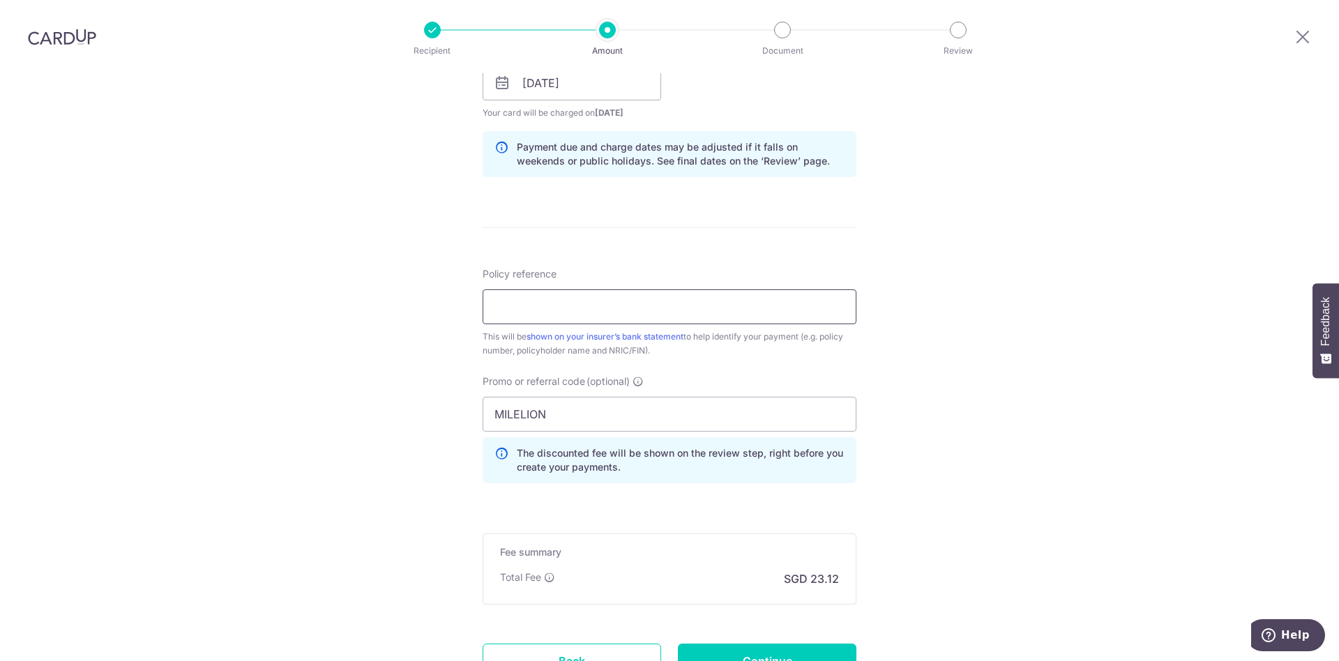
click at [584, 289] on input "Policy reference" at bounding box center [670, 306] width 374 height 35
click at [530, 289] on input "Policy reference" at bounding box center [670, 306] width 374 height 35
paste input "E244158103"
type input "E244158103"
click at [959, 340] on div "Tell us more about your payment Enter payment amount SGD 889.40 889.40 Card add…" at bounding box center [669, 93] width 1339 height 1382
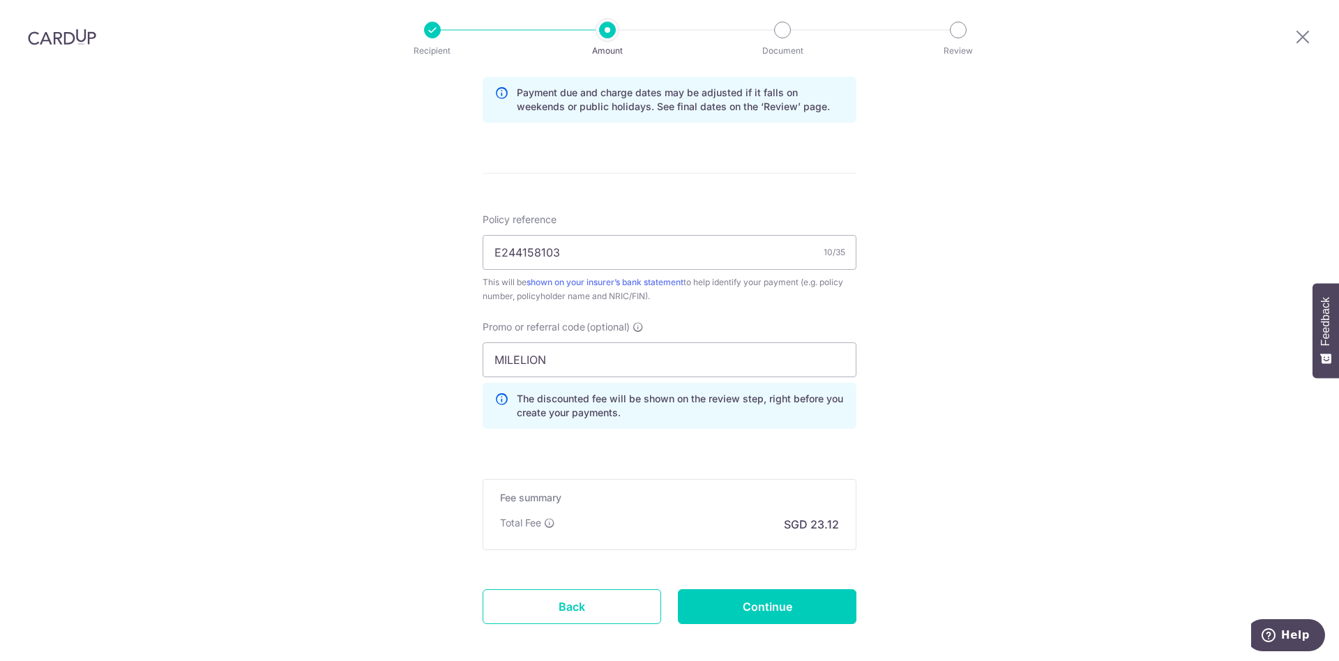
scroll to position [727, 0]
click at [637, 342] on input "MILELION" at bounding box center [670, 359] width 374 height 35
type input "M"
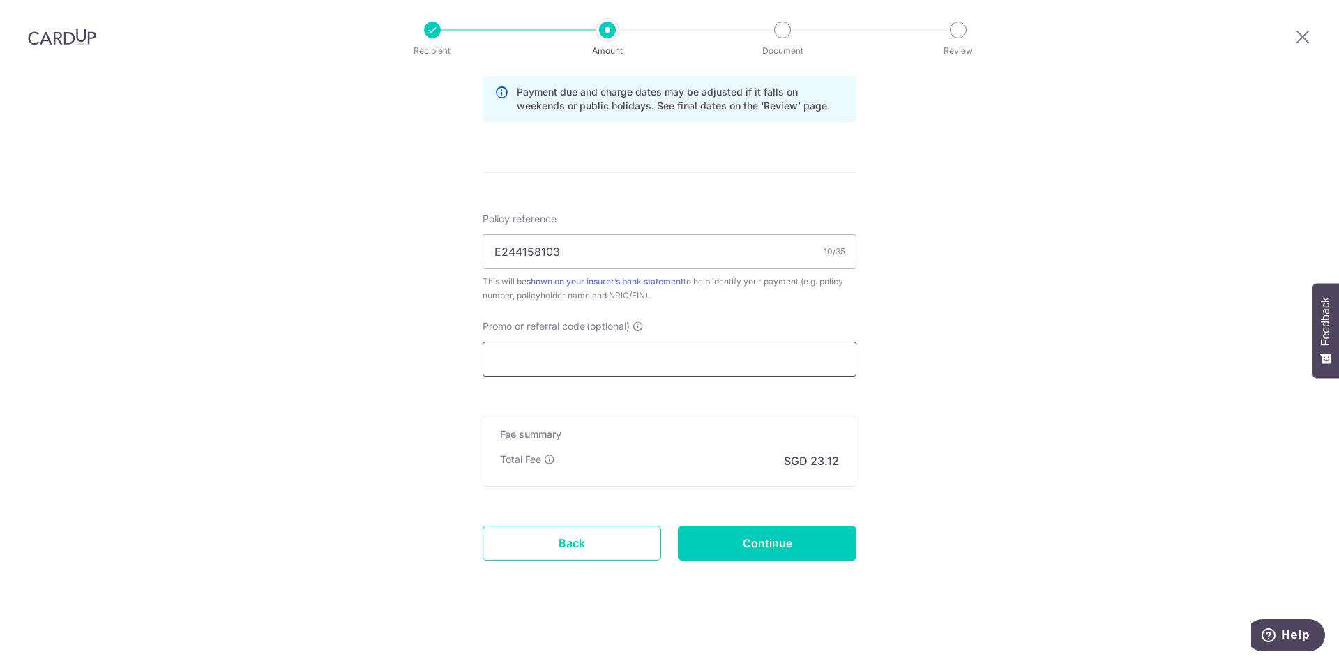
scroll to position [664, 0]
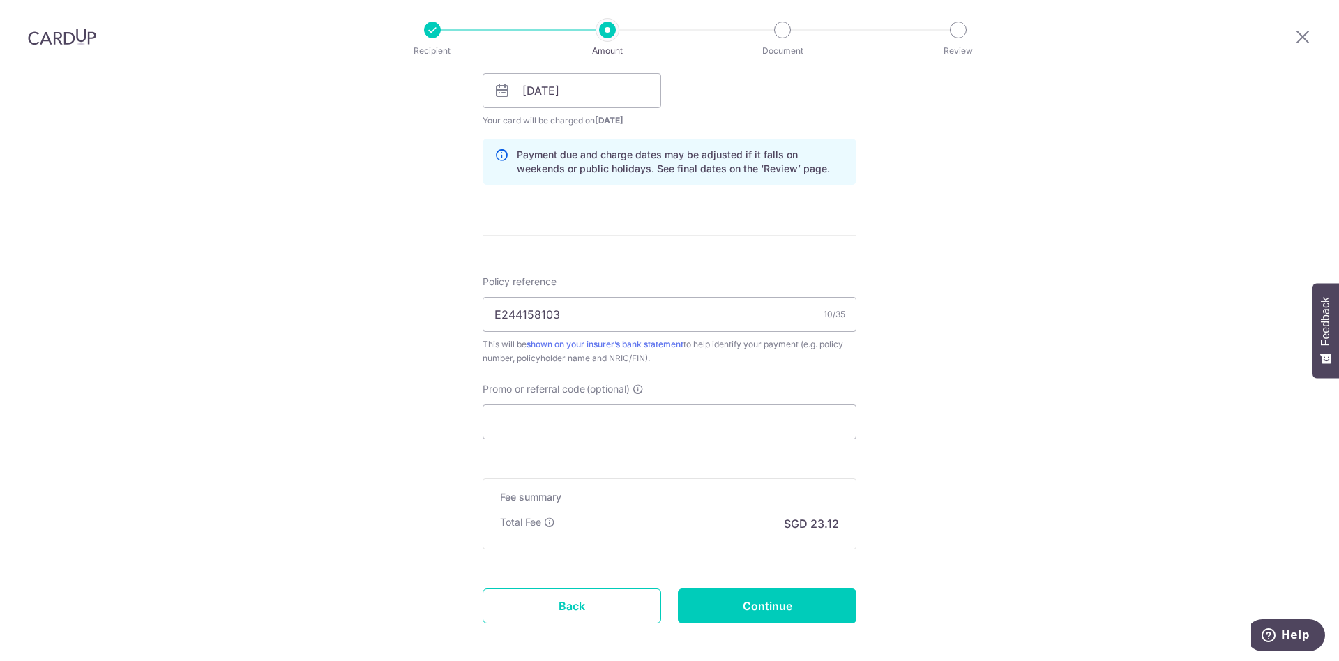
click at [1023, 244] on div "Tell us more about your payment Enter payment amount SGD 889.40 889.40 Card add…" at bounding box center [669, 68] width 1339 height 1319
click at [574, 405] on input "Promo or referral code (optional)" at bounding box center [670, 422] width 374 height 35
click at [978, 305] on div "Tell us more about your payment Enter payment amount SGD 889.40 889.40 Card add…" at bounding box center [669, 68] width 1339 height 1319
click at [651, 405] on input "Promo or referral code (optional)" at bounding box center [670, 422] width 374 height 35
paste input "MILELION"
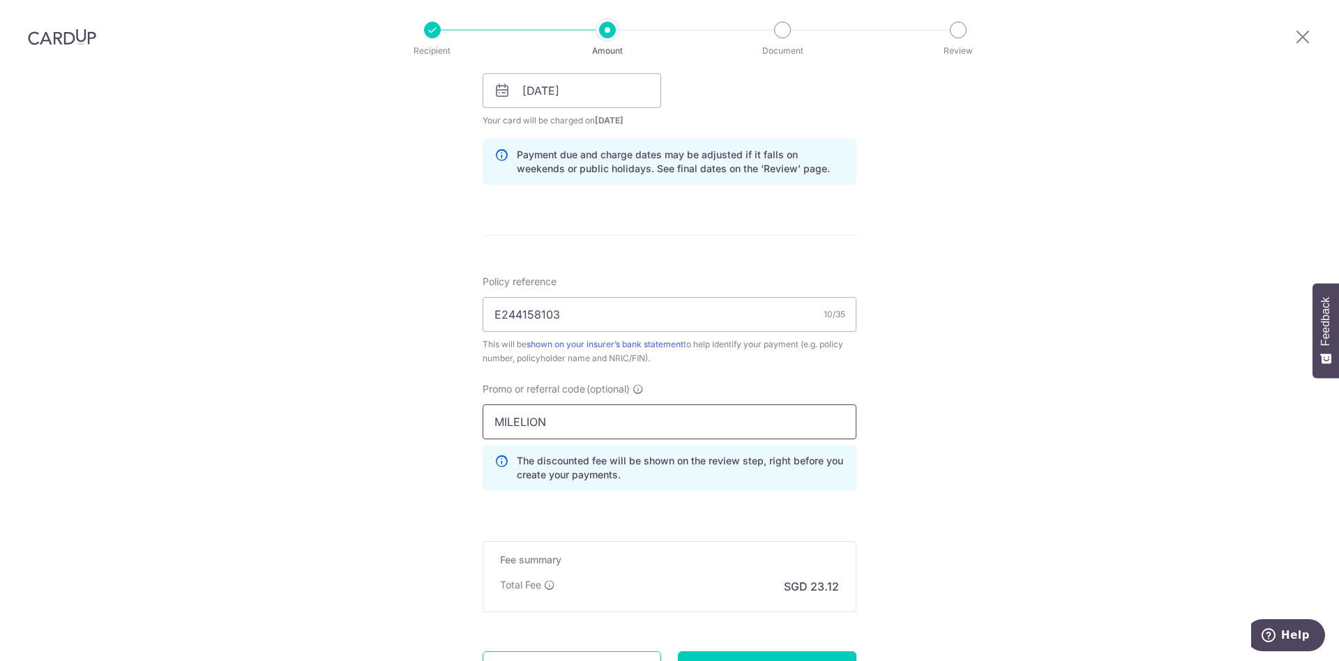
type input "MILELION"
click at [910, 356] on div "Tell us more about your payment Enter payment amount SGD 889.40 889.40 Card add…" at bounding box center [669, 100] width 1339 height 1382
click at [756, 651] on input "Continue" at bounding box center [767, 668] width 179 height 35
type input "Create Schedule"
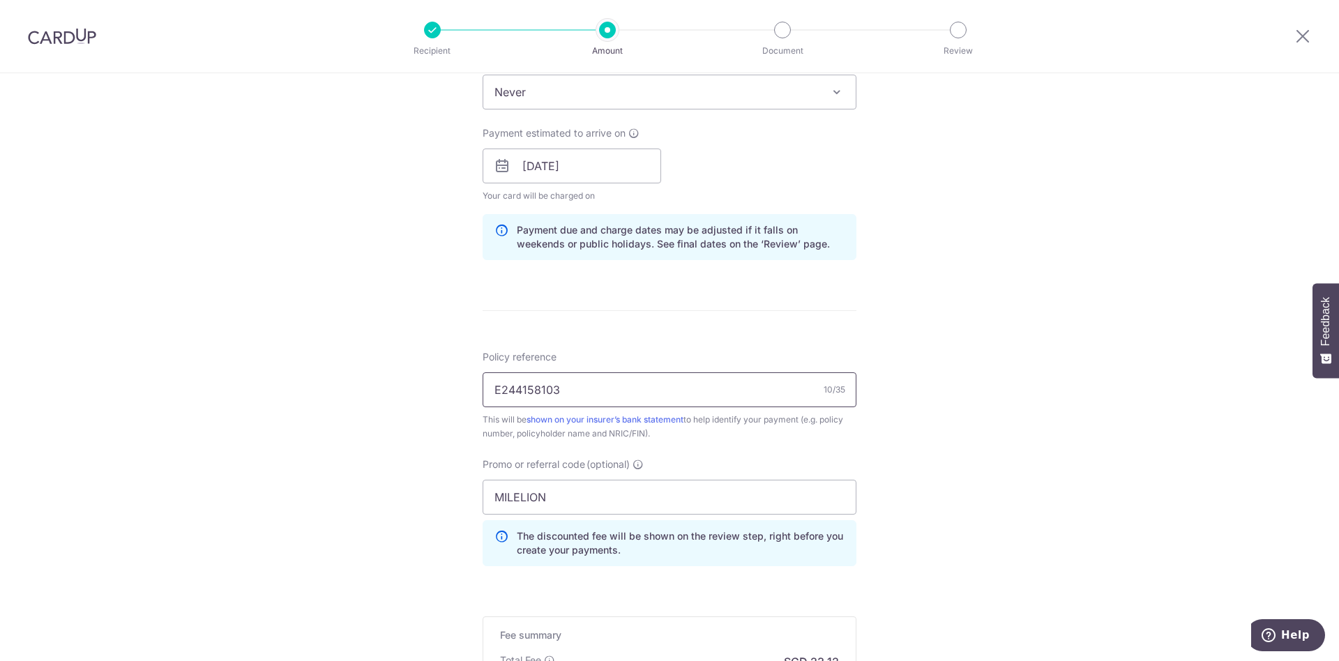
scroll to position [727, 0]
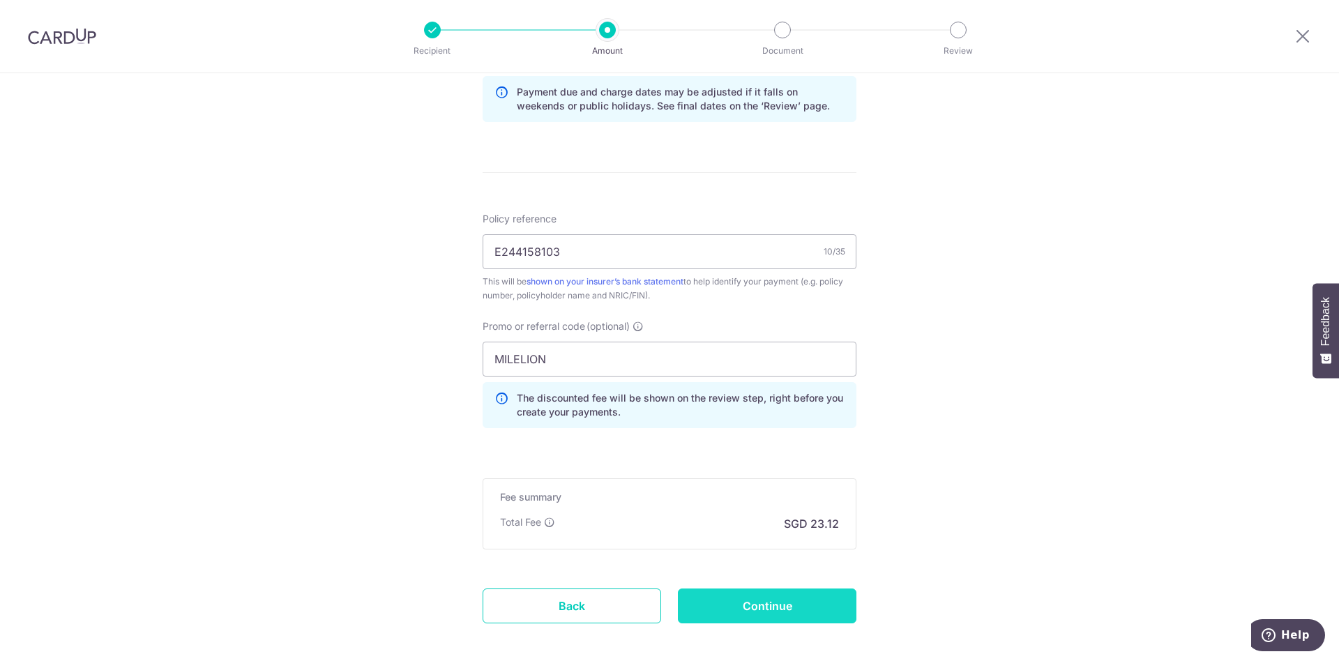
click at [776, 603] on input "Continue" at bounding box center [767, 606] width 179 height 35
type input "Update Schedule"
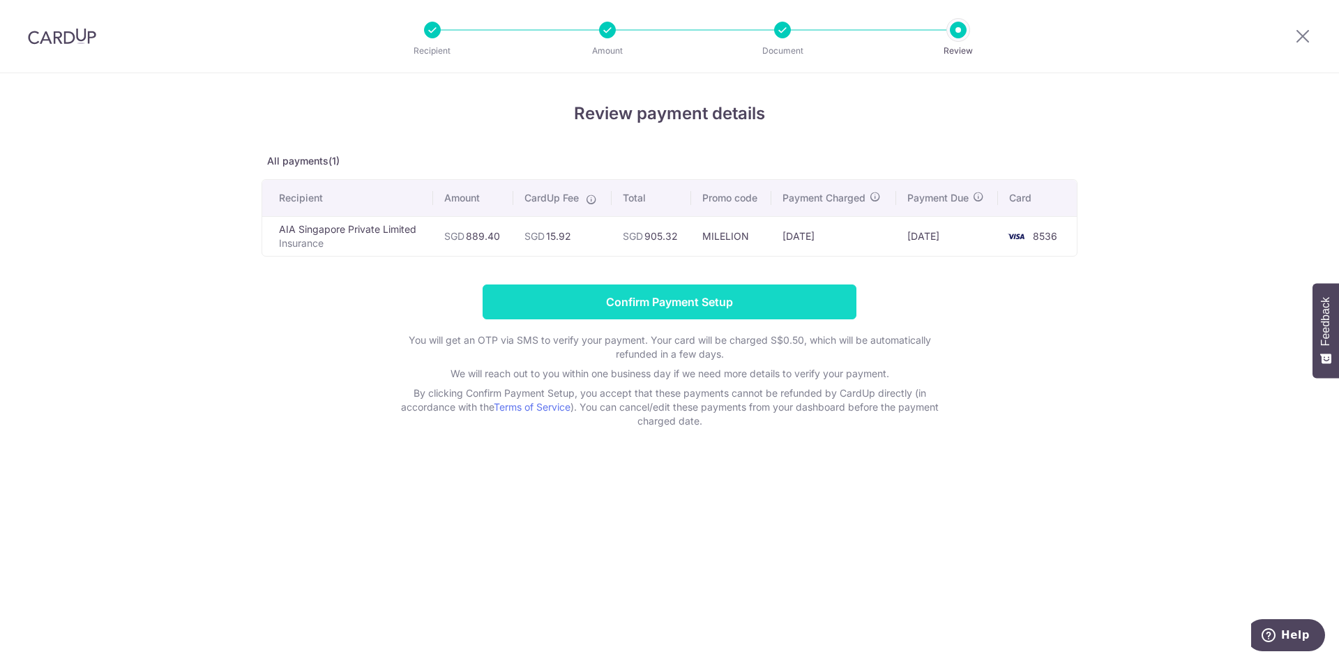
click at [622, 305] on input "Confirm Payment Setup" at bounding box center [670, 302] width 374 height 35
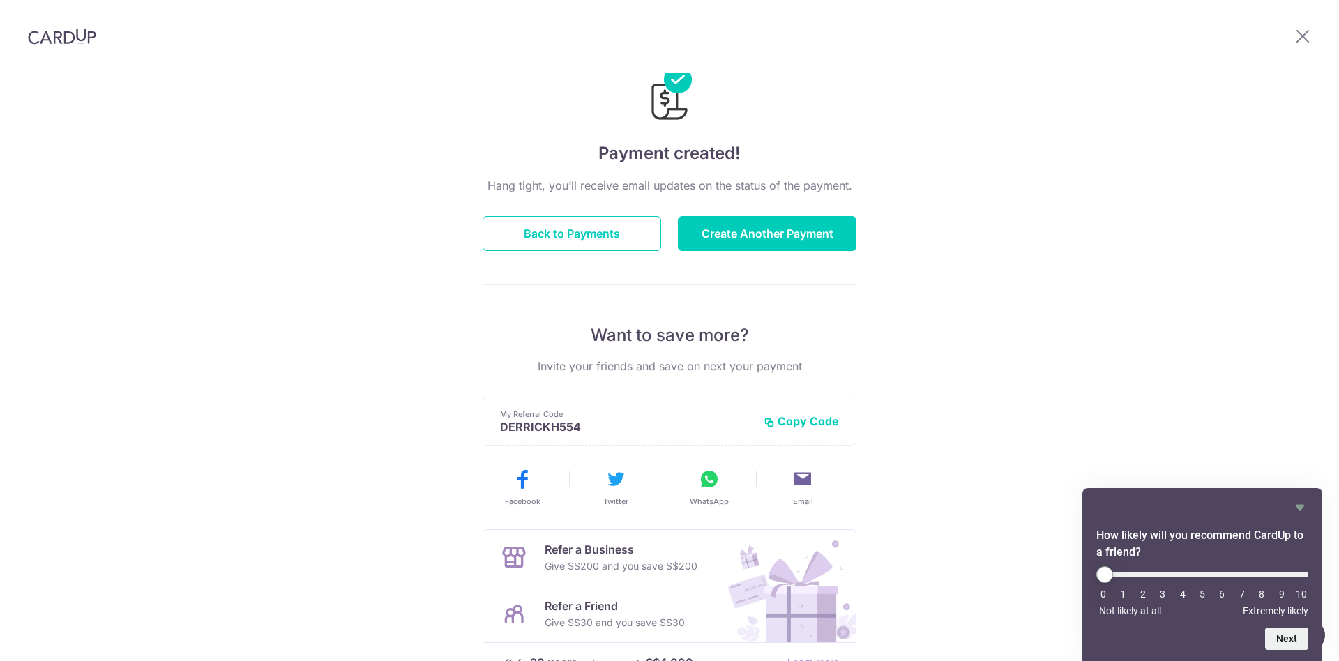
scroll to position [91, 0]
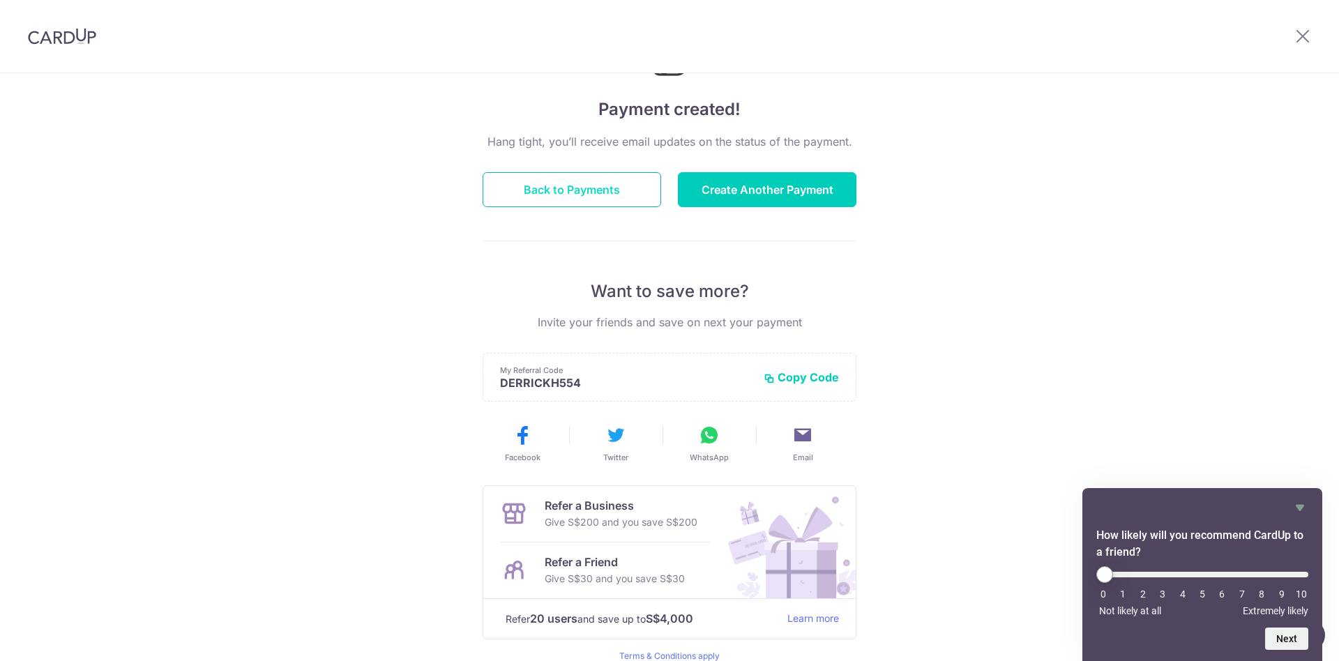
click at [552, 195] on button "Back to Payments" at bounding box center [572, 189] width 179 height 35
